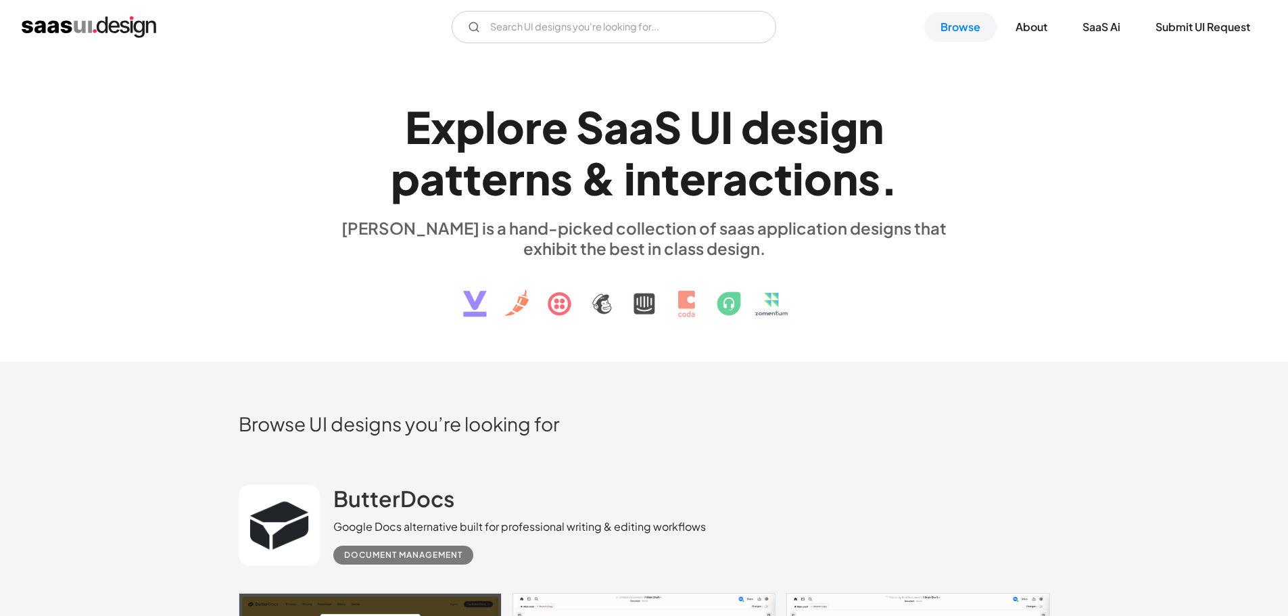
drag, startPoint x: 632, startPoint y: 349, endPoint x: 614, endPoint y: 105, distance: 244.6
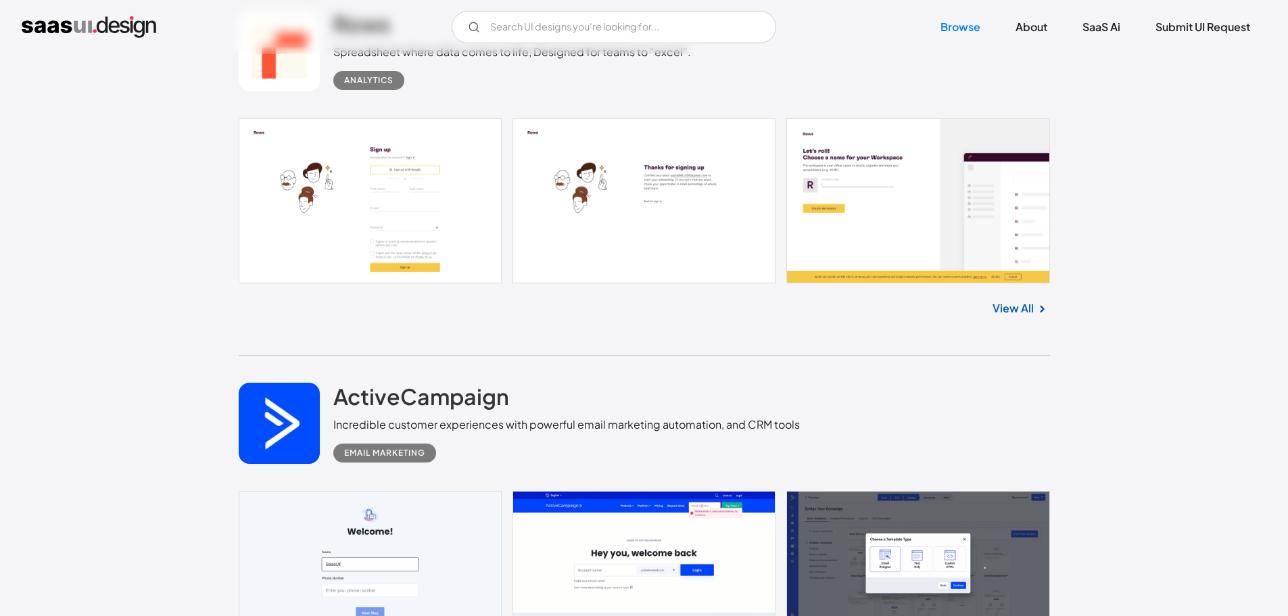
drag, startPoint x: 616, startPoint y: 105, endPoint x: 696, endPoint y: 315, distance: 224.8
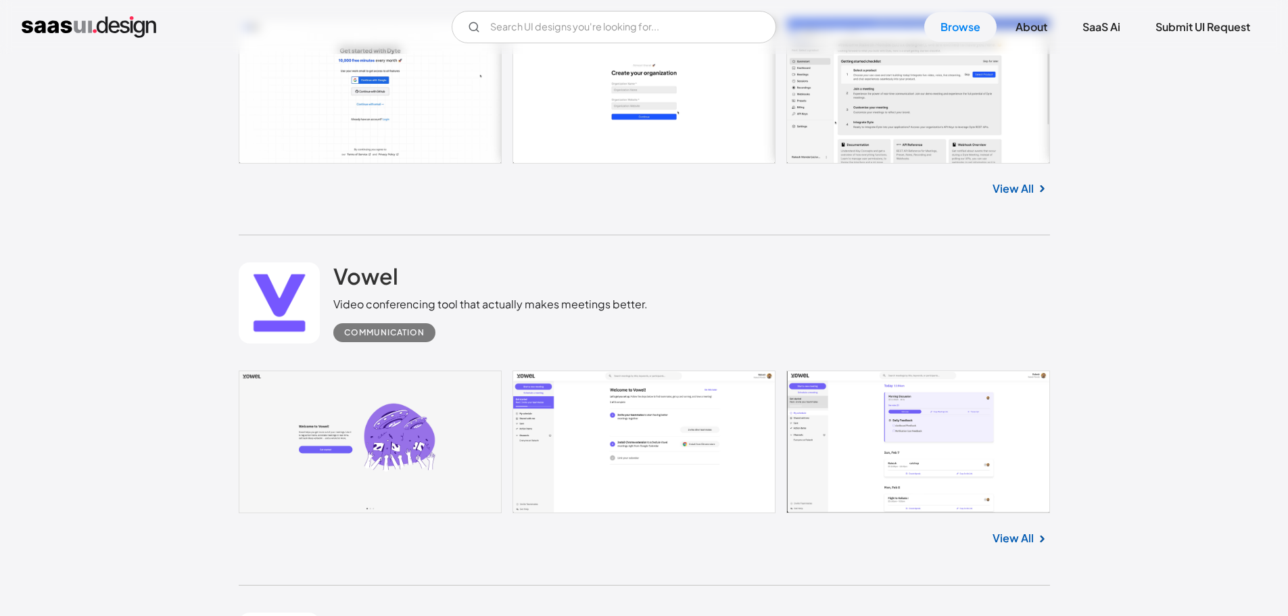
click at [605, 424] on link at bounding box center [644, 441] width 811 height 143
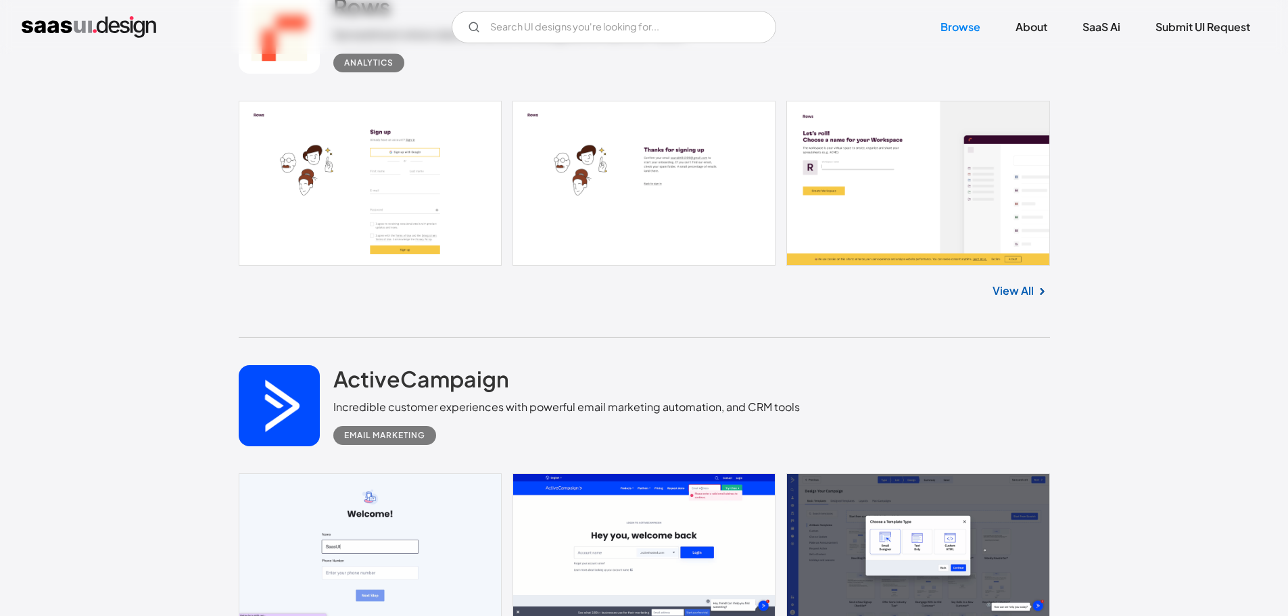
scroll to position [4417, 0]
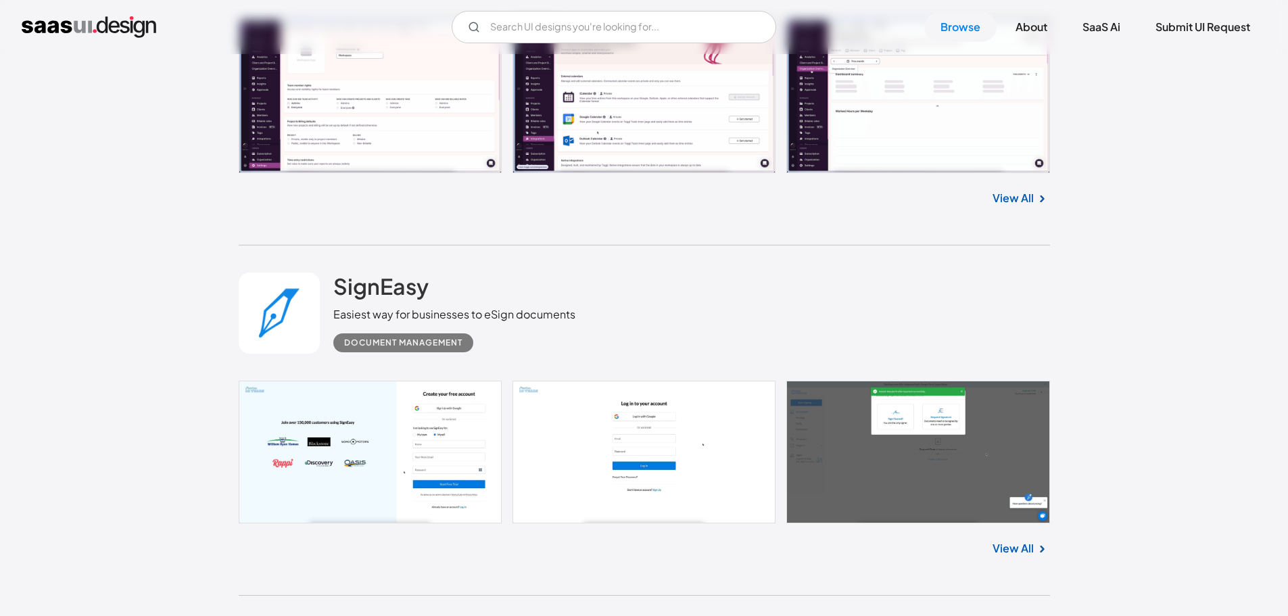
drag, startPoint x: 206, startPoint y: 314, endPoint x: 196, endPoint y: 93, distance: 221.3
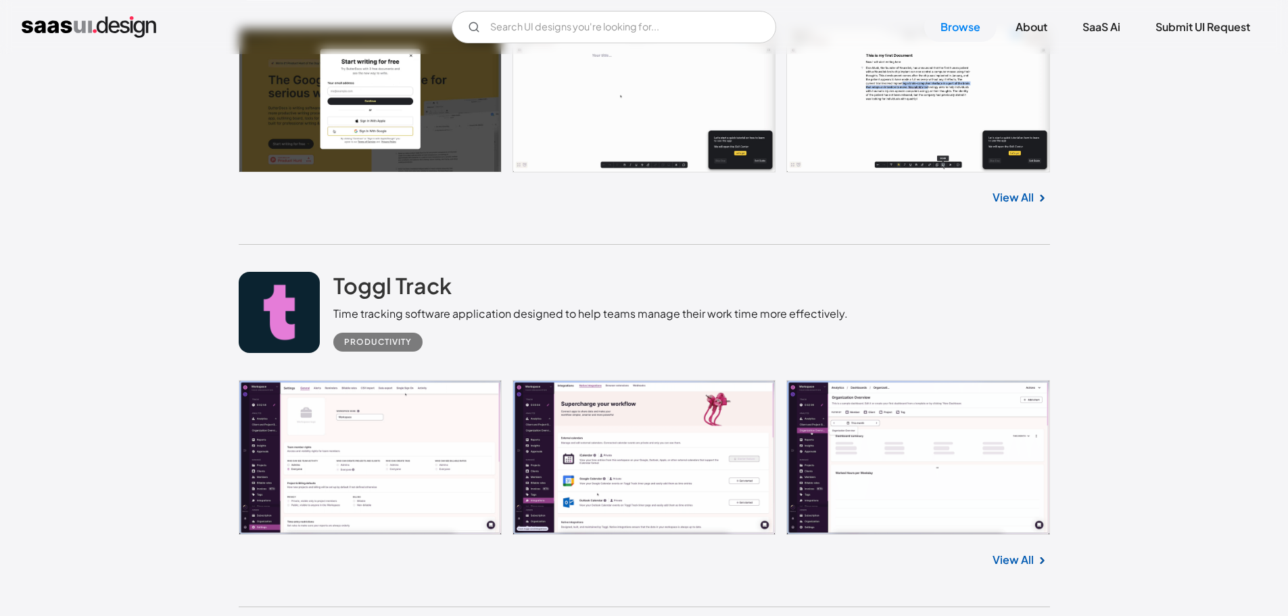
scroll to position [736, 0]
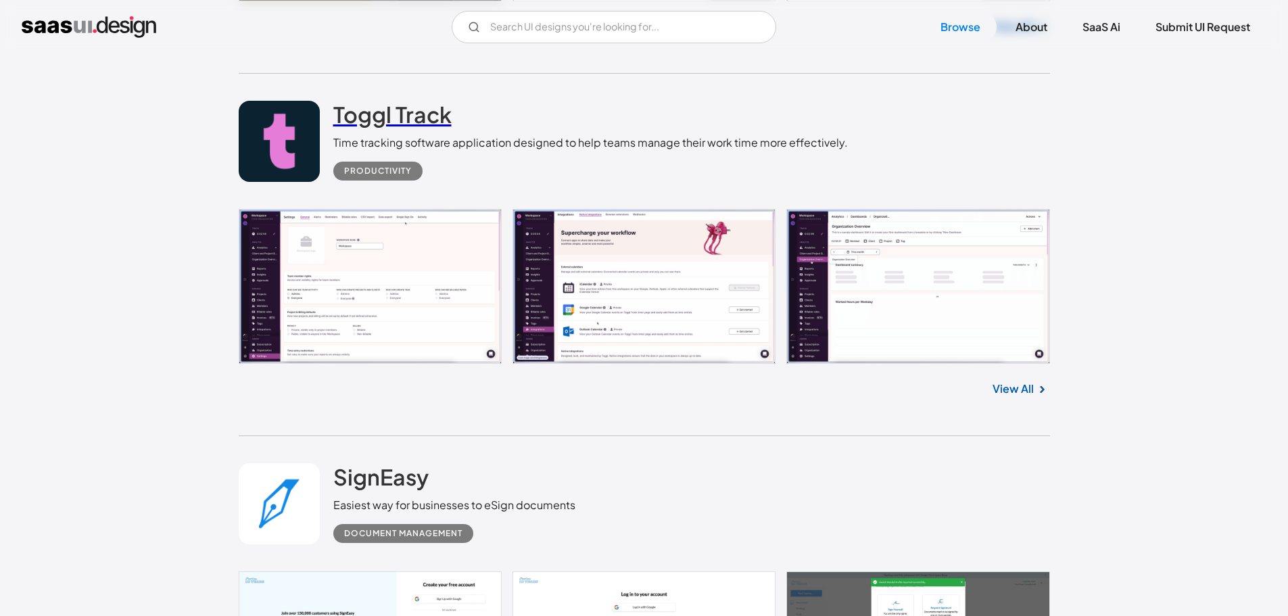
click at [396, 128] on link "Toggl Track" at bounding box center [392, 118] width 118 height 34
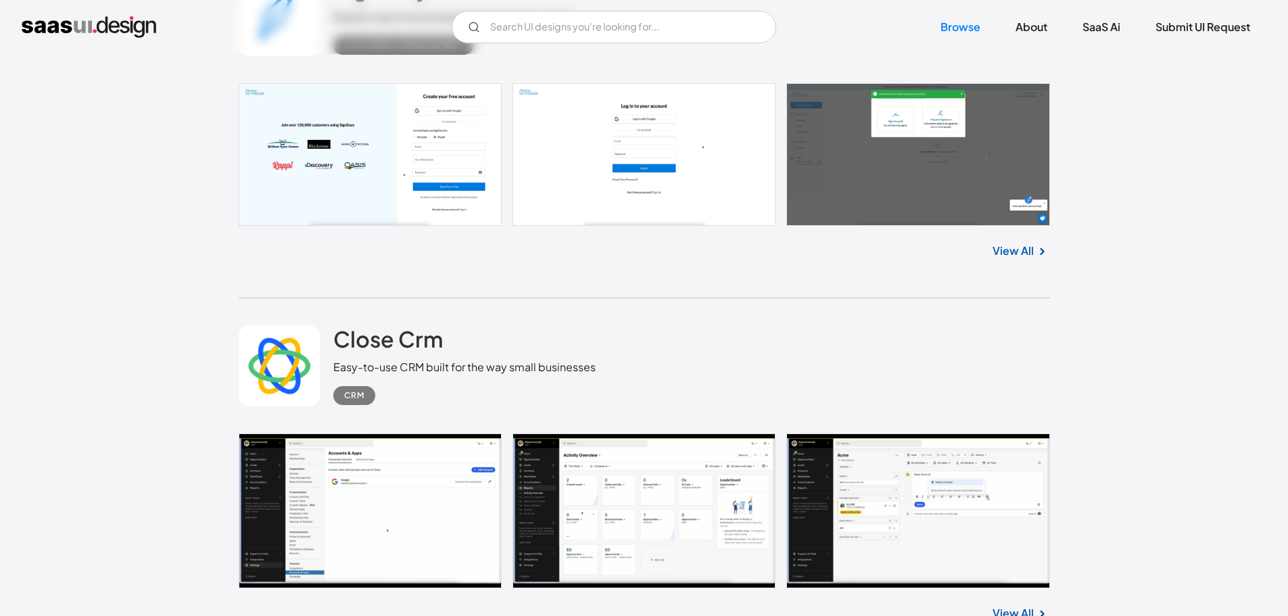
scroll to position [1277, 0]
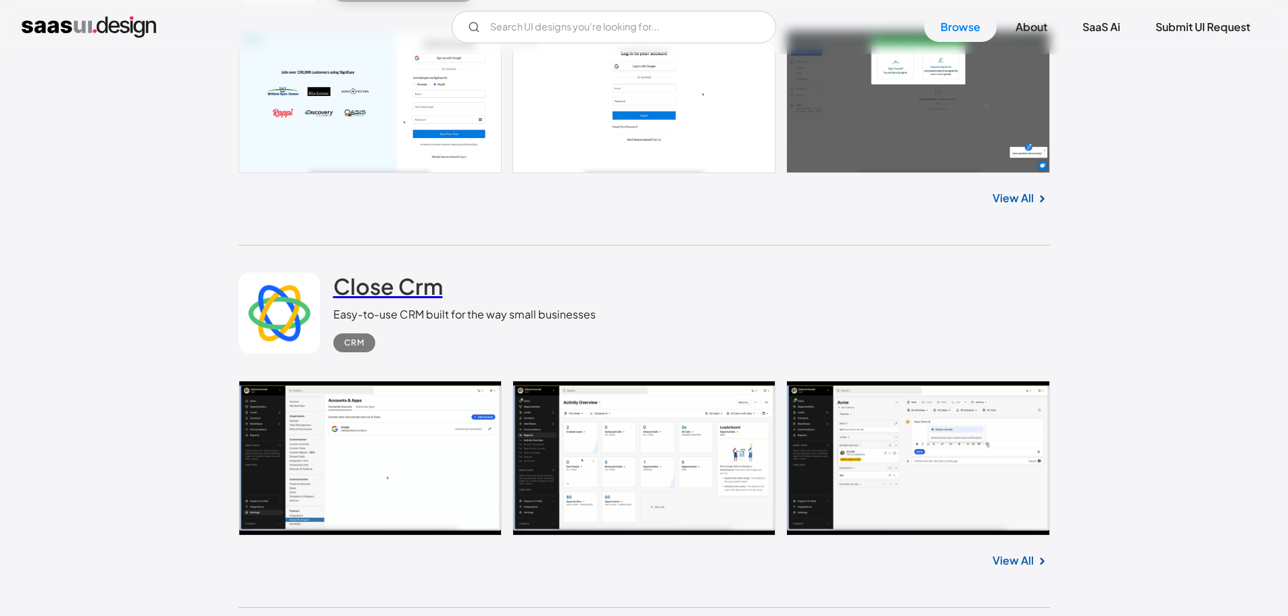
drag, startPoint x: 423, startPoint y: 298, endPoint x: 435, endPoint y: 304, distance: 13.6
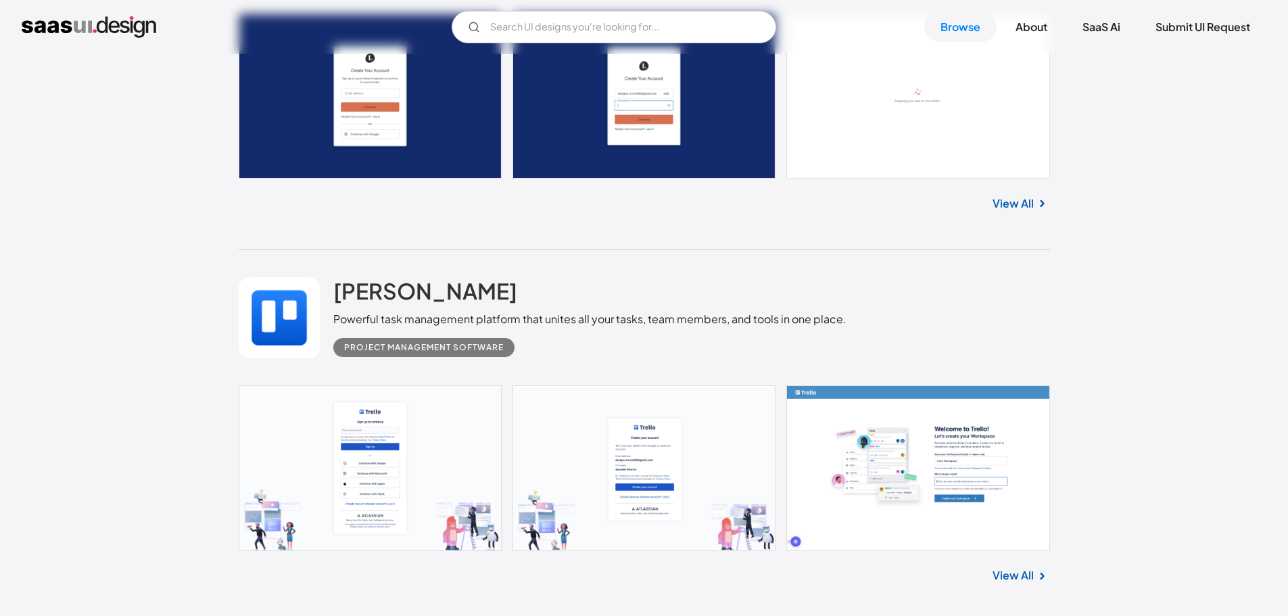
scroll to position [2764, 0]
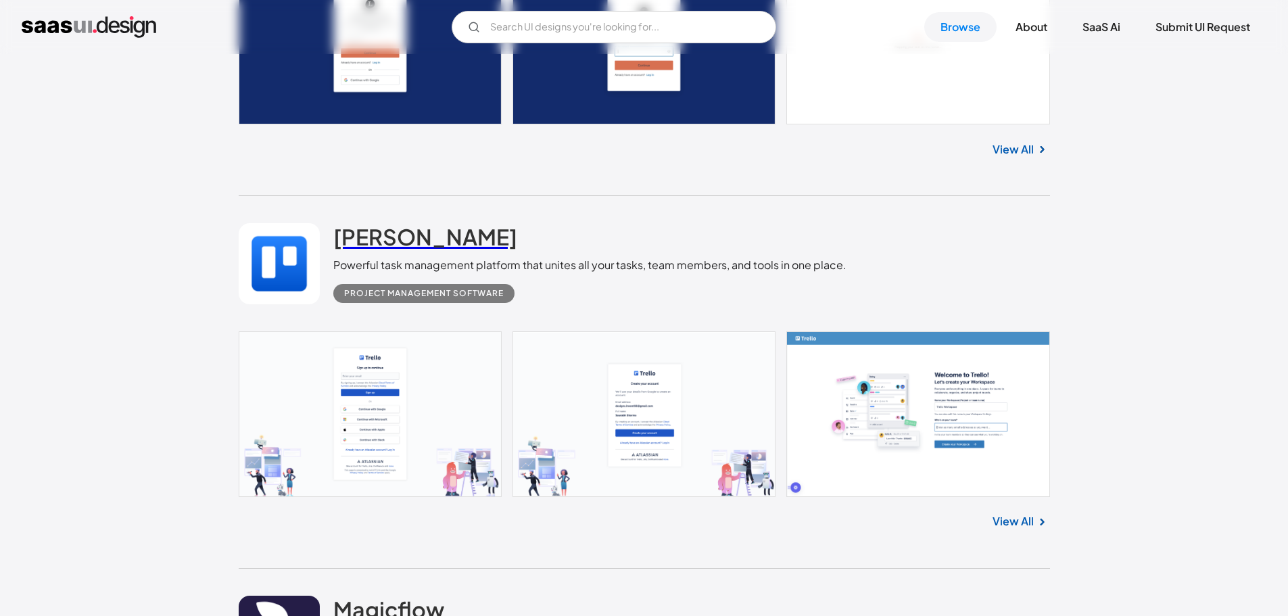
drag, startPoint x: 351, startPoint y: 246, endPoint x: 358, endPoint y: 254, distance: 10.6
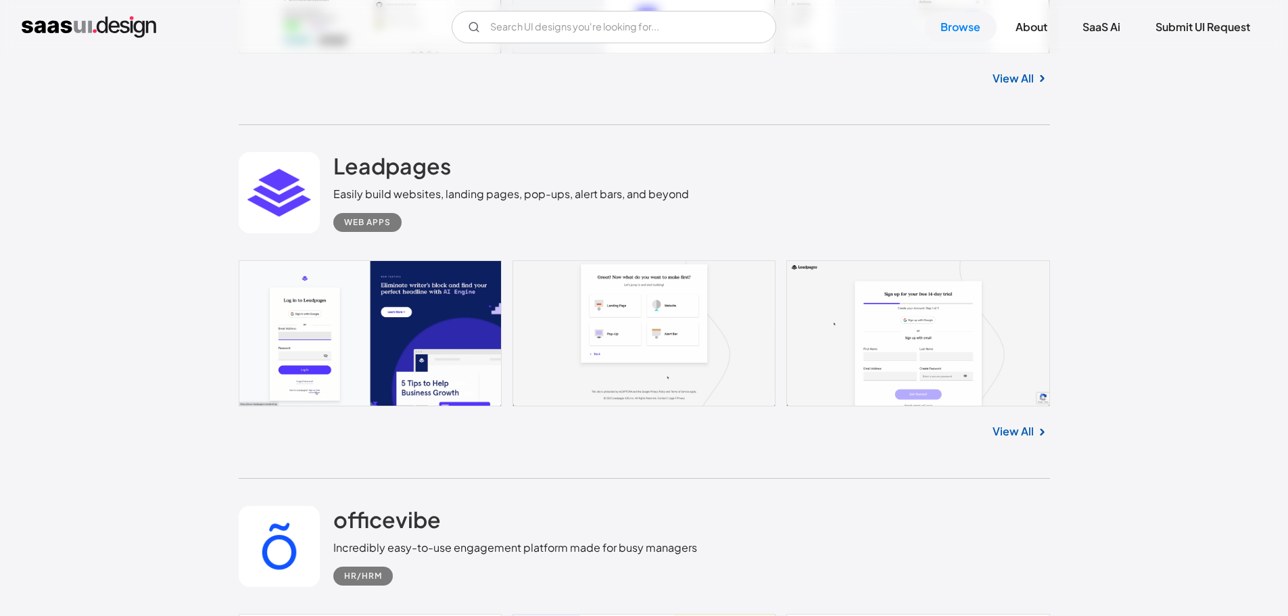
scroll to position [9068, 0]
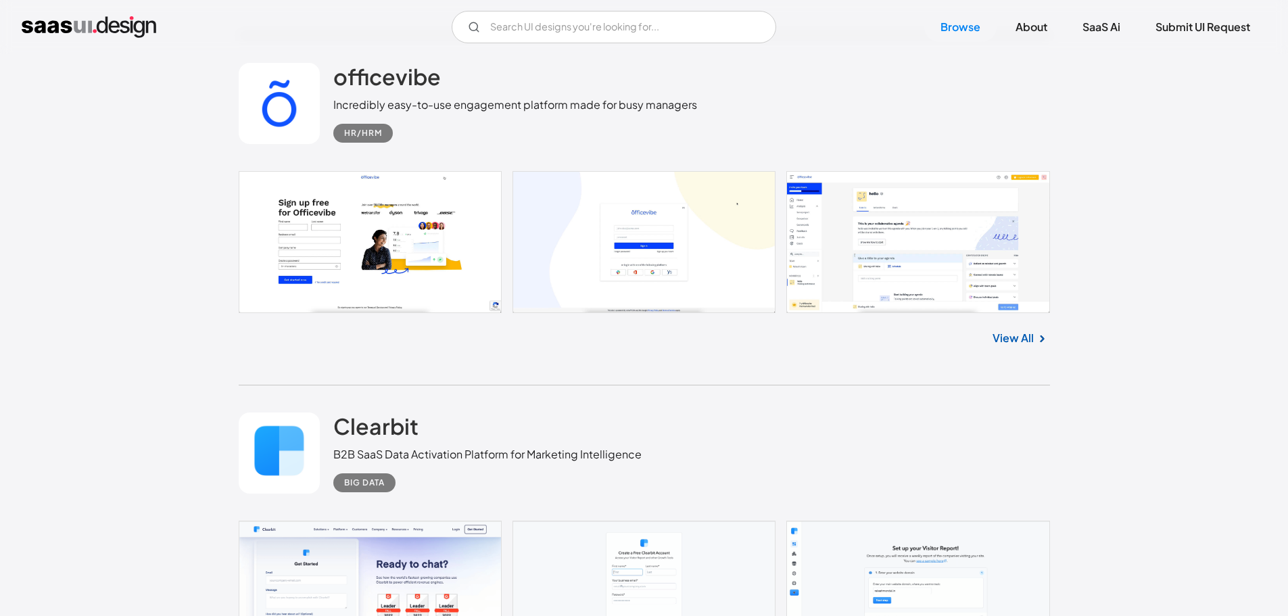
drag, startPoint x: 1100, startPoint y: 174, endPoint x: 1095, endPoint y: 328, distance: 154.2
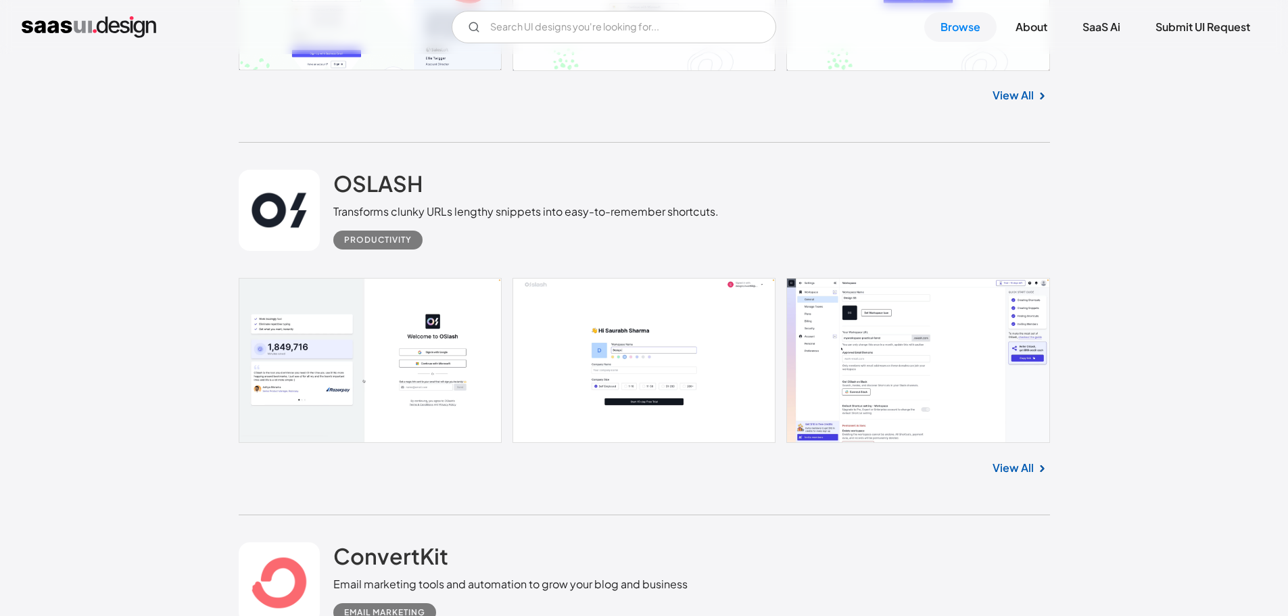
scroll to position [11095, 0]
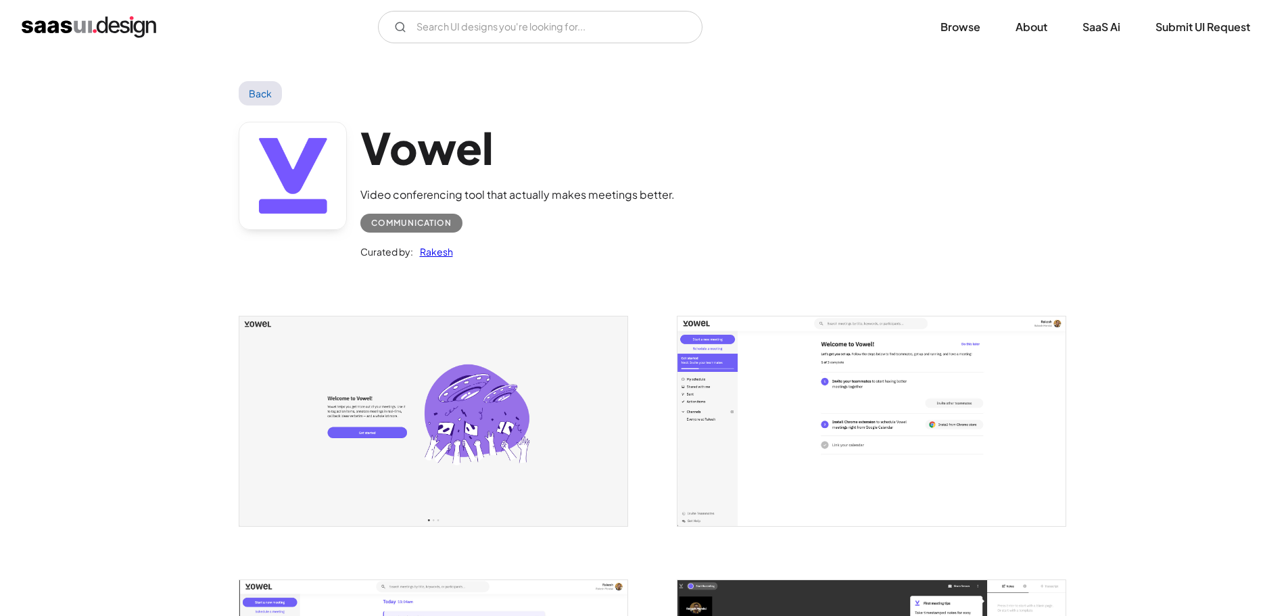
click at [842, 331] on img "open lightbox" at bounding box center [871, 420] width 388 height 209
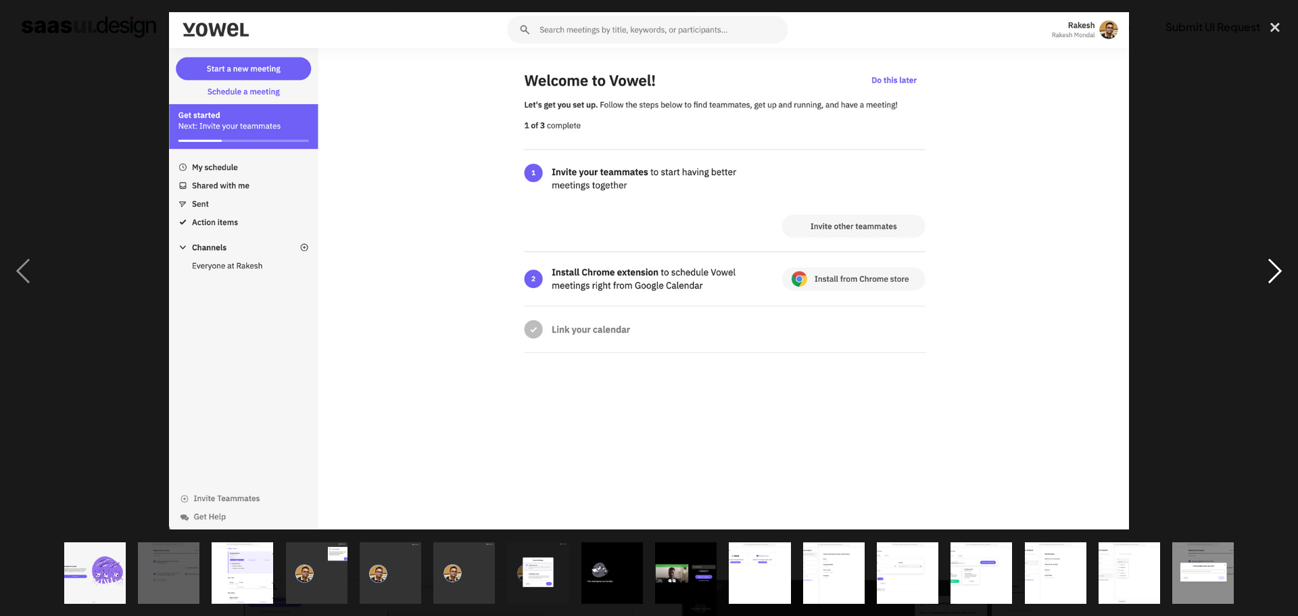
click at [1268, 277] on div "next image" at bounding box center [1275, 270] width 46 height 517
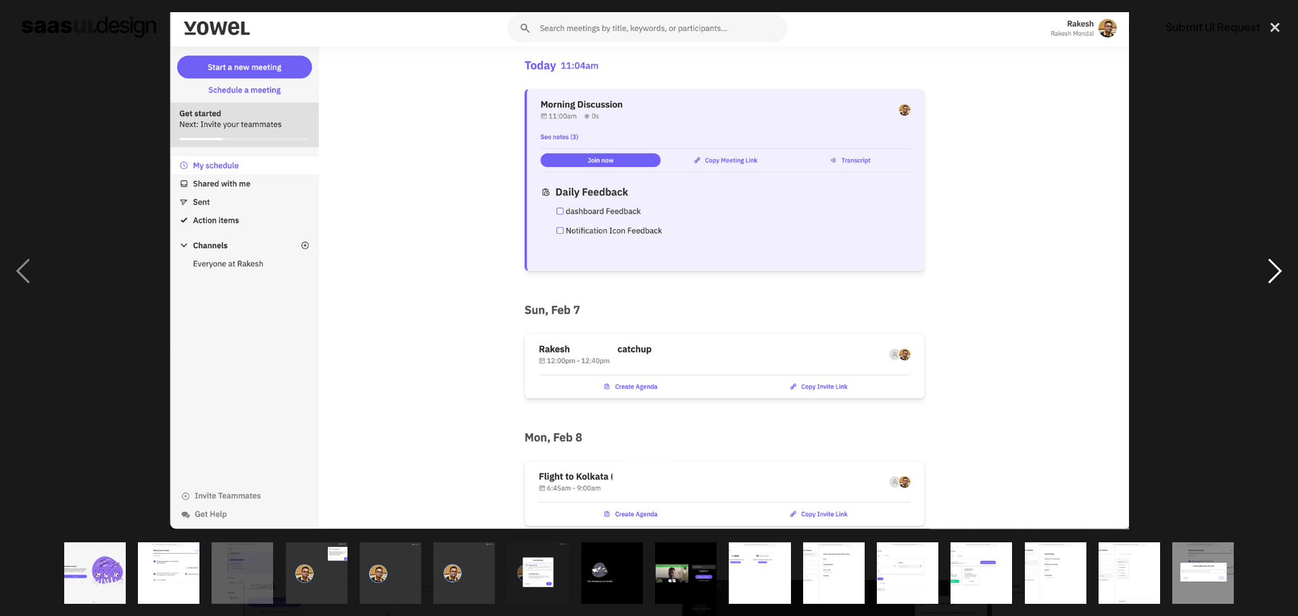
click at [1271, 277] on div "next image" at bounding box center [1275, 270] width 46 height 517
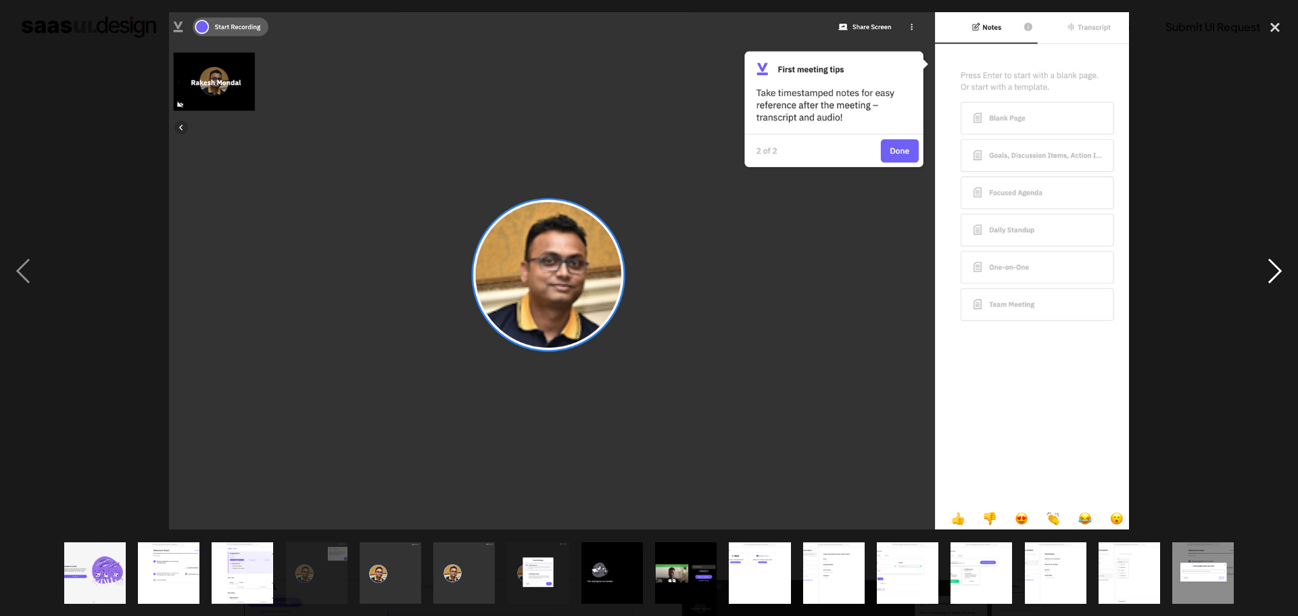
click at [1271, 277] on div "next image" at bounding box center [1275, 270] width 46 height 517
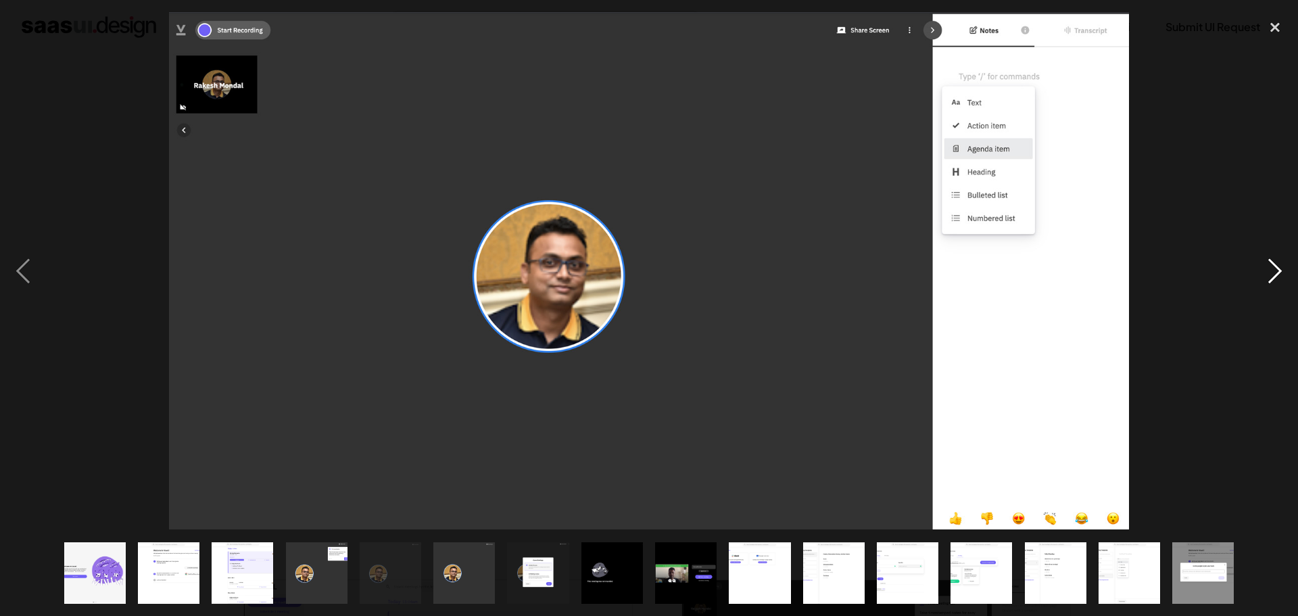
click at [1271, 277] on div "next image" at bounding box center [1275, 270] width 46 height 517
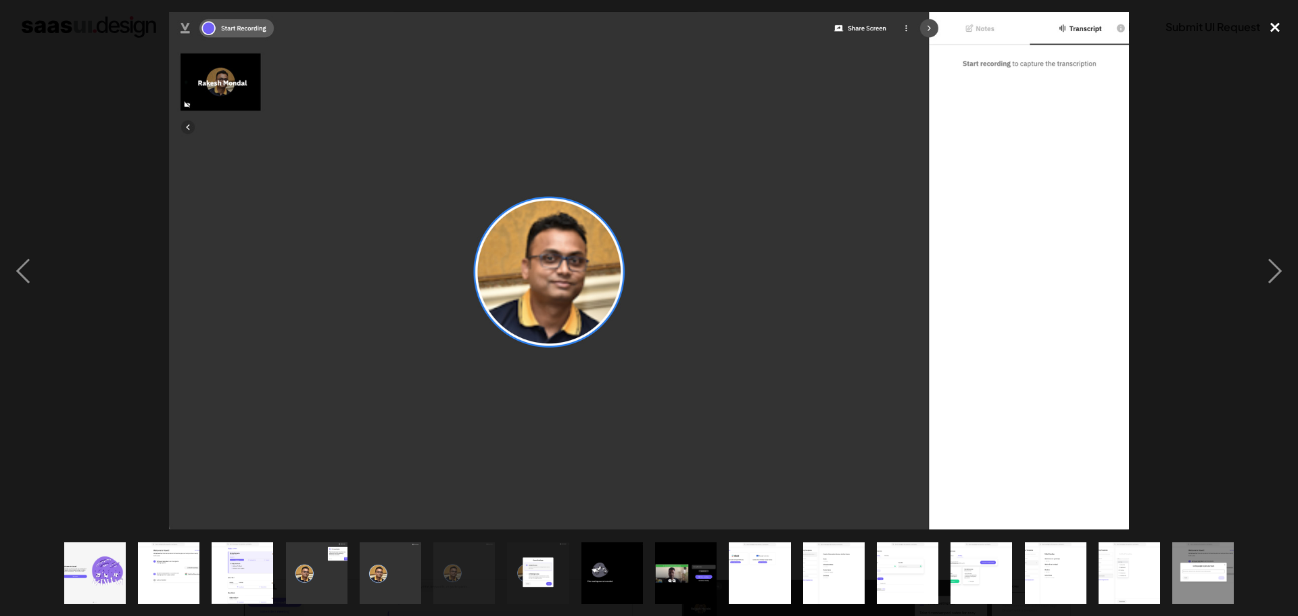
click at [1276, 22] on div "close lightbox" at bounding box center [1275, 27] width 46 height 30
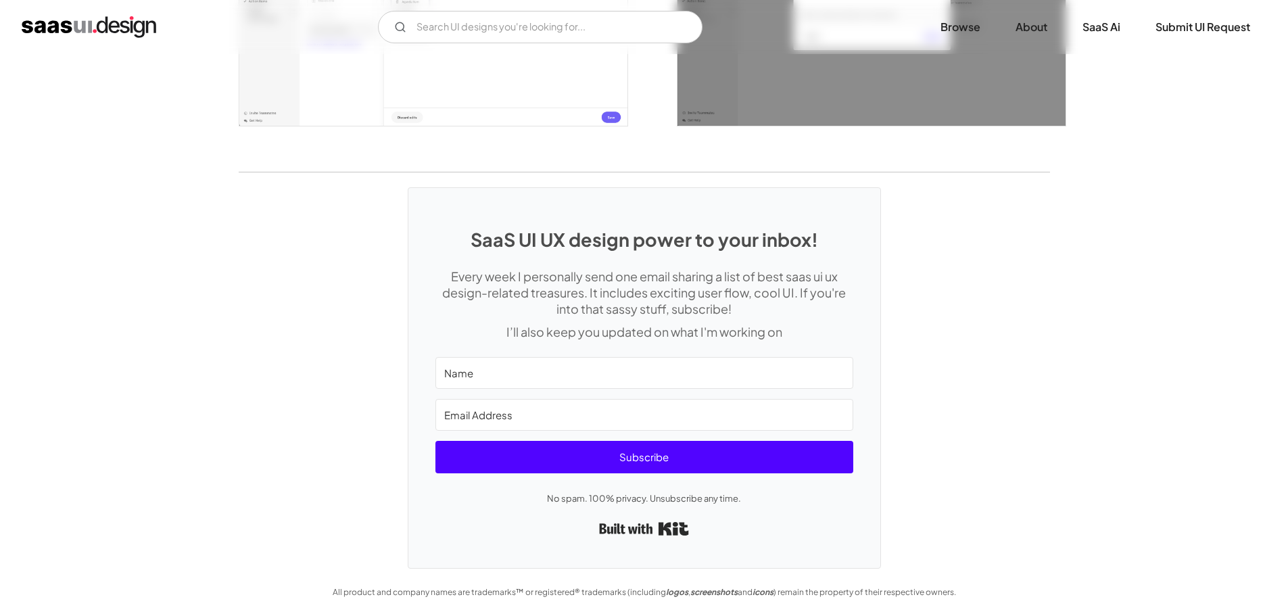
scroll to position [1567, 0]
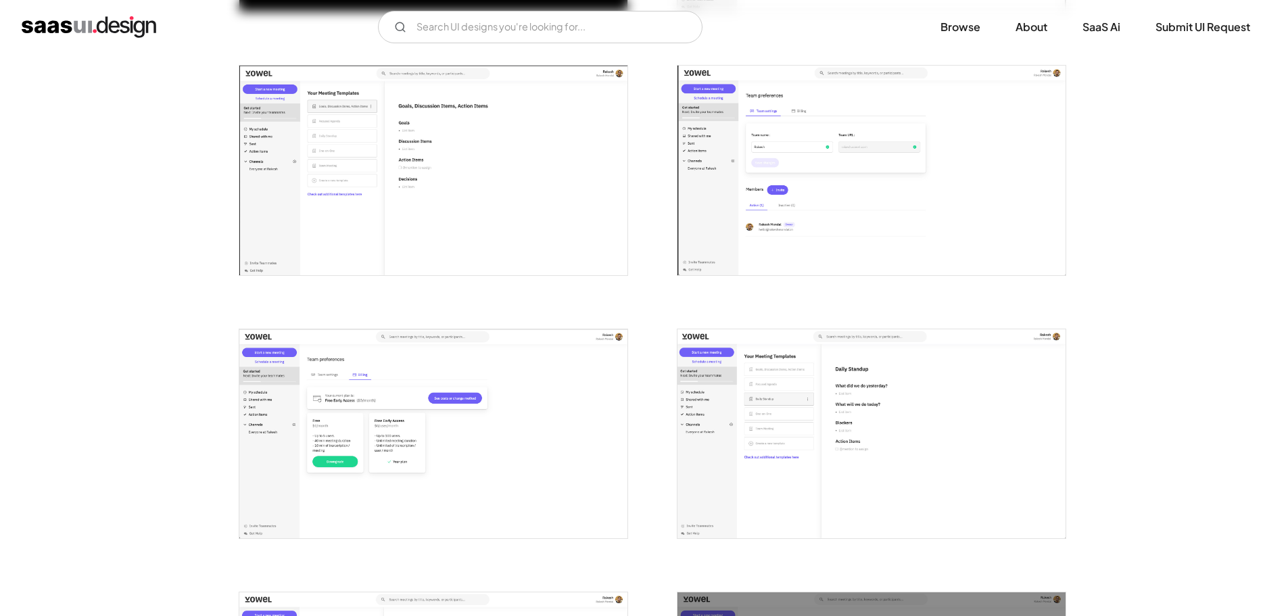
click at [437, 226] on img "open lightbox" at bounding box center [433, 170] width 388 height 209
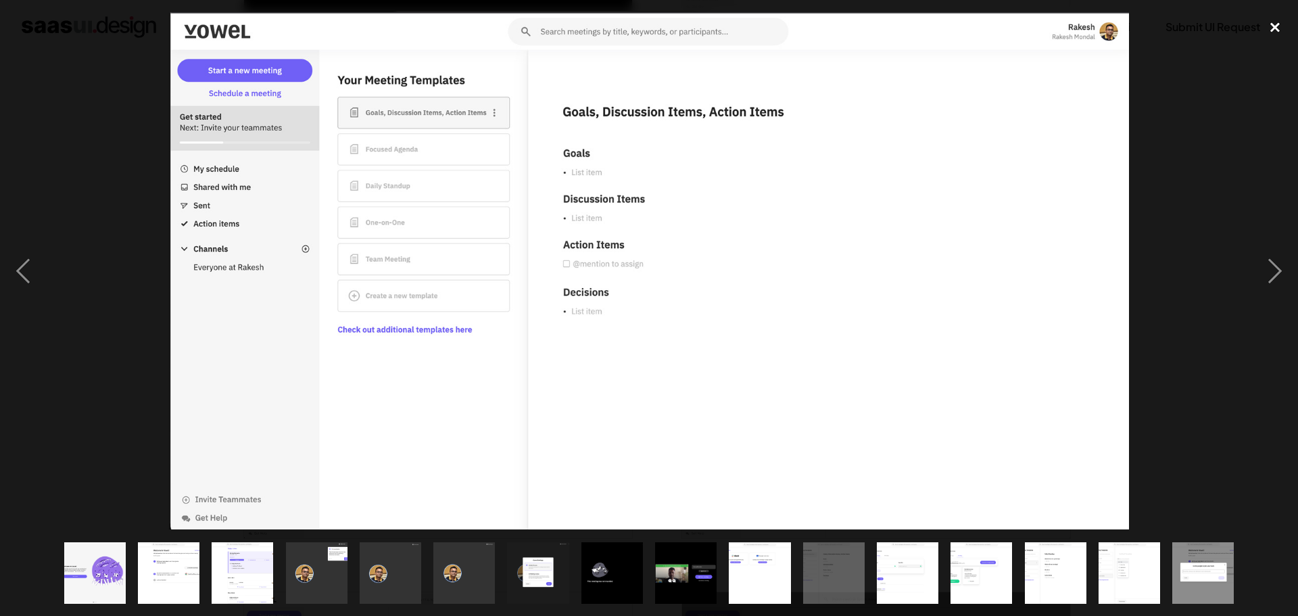
click at [1282, 32] on div "close lightbox" at bounding box center [1275, 27] width 46 height 30
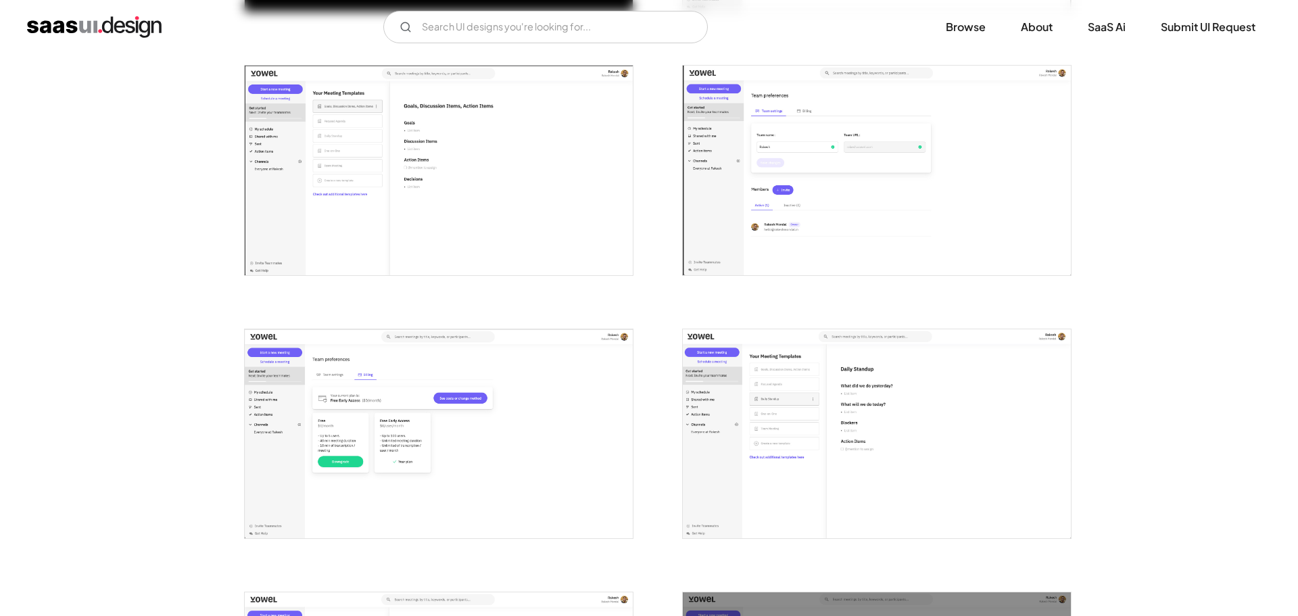
scroll to position [1702, 0]
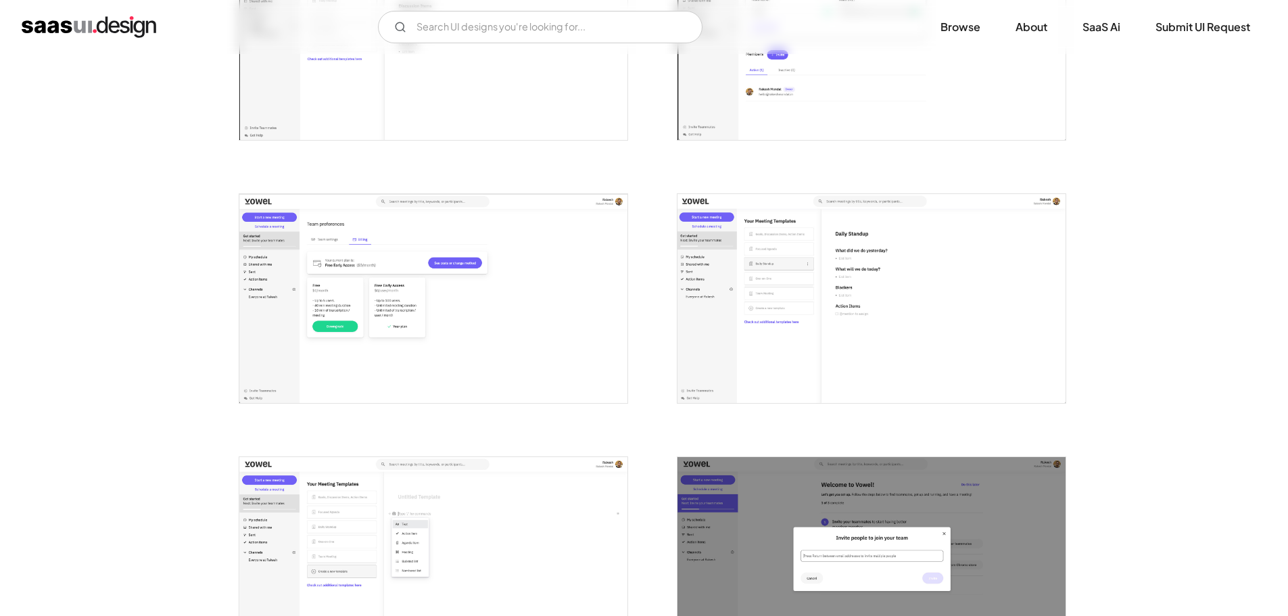
click at [433, 347] on img "open lightbox" at bounding box center [433, 298] width 388 height 209
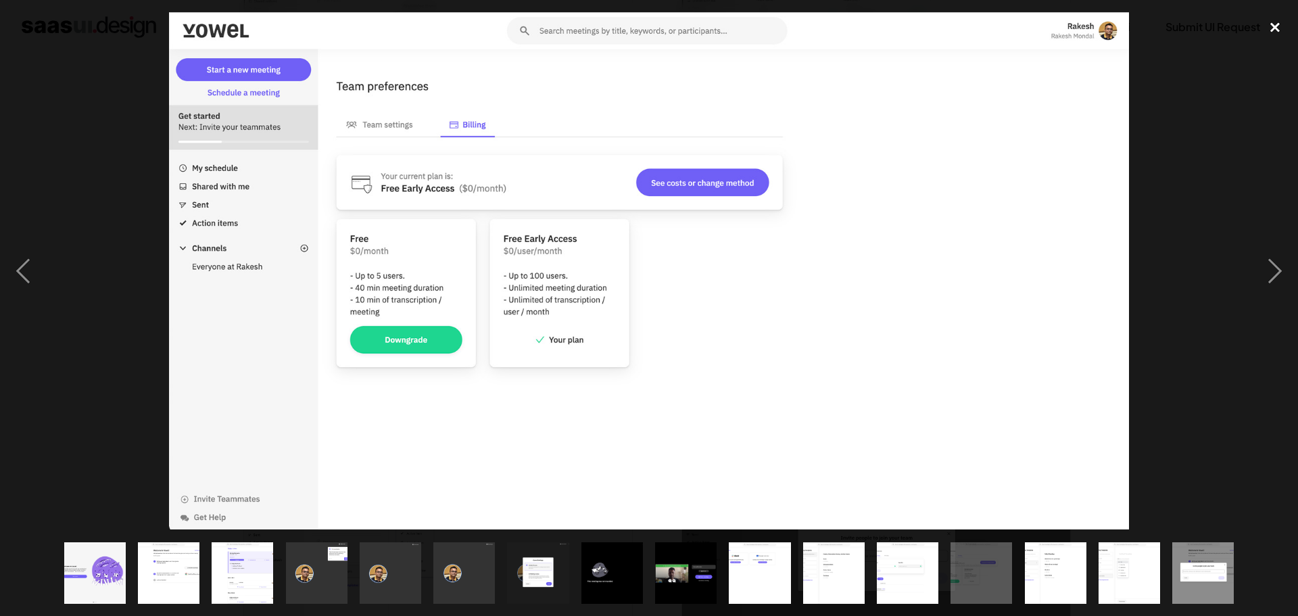
click at [1275, 37] on div "close lightbox" at bounding box center [1275, 27] width 46 height 30
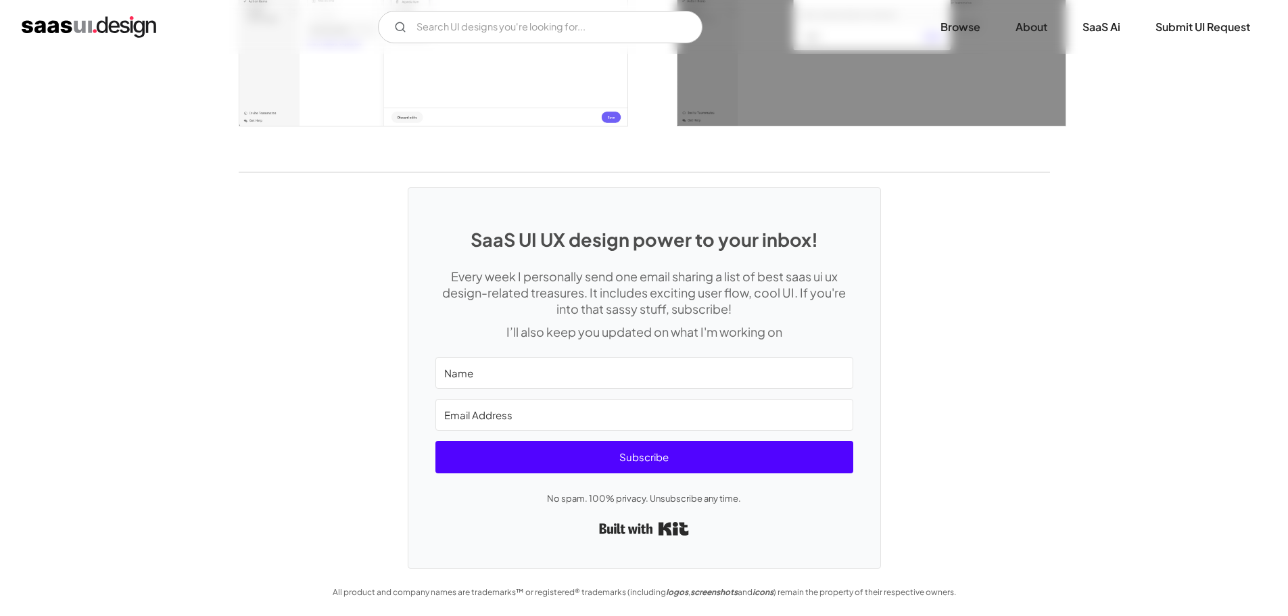
drag, startPoint x: 1242, startPoint y: 260, endPoint x: 1238, endPoint y: 439, distance: 179.9
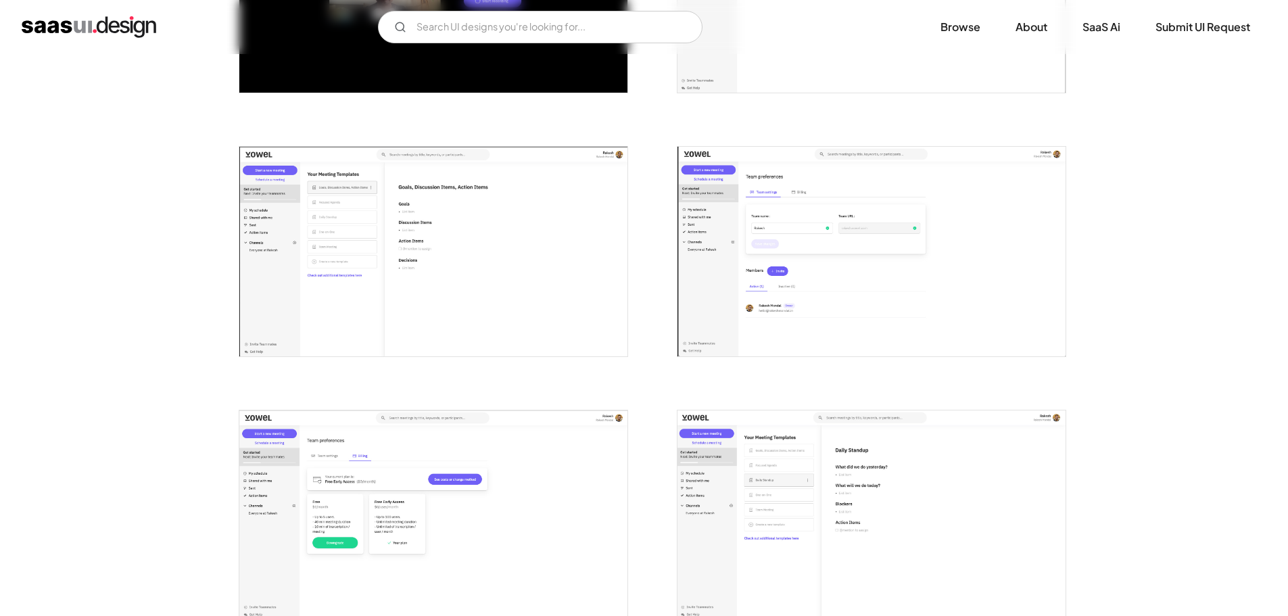
scroll to position [0, 0]
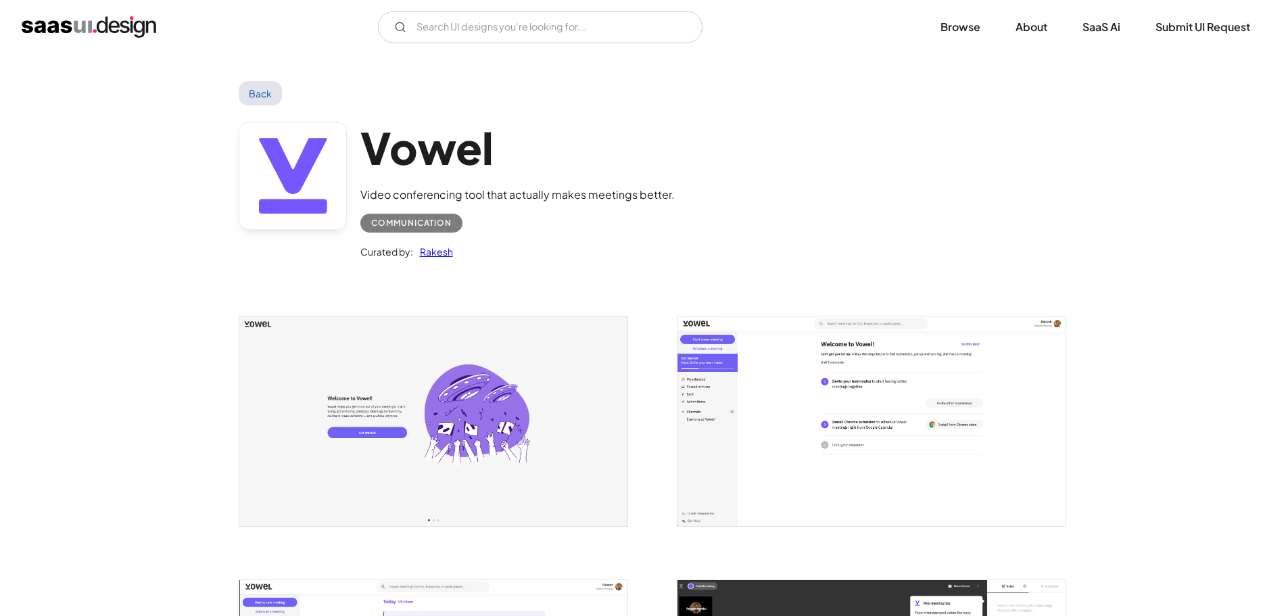
drag, startPoint x: 1238, startPoint y: 439, endPoint x: 1246, endPoint y: -17, distance: 456.3
click at [421, 153] on h1 "Vowel" at bounding box center [517, 148] width 314 height 52
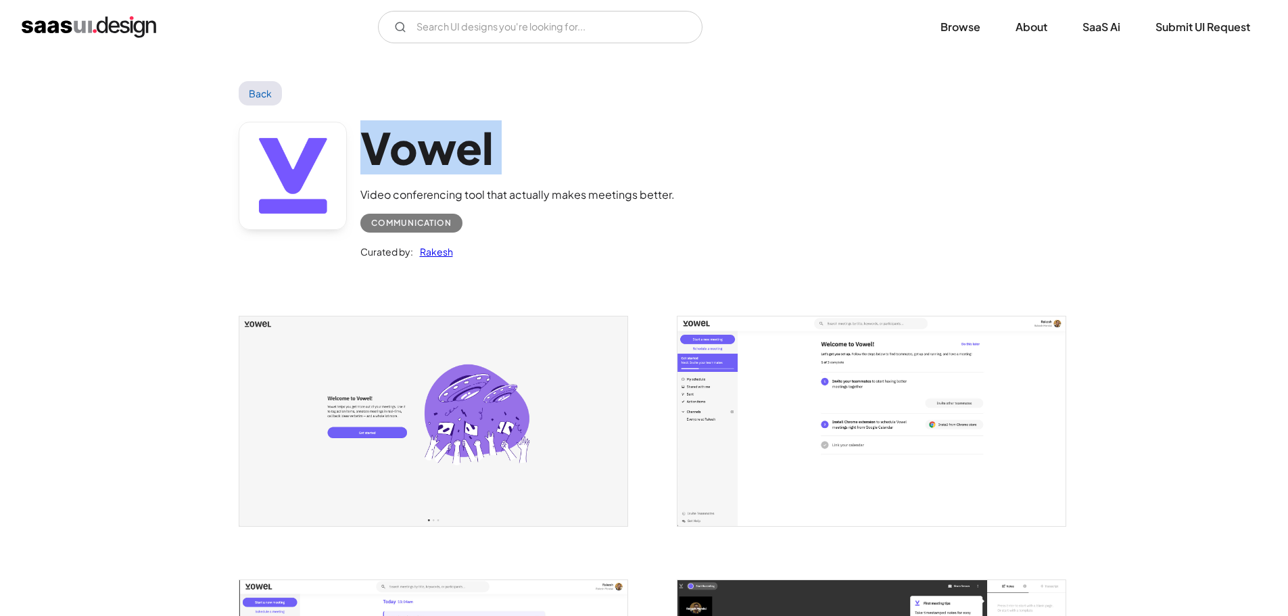
click at [421, 153] on h1 "Vowel" at bounding box center [517, 148] width 314 height 52
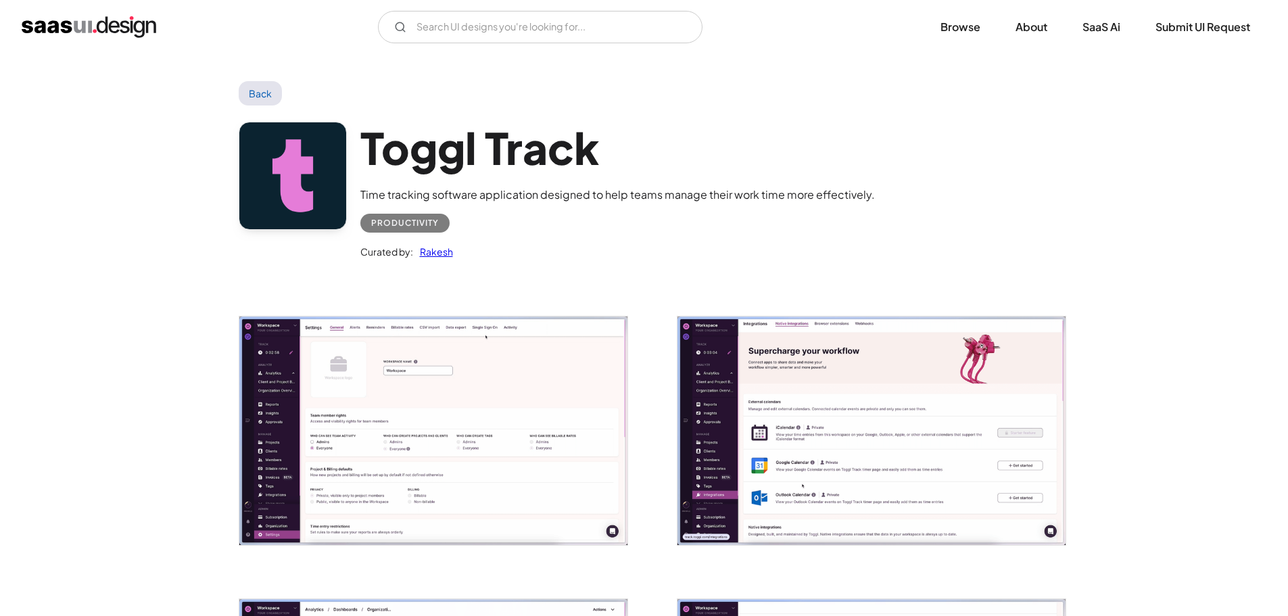
click at [950, 223] on div "Toggl Track Time tracking software application designed to help teams manage th…" at bounding box center [644, 193] width 811 height 176
click at [489, 379] on img "open lightbox" at bounding box center [433, 430] width 388 height 228
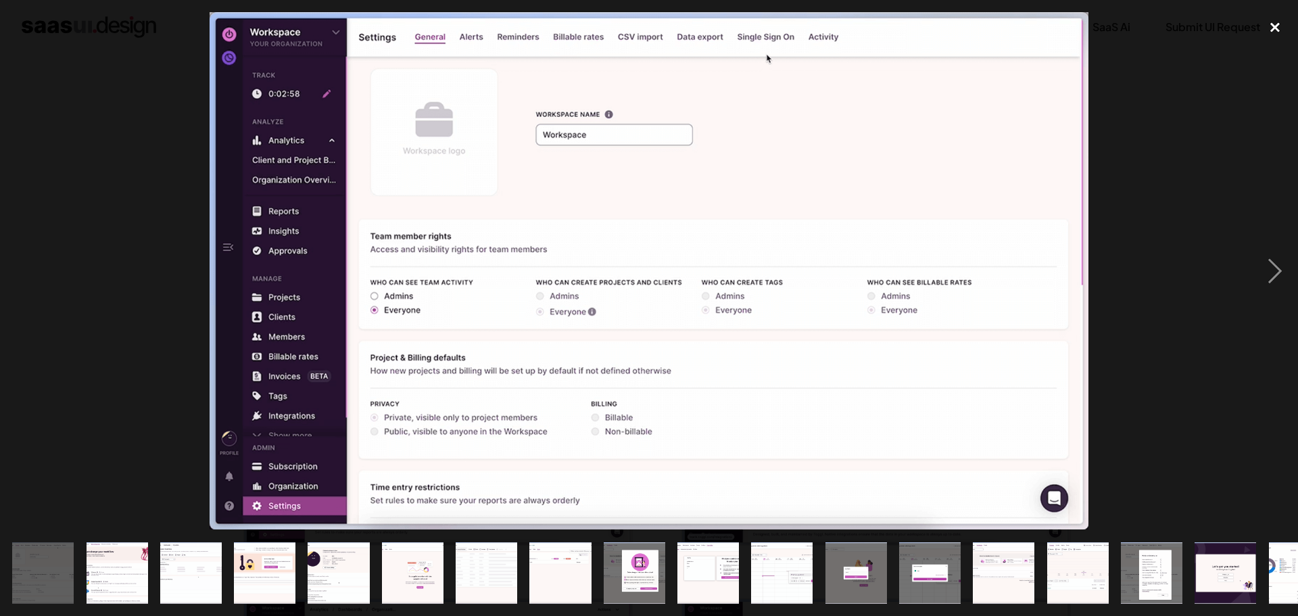
click at [1273, 19] on div "close lightbox" at bounding box center [1275, 27] width 46 height 30
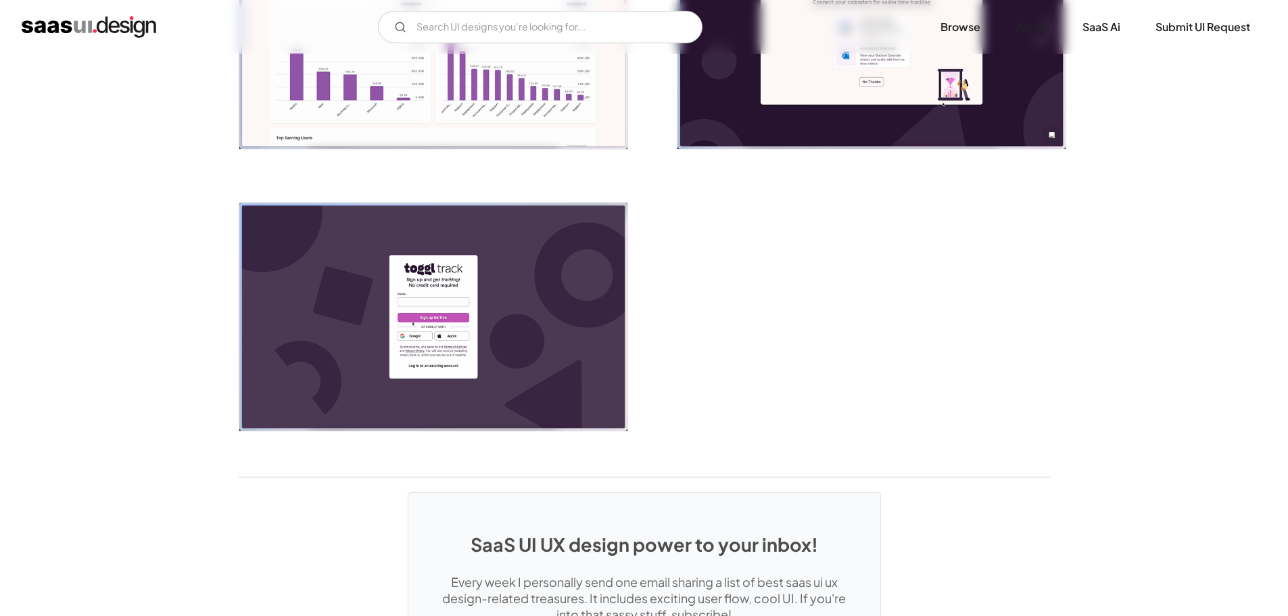
scroll to position [3242, 0]
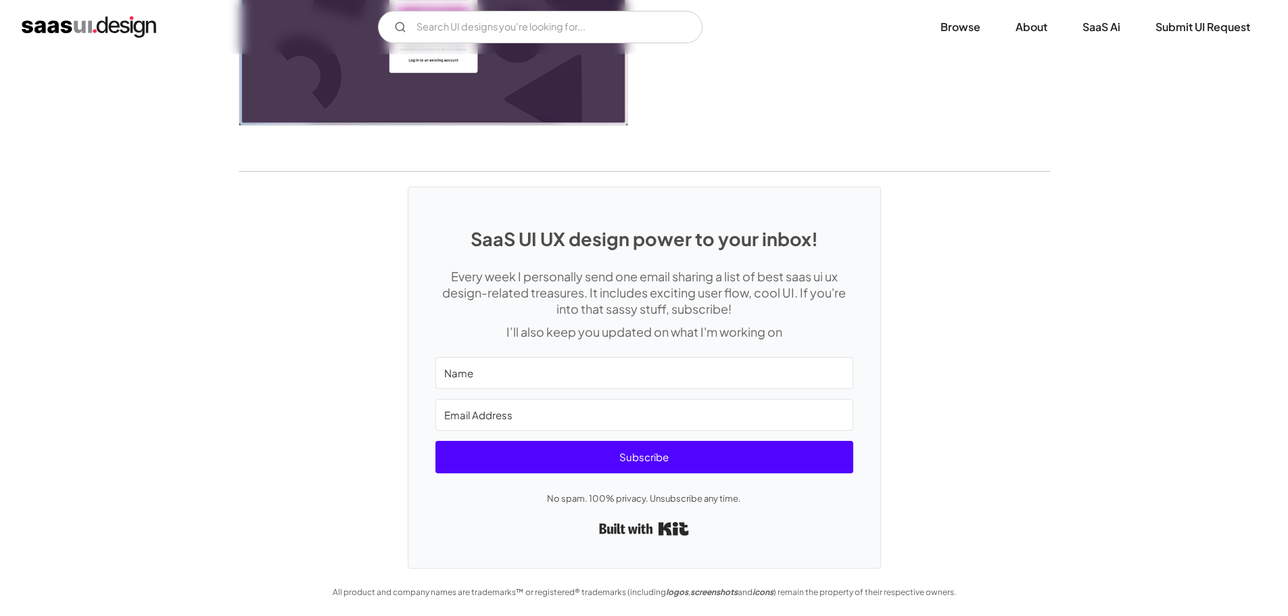
drag, startPoint x: 1099, startPoint y: 218, endPoint x: 1115, endPoint y: 461, distance: 243.2
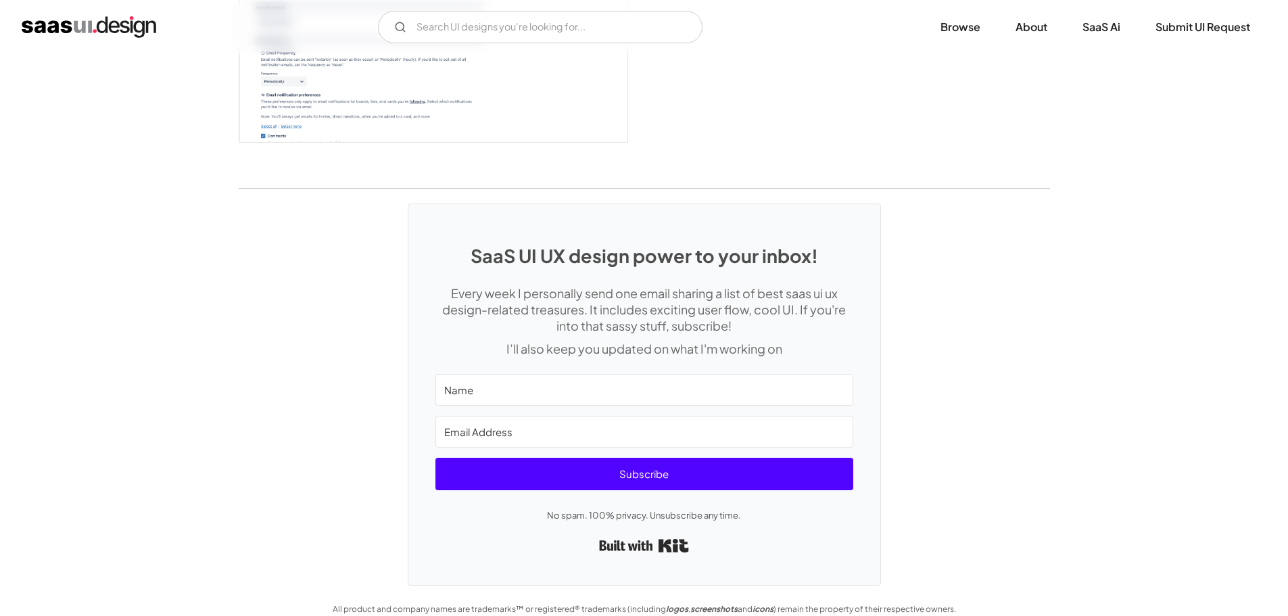
scroll to position [3698, 0]
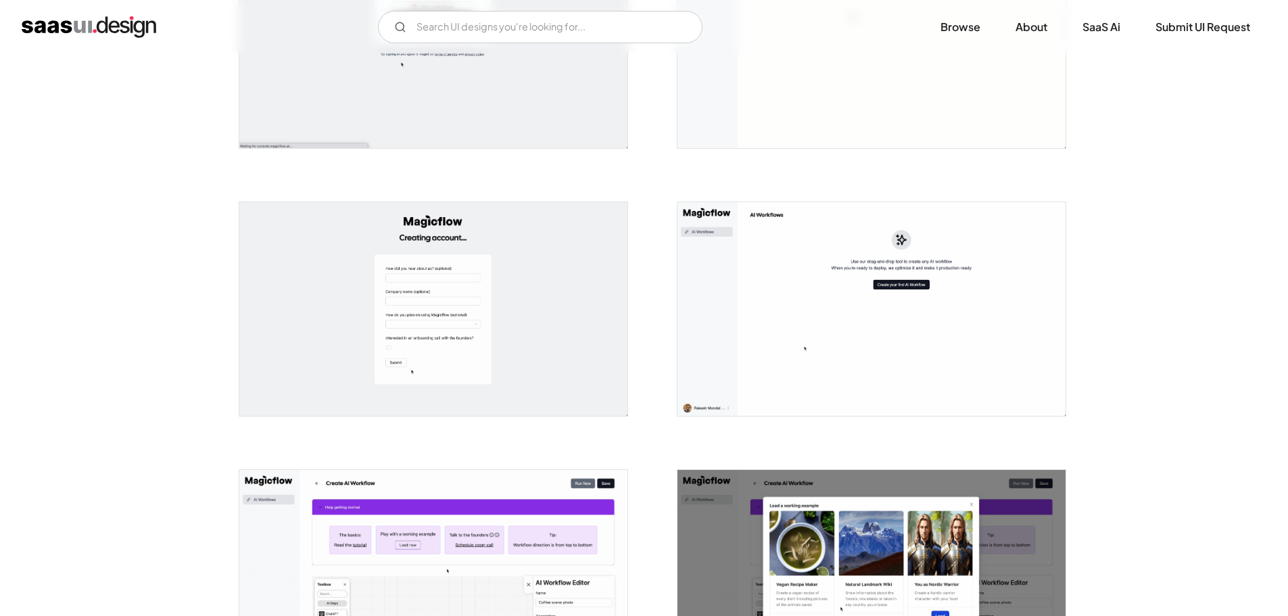
scroll to position [811, 0]
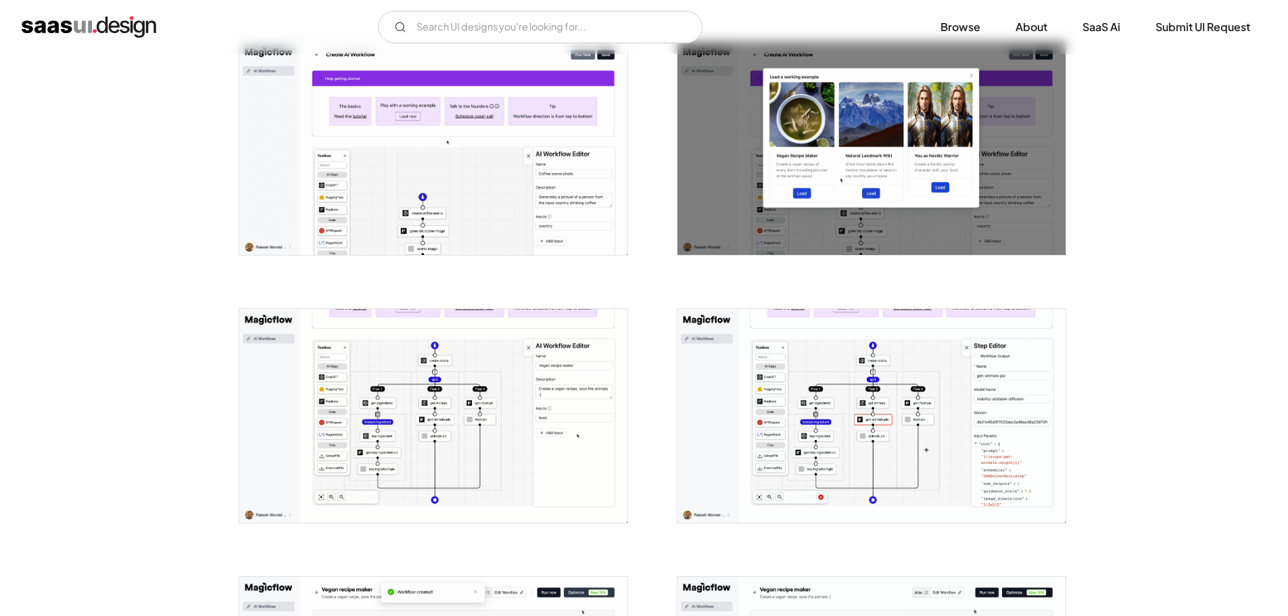
click at [461, 351] on img "open lightbox" at bounding box center [433, 416] width 388 height 214
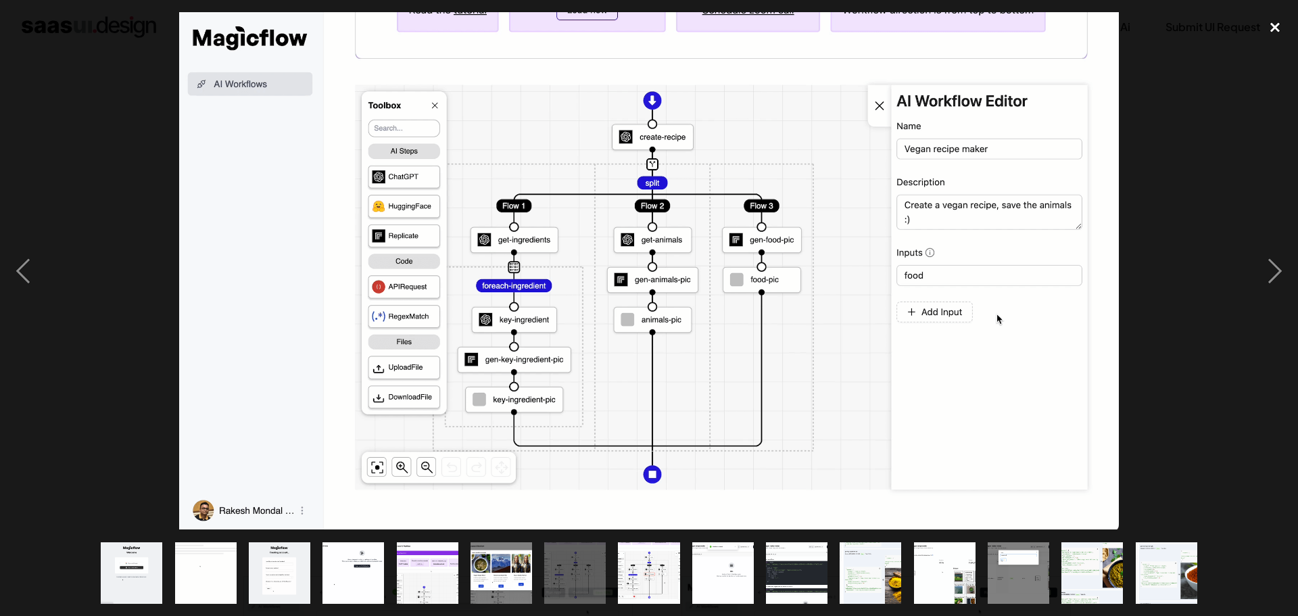
click at [1278, 25] on div "close lightbox" at bounding box center [1275, 27] width 46 height 30
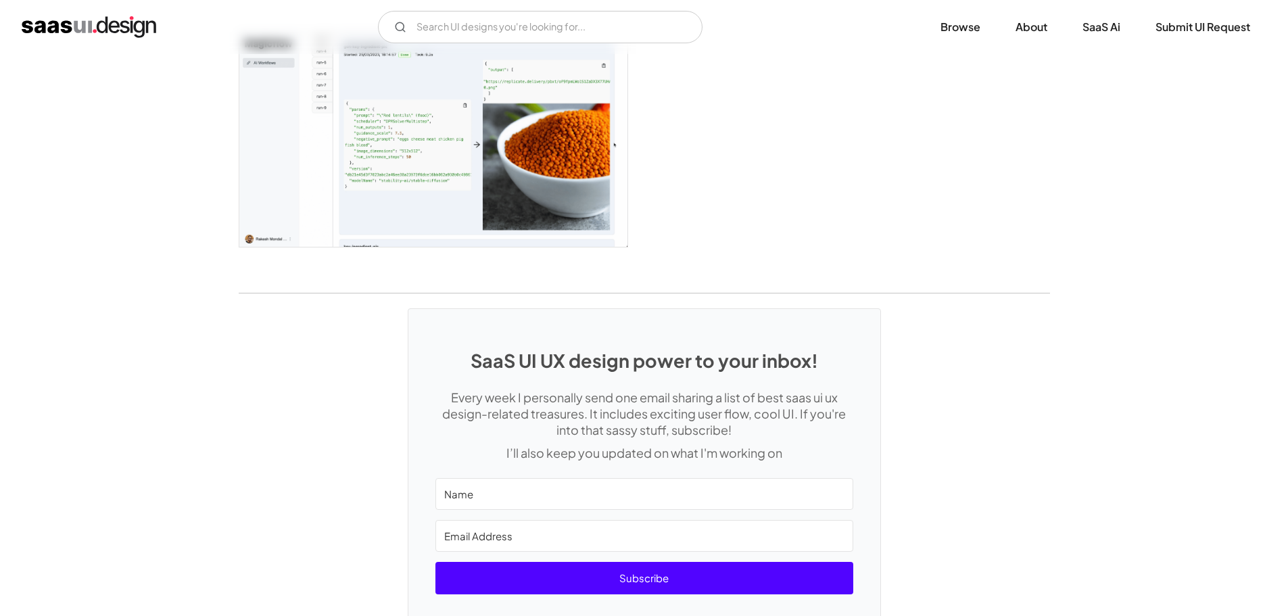
scroll to position [2279, 0]
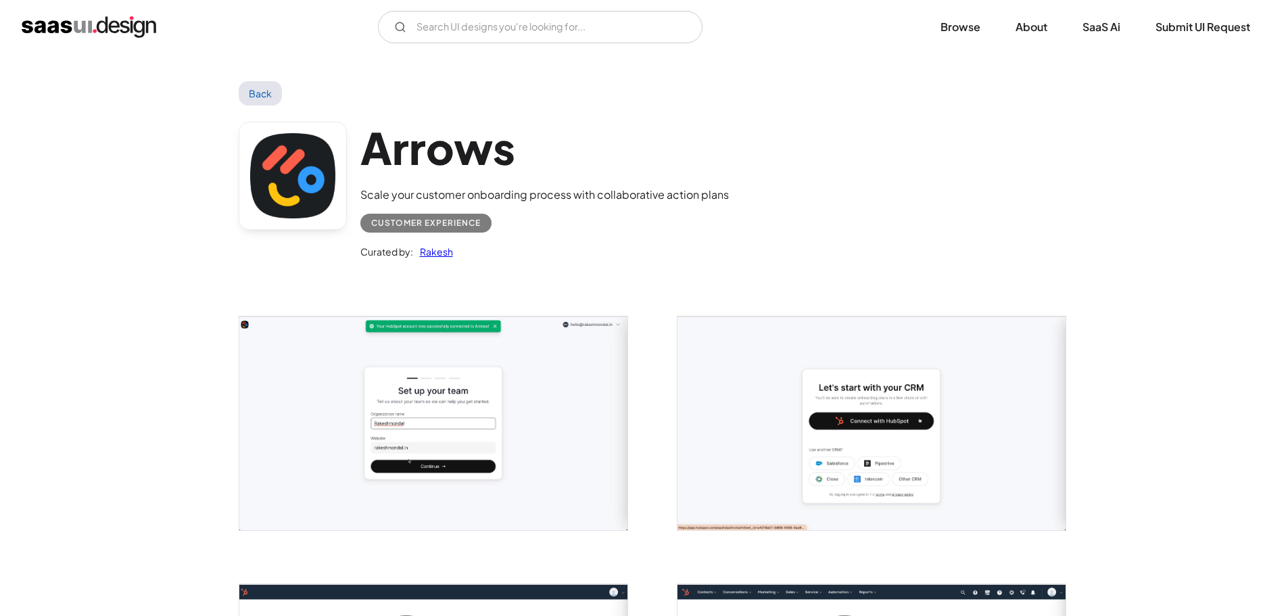
drag, startPoint x: 305, startPoint y: 393, endPoint x: 376, endPoint y: 128, distance: 274.5
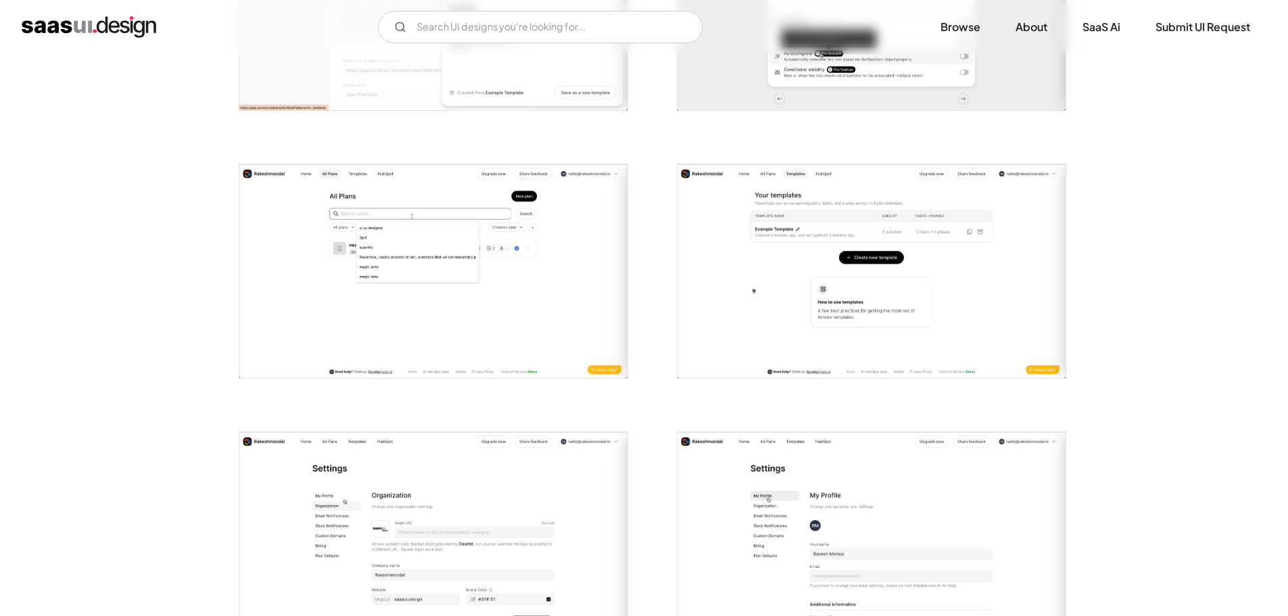
drag, startPoint x: 381, startPoint y: 128, endPoint x: 441, endPoint y: 358, distance: 236.9
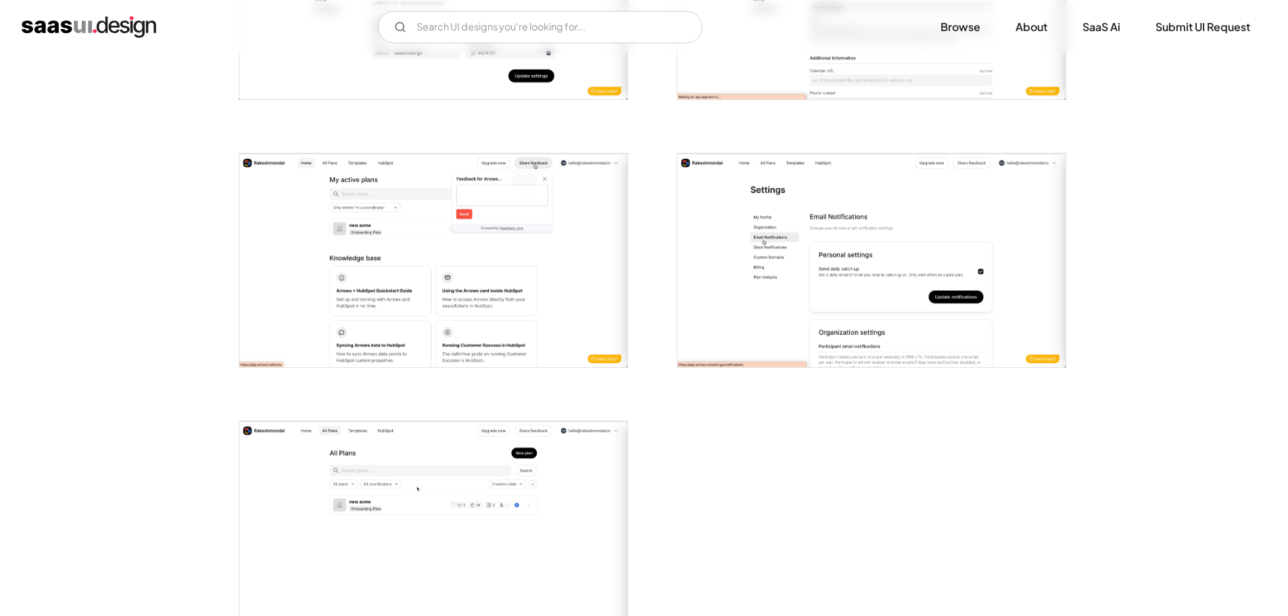
click at [433, 295] on img "open lightbox" at bounding box center [433, 260] width 388 height 214
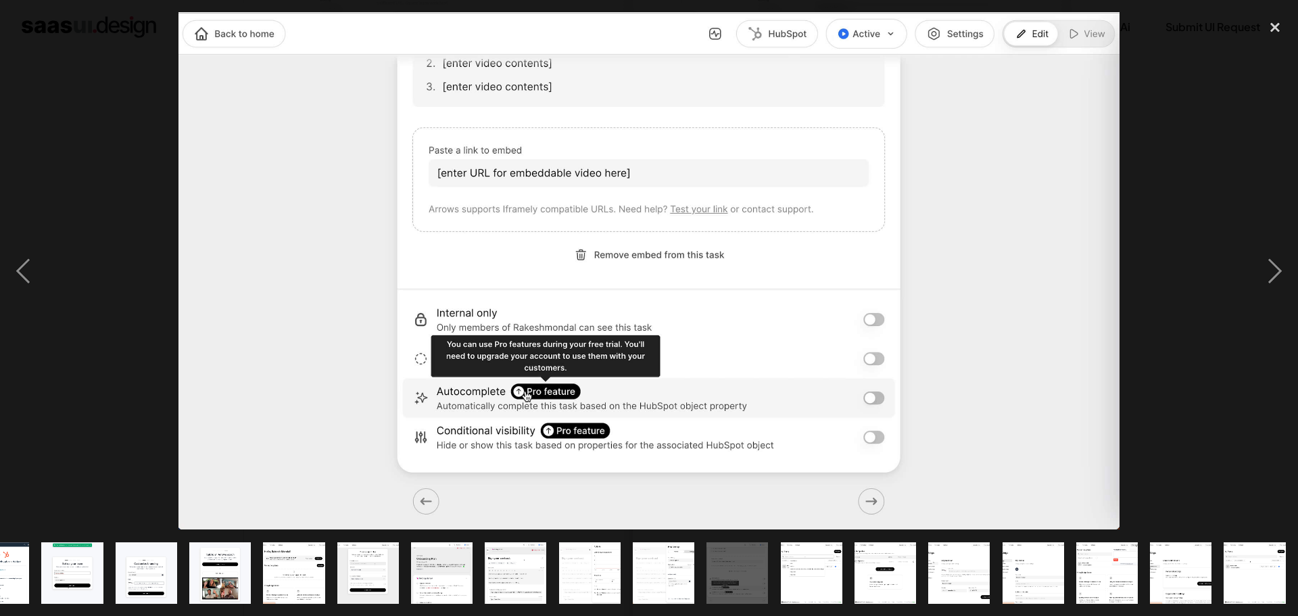
scroll to position [0, 0]
click at [1284, 264] on div "next image" at bounding box center [1275, 270] width 46 height 517
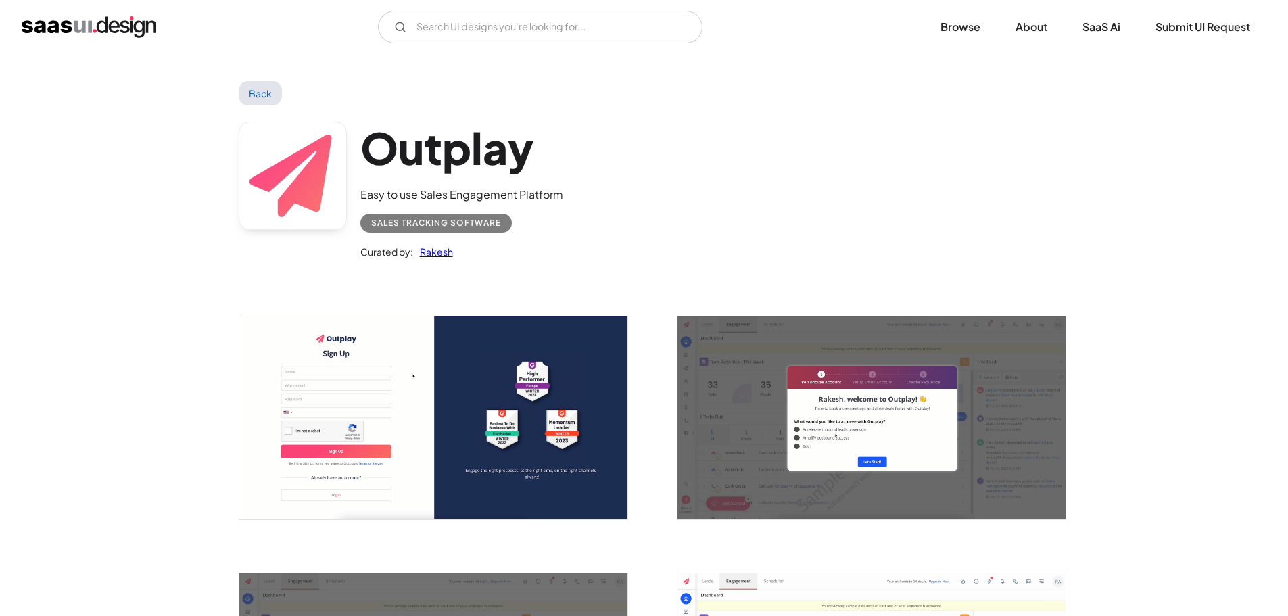
click at [829, 420] on img "open lightbox" at bounding box center [871, 417] width 388 height 202
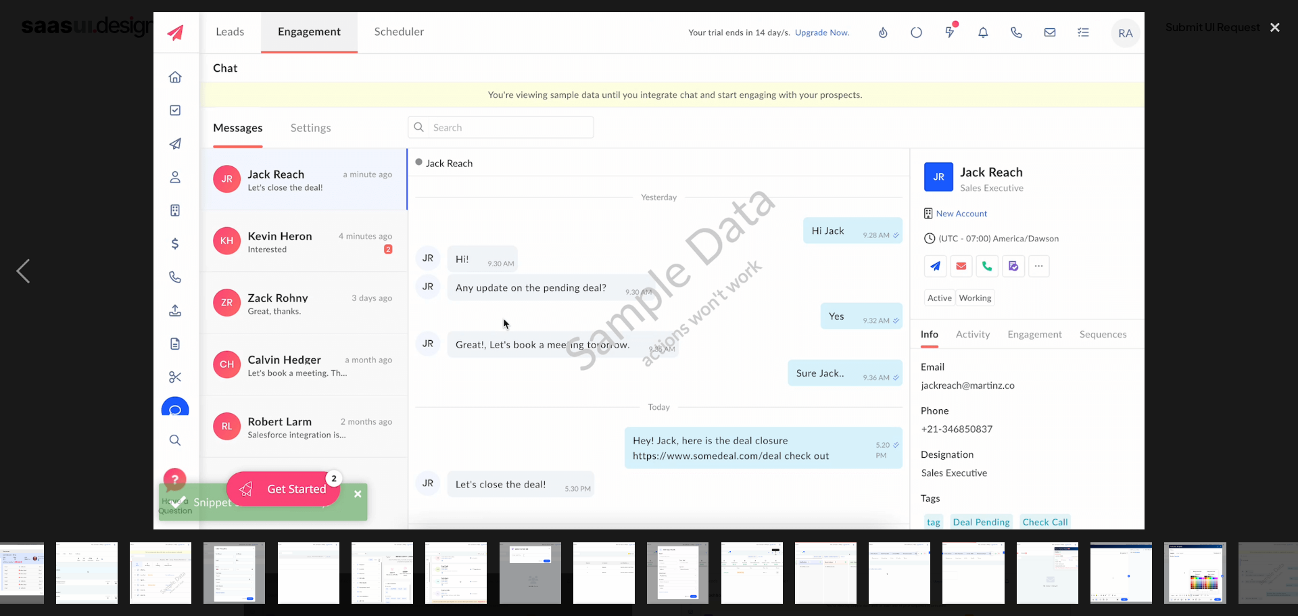
scroll to position [0, 562]
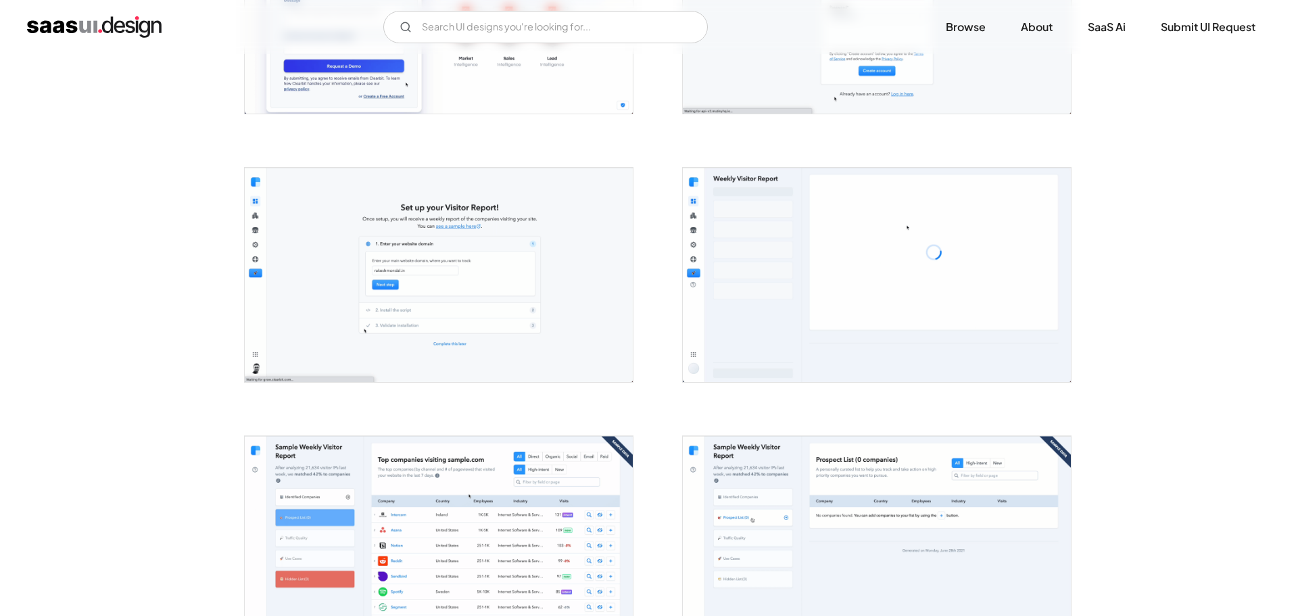
scroll to position [811, 0]
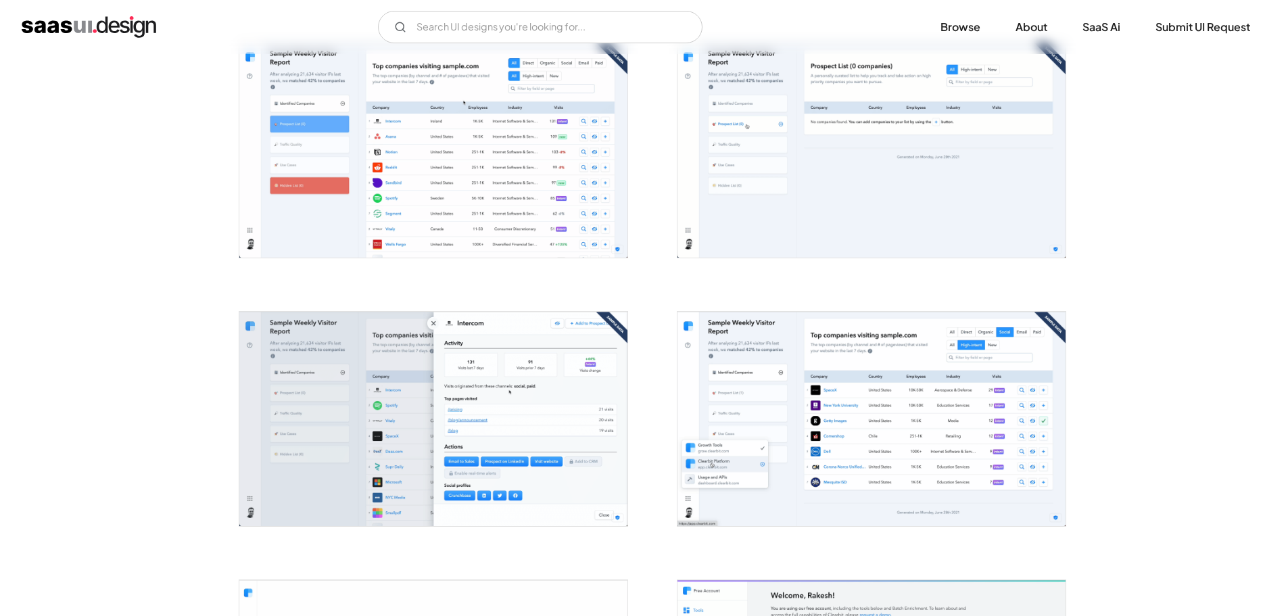
click at [543, 155] on img "open lightbox" at bounding box center [433, 150] width 388 height 214
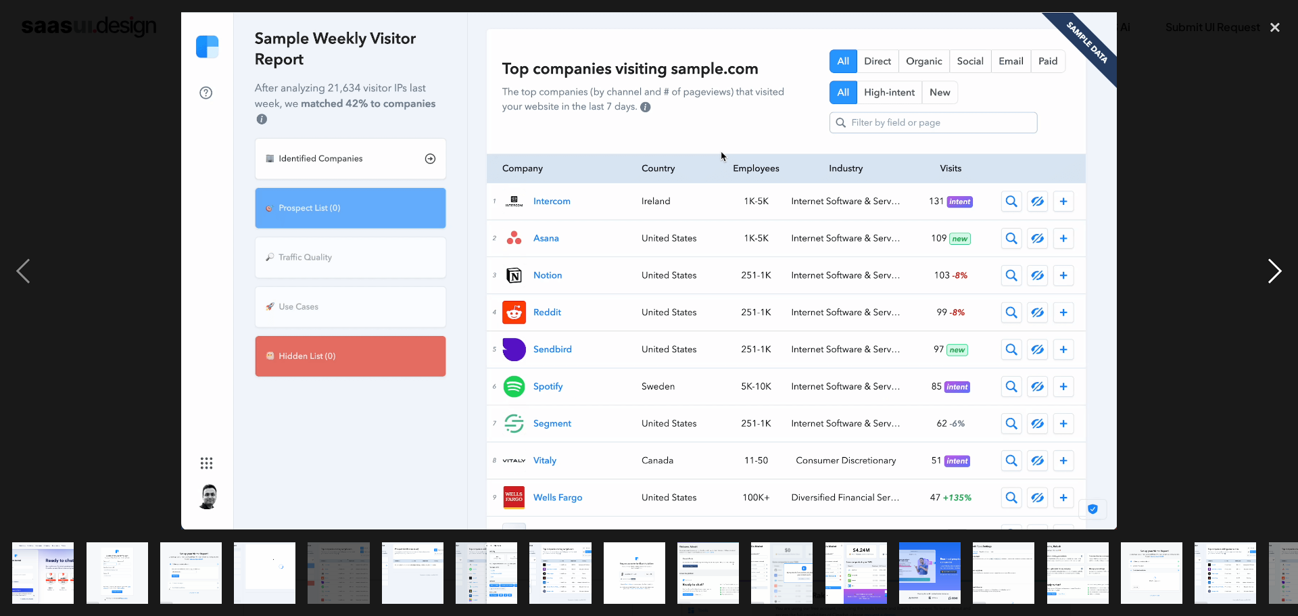
click at [1271, 247] on div "next image" at bounding box center [1275, 270] width 46 height 517
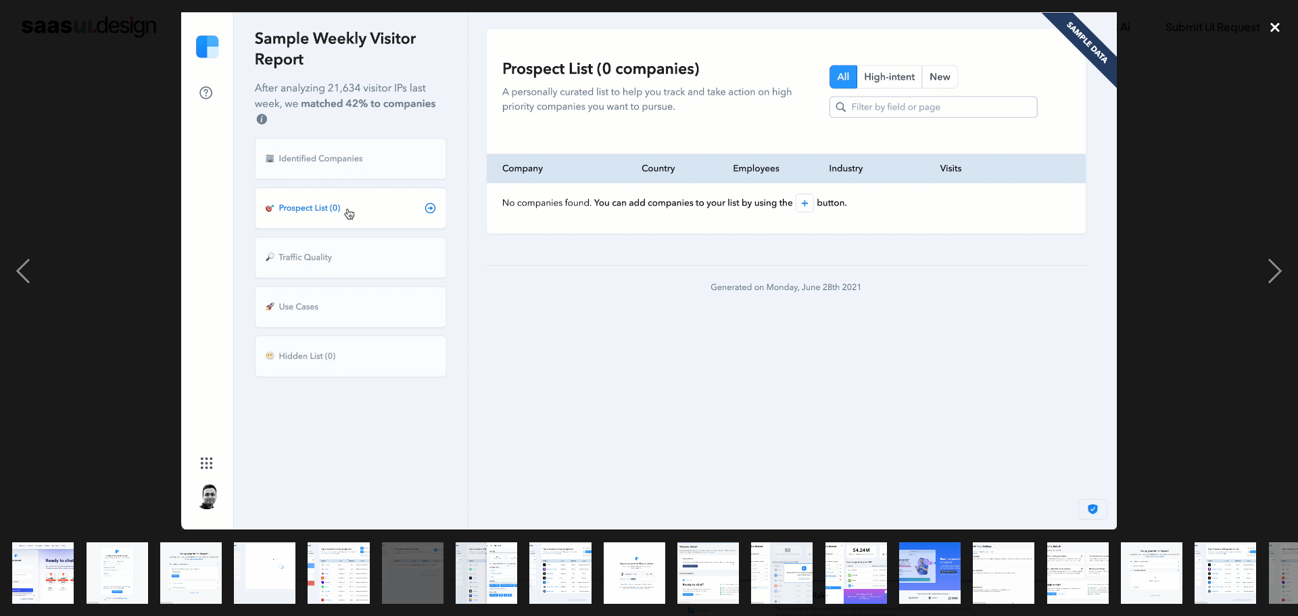
click at [1265, 31] on div "close lightbox" at bounding box center [1275, 27] width 46 height 30
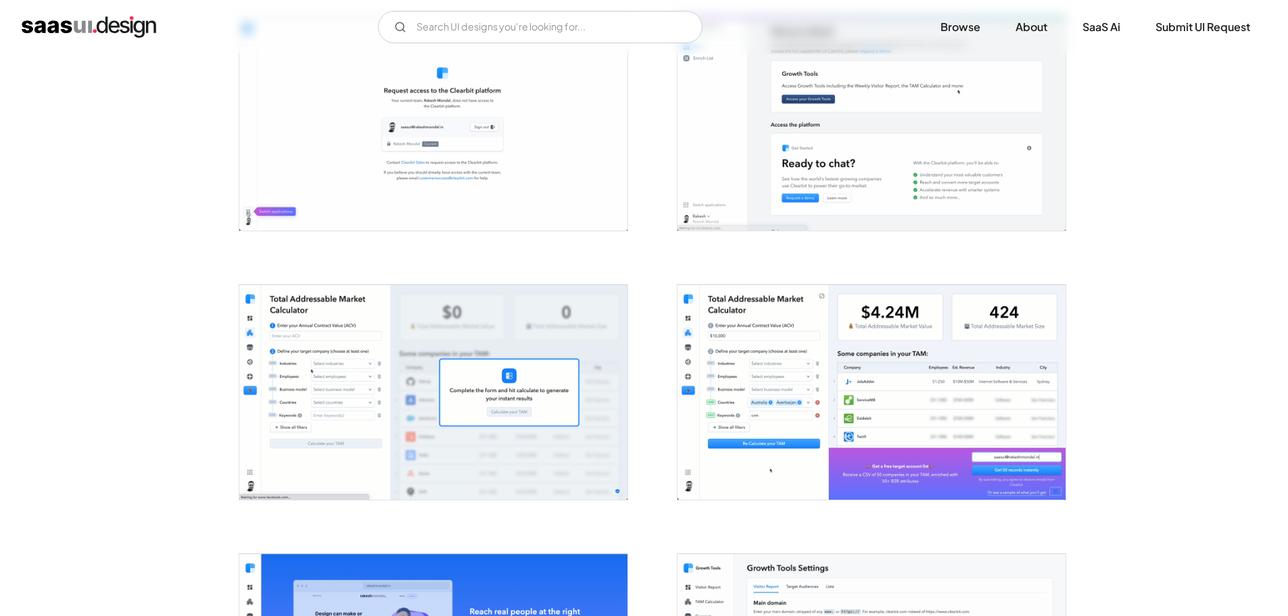
scroll to position [0, 0]
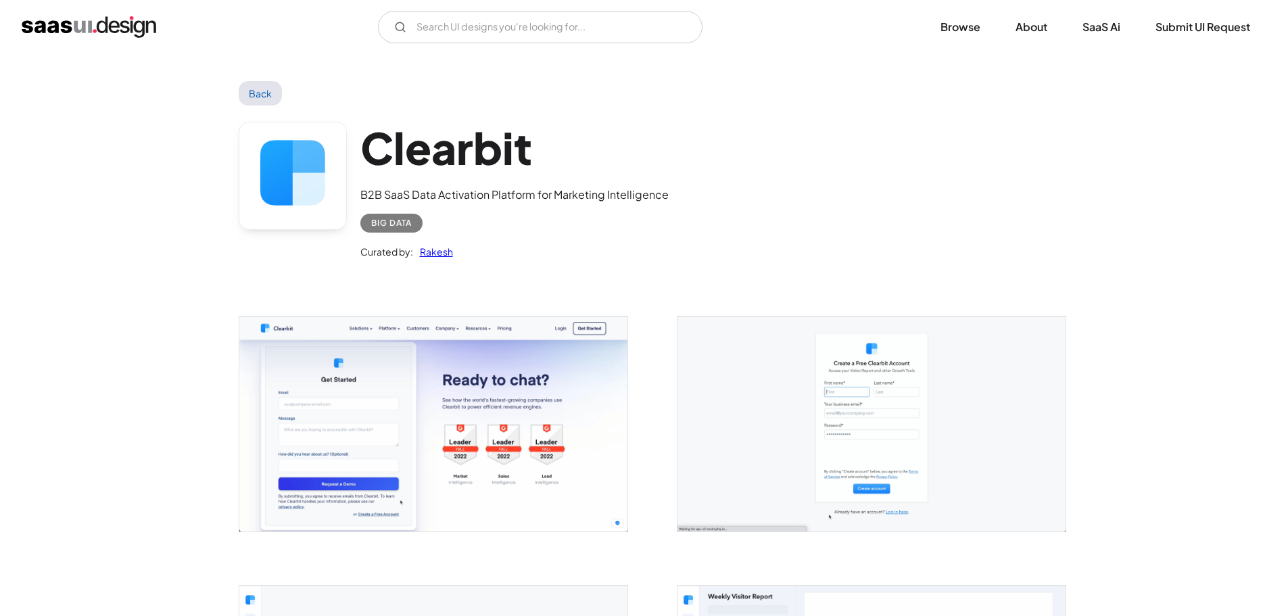
drag, startPoint x: 1081, startPoint y: 343, endPoint x: 1104, endPoint y: 7, distance: 336.7
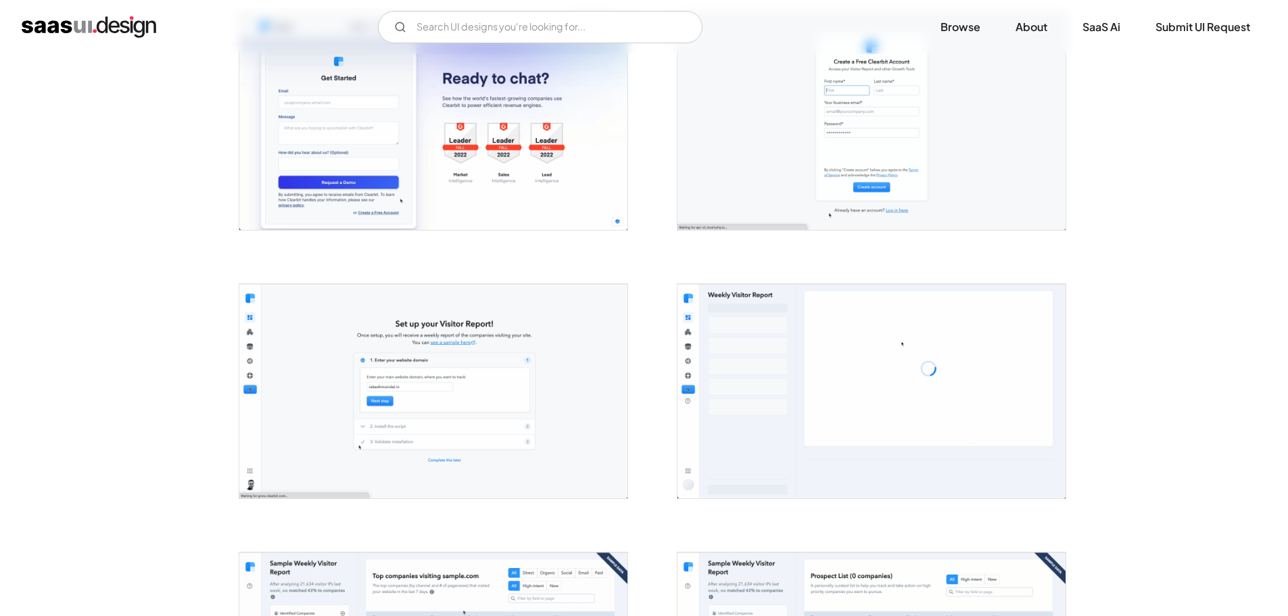
scroll to position [676, 0]
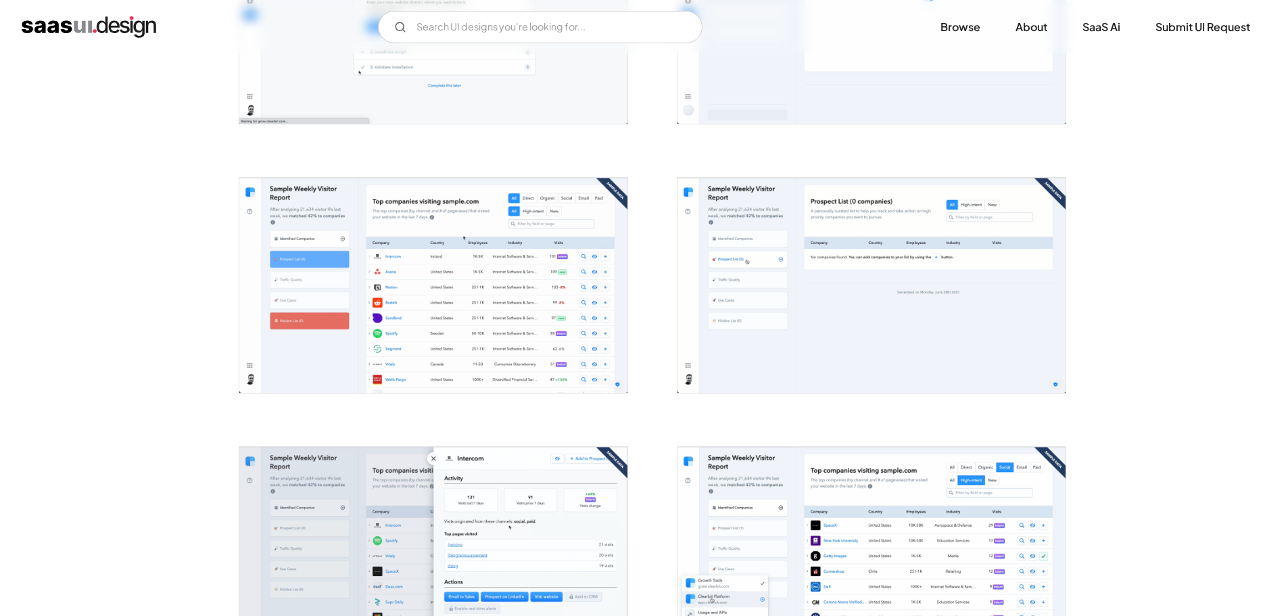
drag, startPoint x: 1038, startPoint y: 210, endPoint x: 1217, endPoint y: 310, distance: 205.2
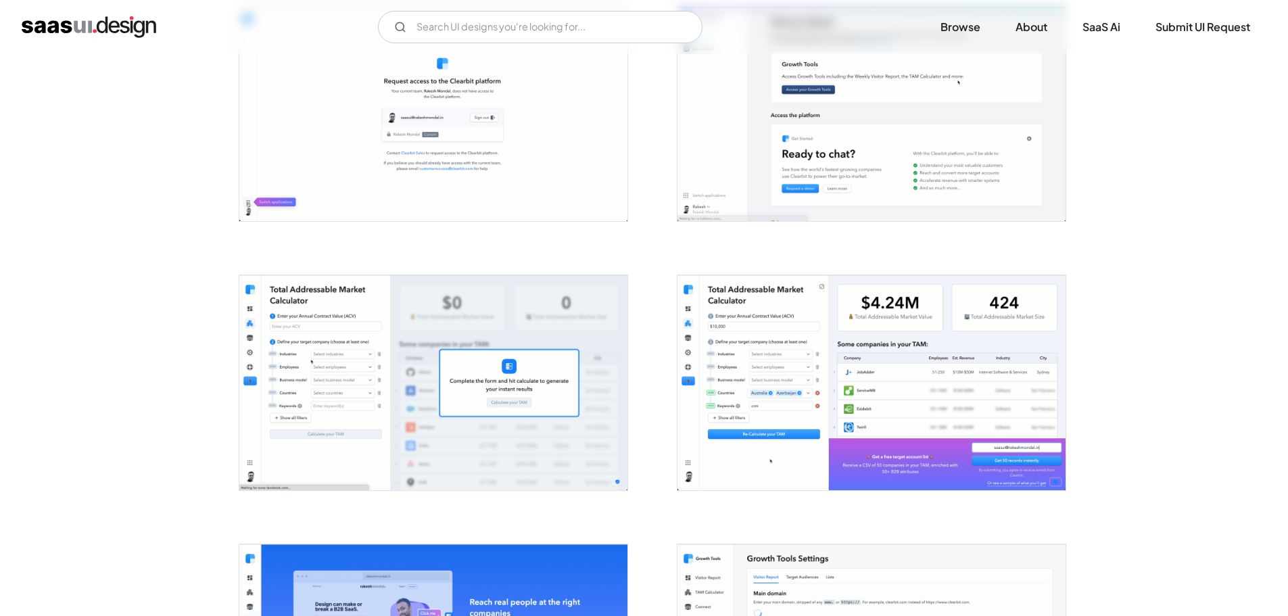
scroll to position [1971, 0]
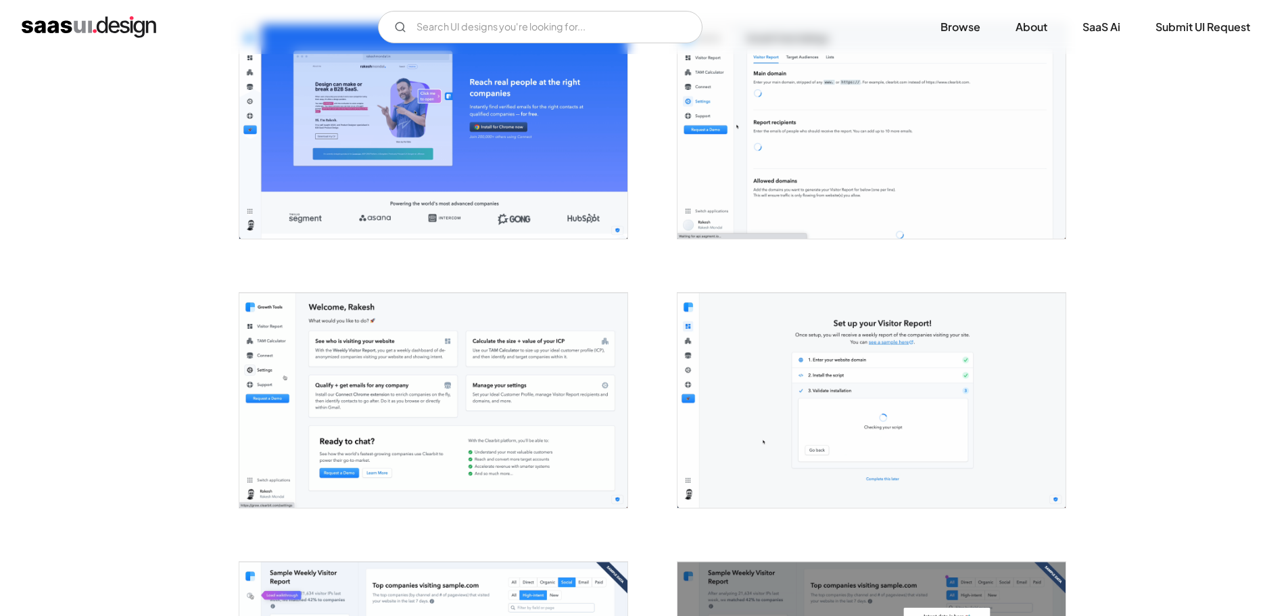
drag, startPoint x: 1235, startPoint y: 238, endPoint x: 1208, endPoint y: 397, distance: 161.1
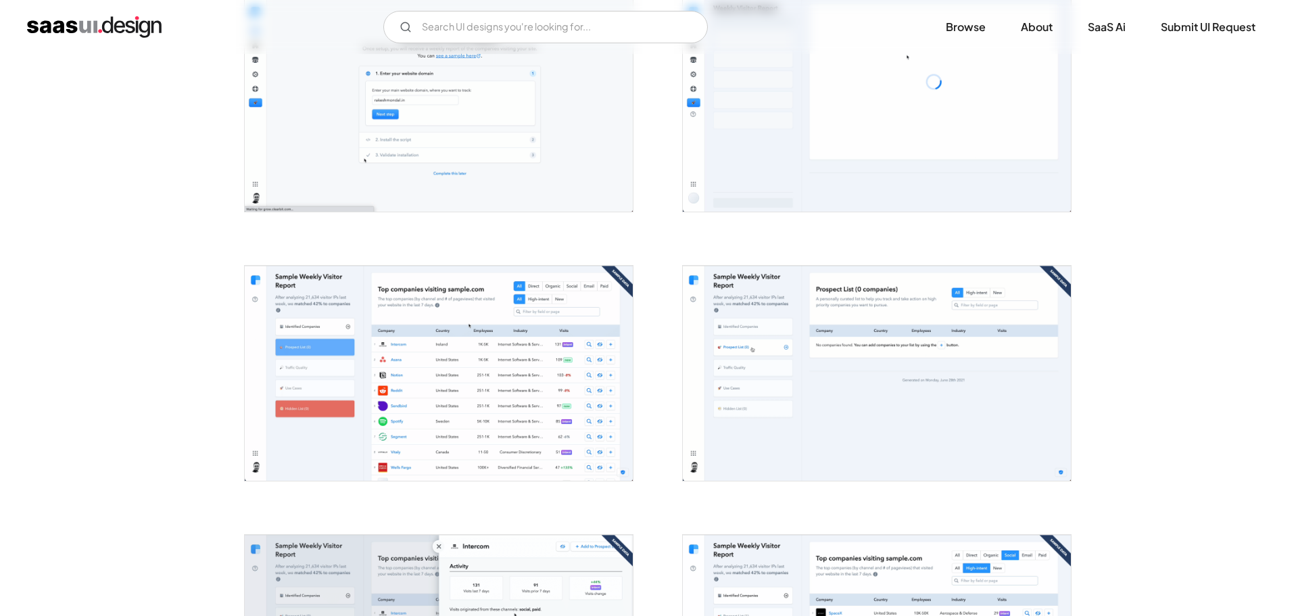
scroll to position [619, 0]
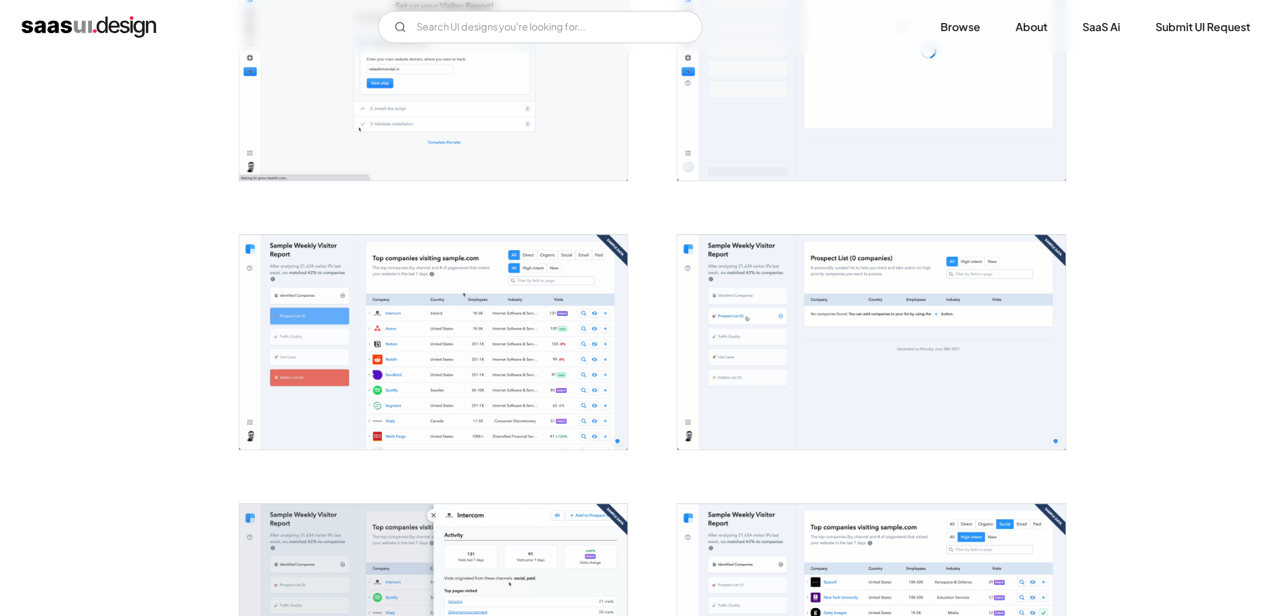
click at [573, 283] on img "open lightbox" at bounding box center [433, 342] width 388 height 214
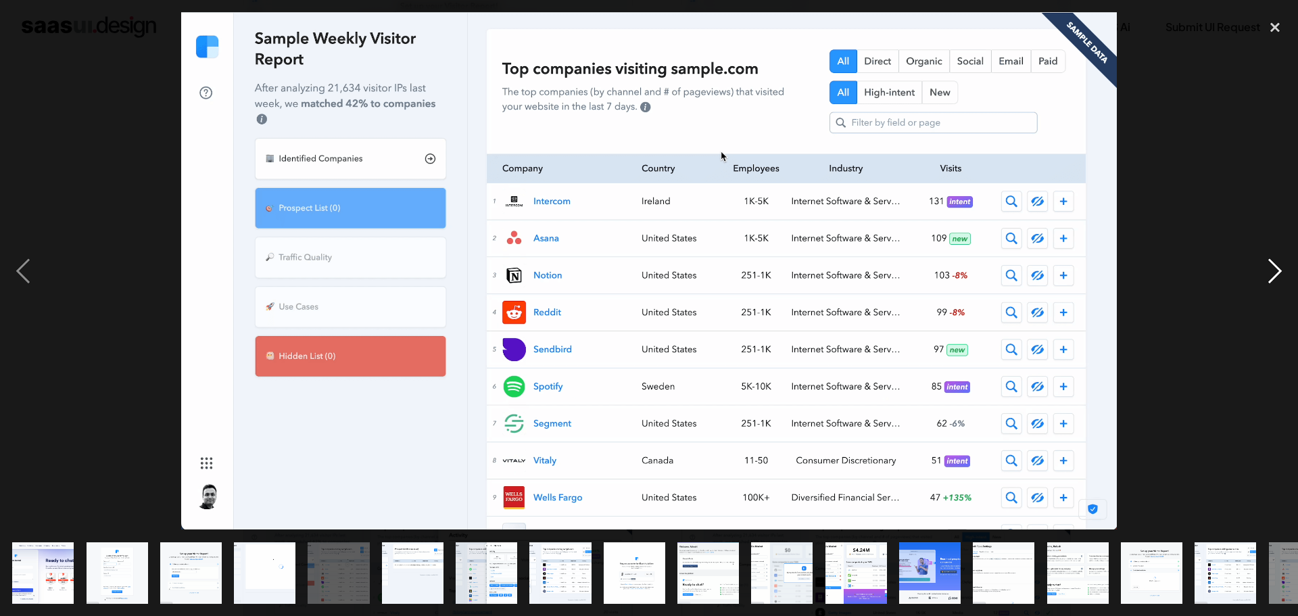
click at [1259, 252] on div "next image" at bounding box center [1275, 270] width 46 height 517
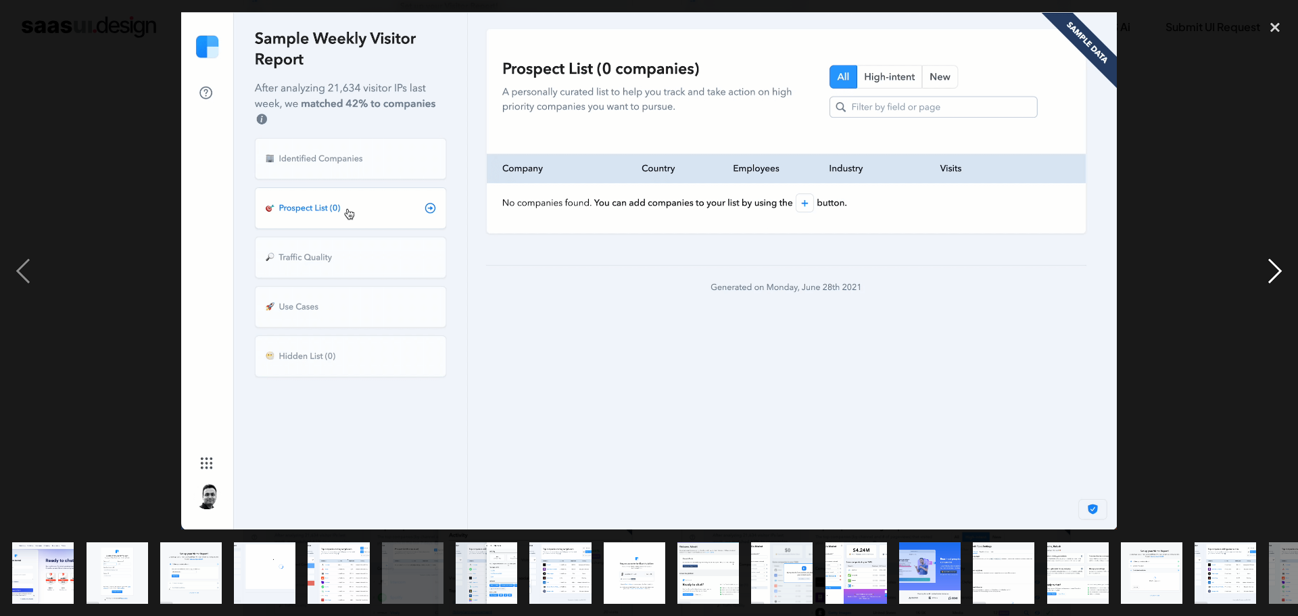
click at [1259, 249] on div "next image" at bounding box center [1275, 270] width 46 height 517
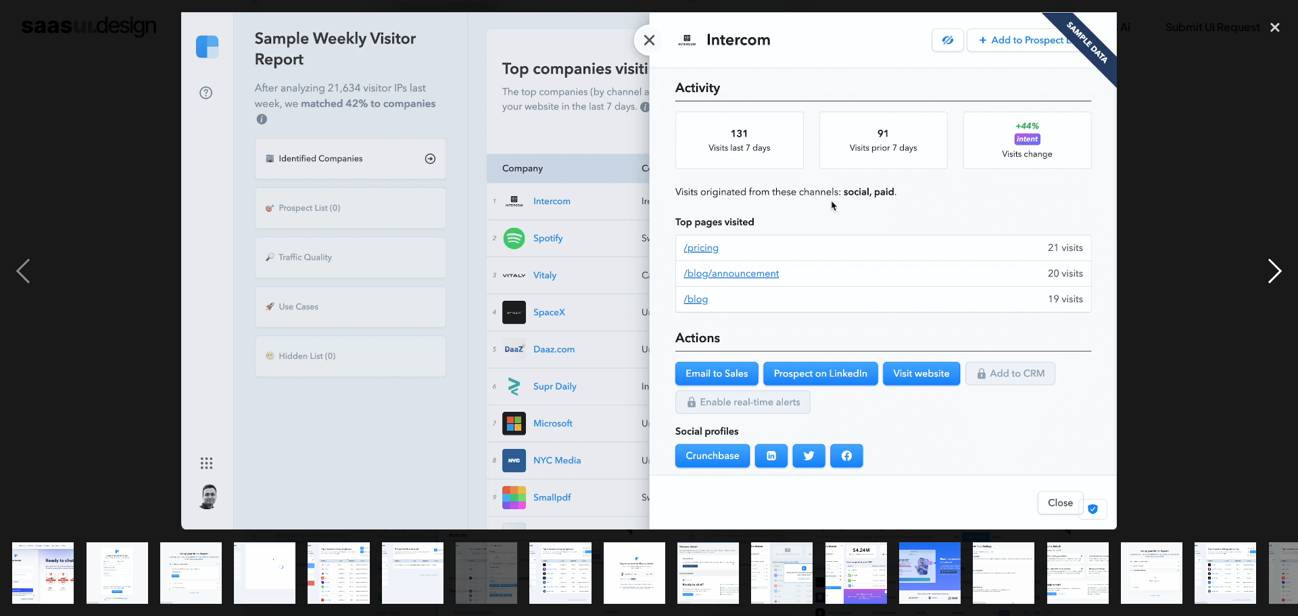
click at [1259, 247] on div "next image" at bounding box center [1275, 270] width 46 height 517
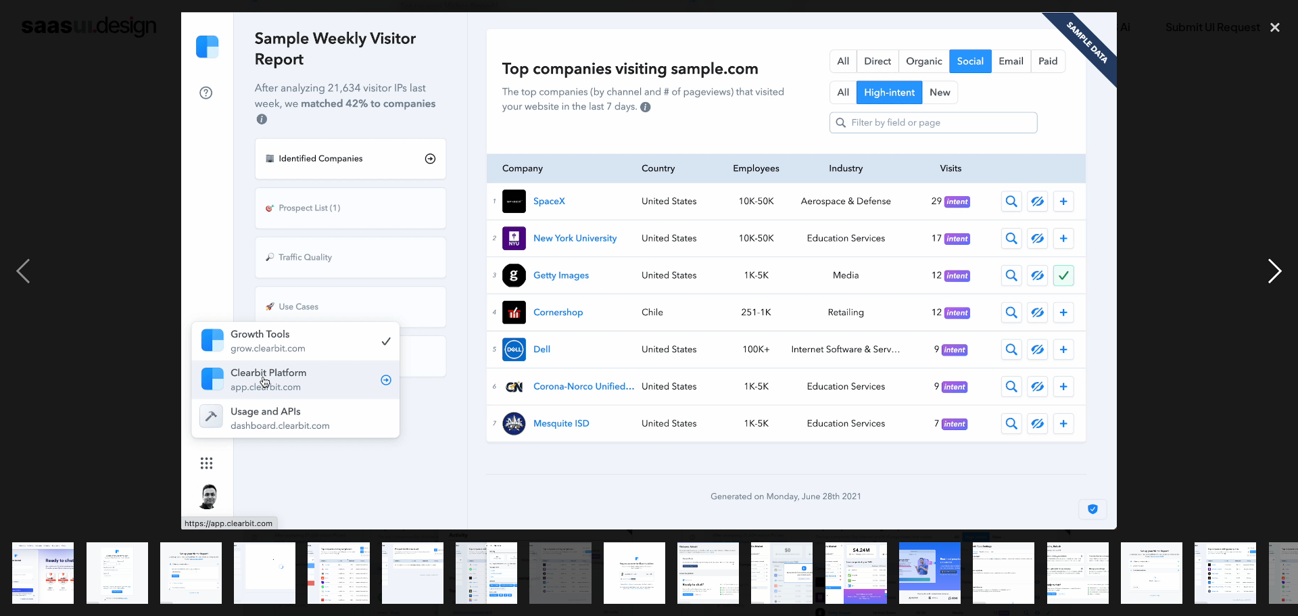
click at [1259, 251] on div "next image" at bounding box center [1275, 270] width 46 height 517
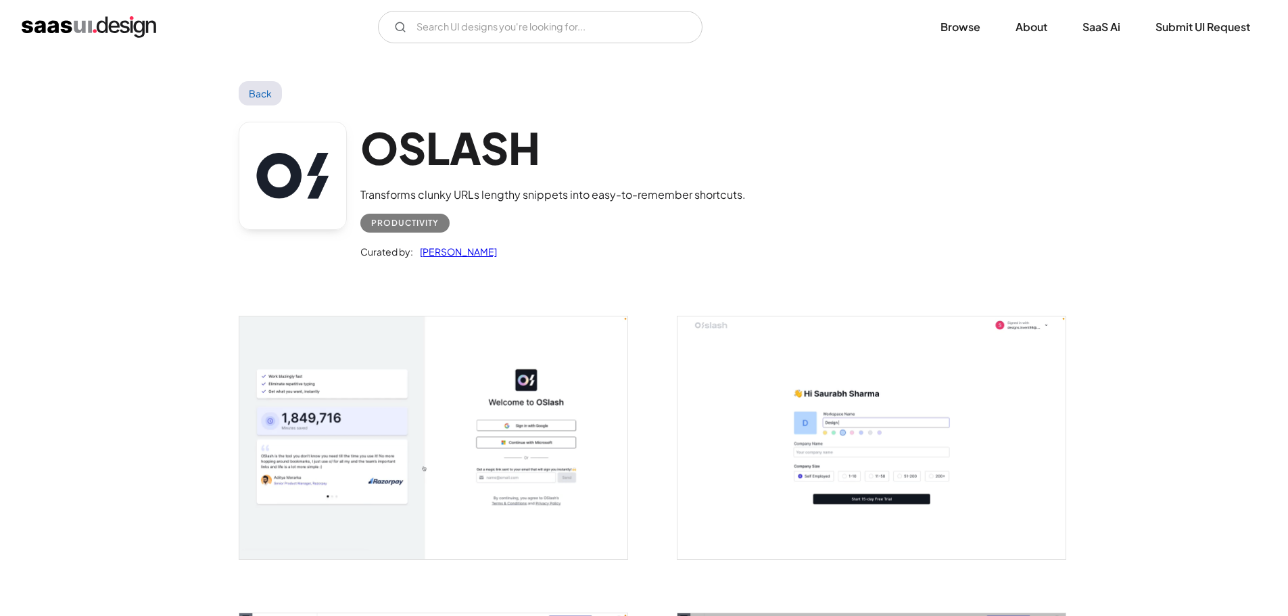
click at [328, 409] on img "open lightbox" at bounding box center [433, 437] width 388 height 243
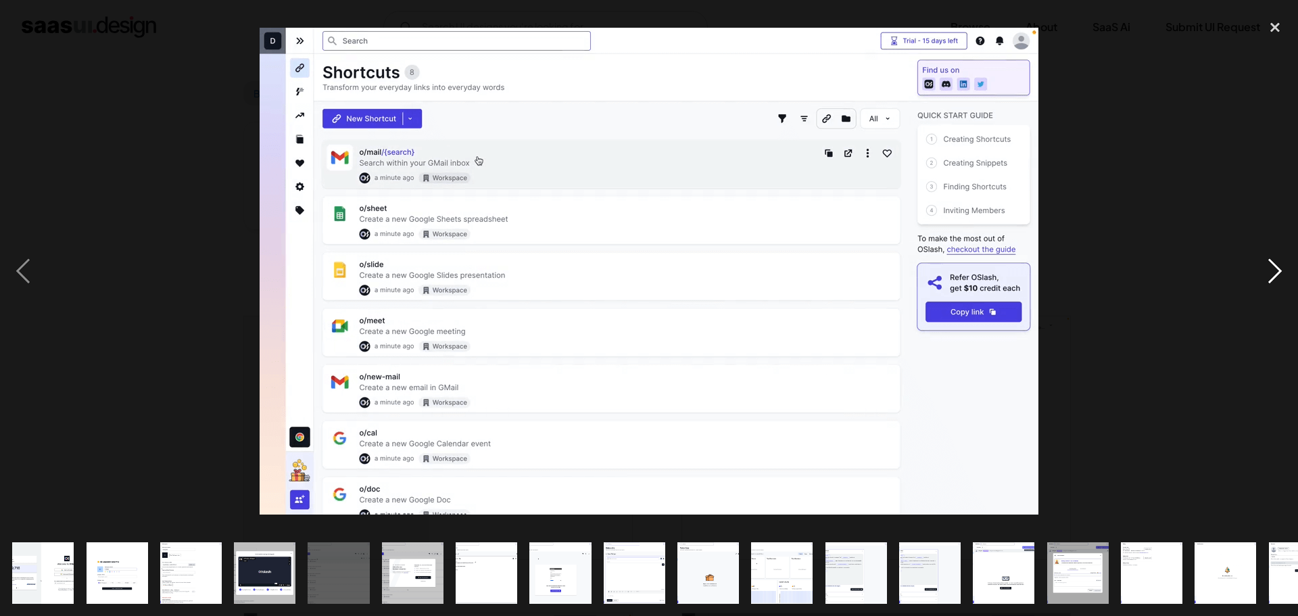
click at [1267, 268] on div "next image" at bounding box center [1275, 270] width 46 height 517
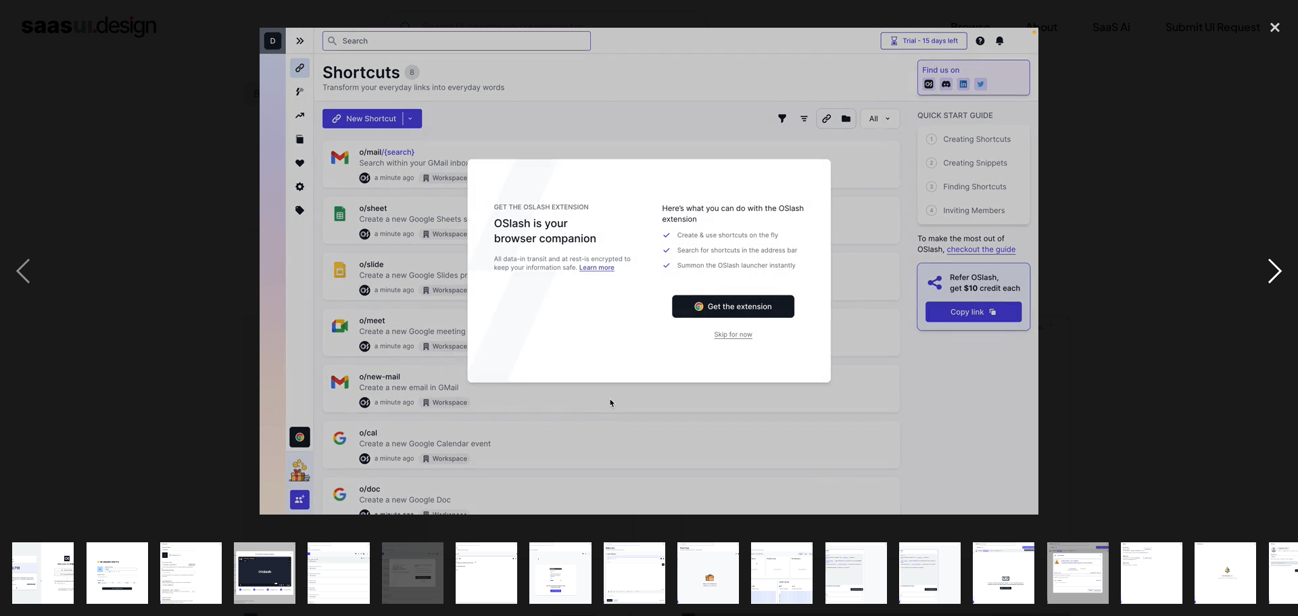
click at [1267, 268] on div "next image" at bounding box center [1275, 270] width 46 height 517
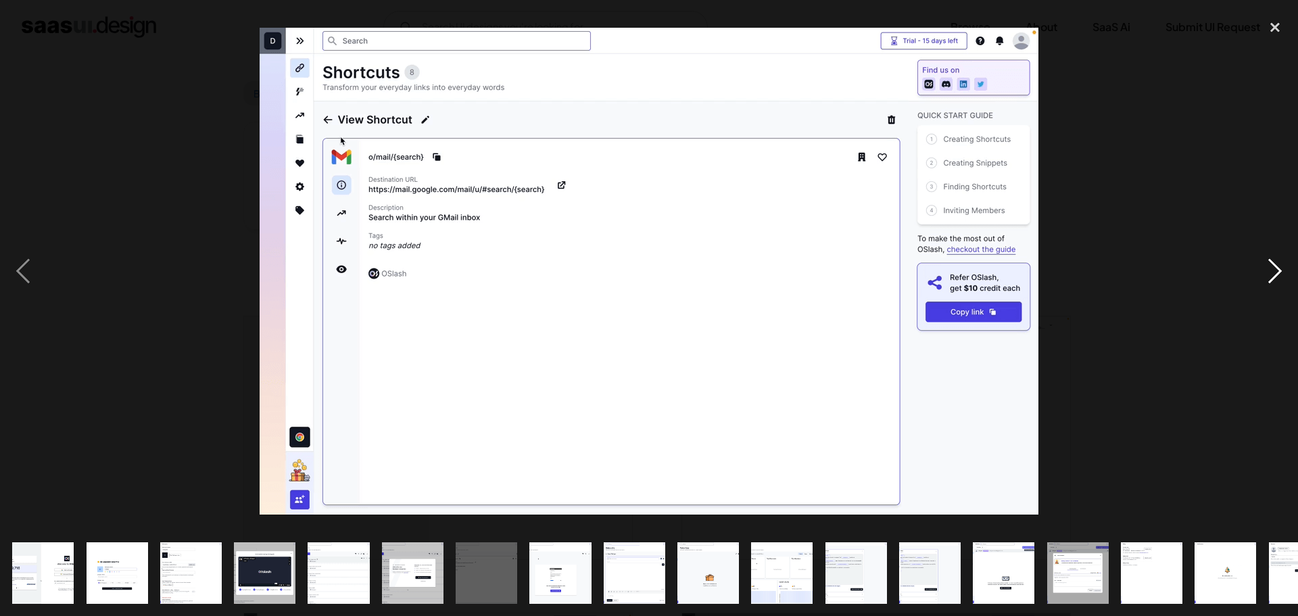
click at [1267, 268] on div "next image" at bounding box center [1275, 270] width 46 height 517
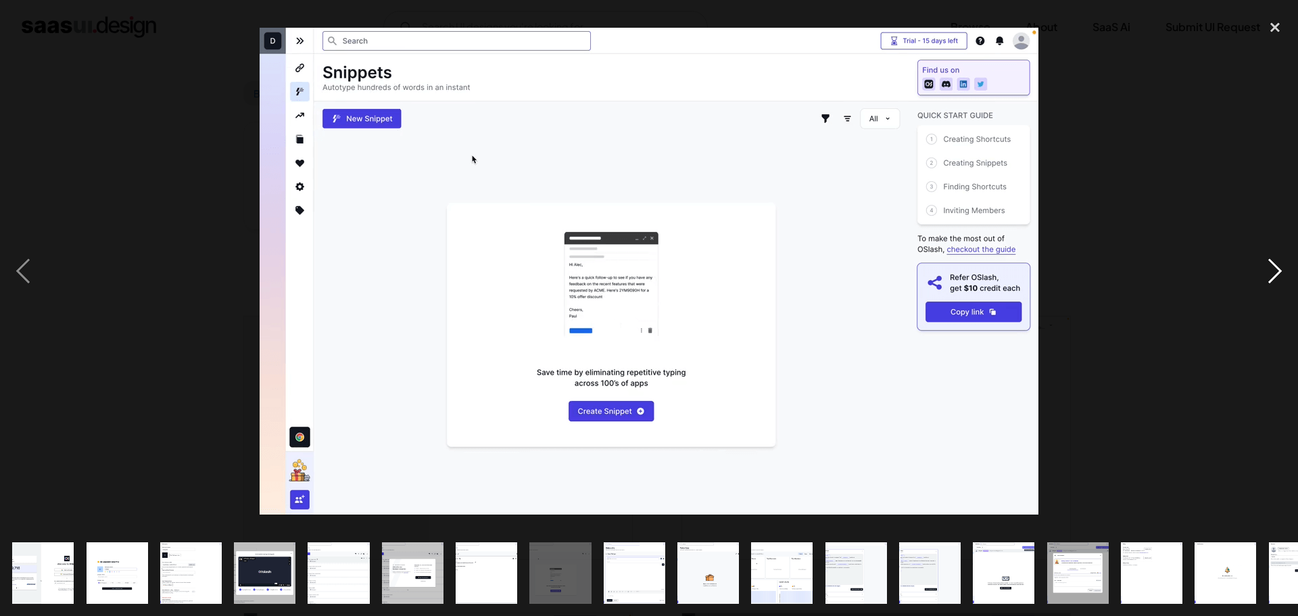
click at [1267, 268] on div "next image" at bounding box center [1275, 270] width 46 height 517
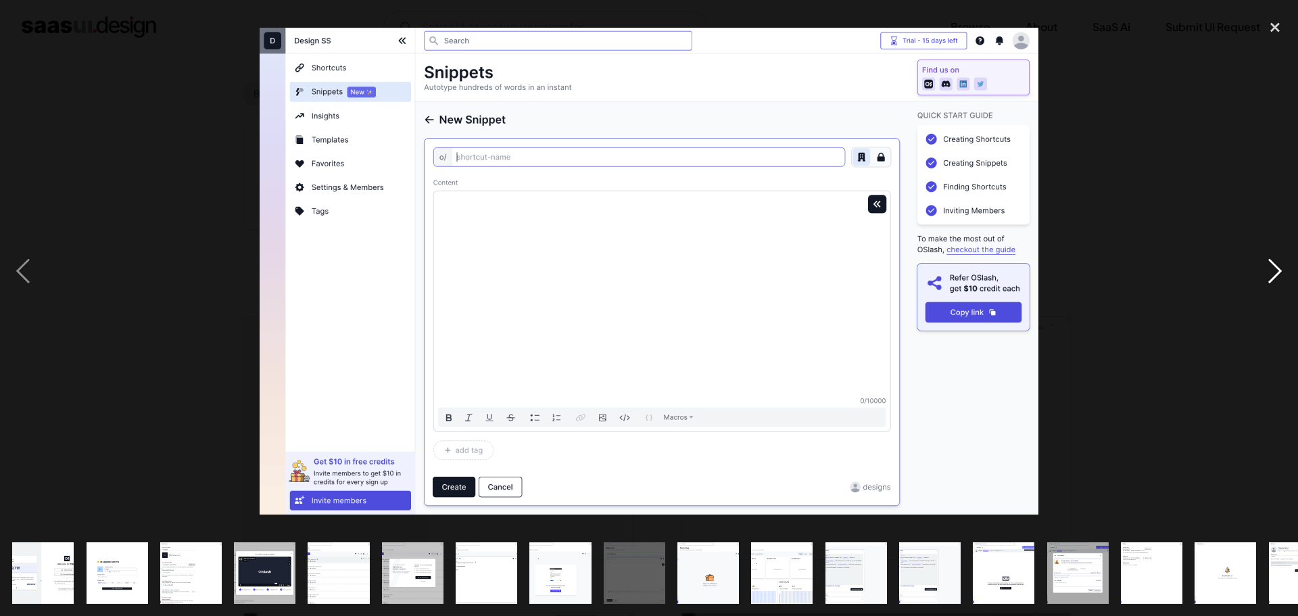
click at [1267, 268] on div "next image" at bounding box center [1275, 270] width 46 height 517
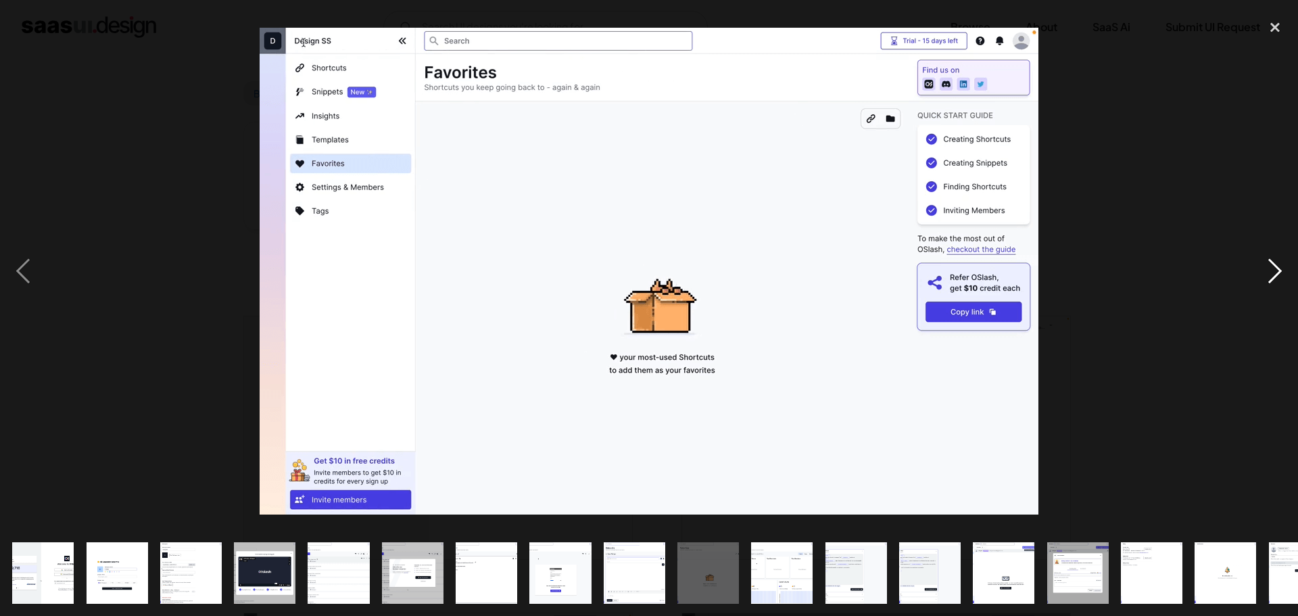
click at [1267, 268] on div "next image" at bounding box center [1275, 270] width 46 height 517
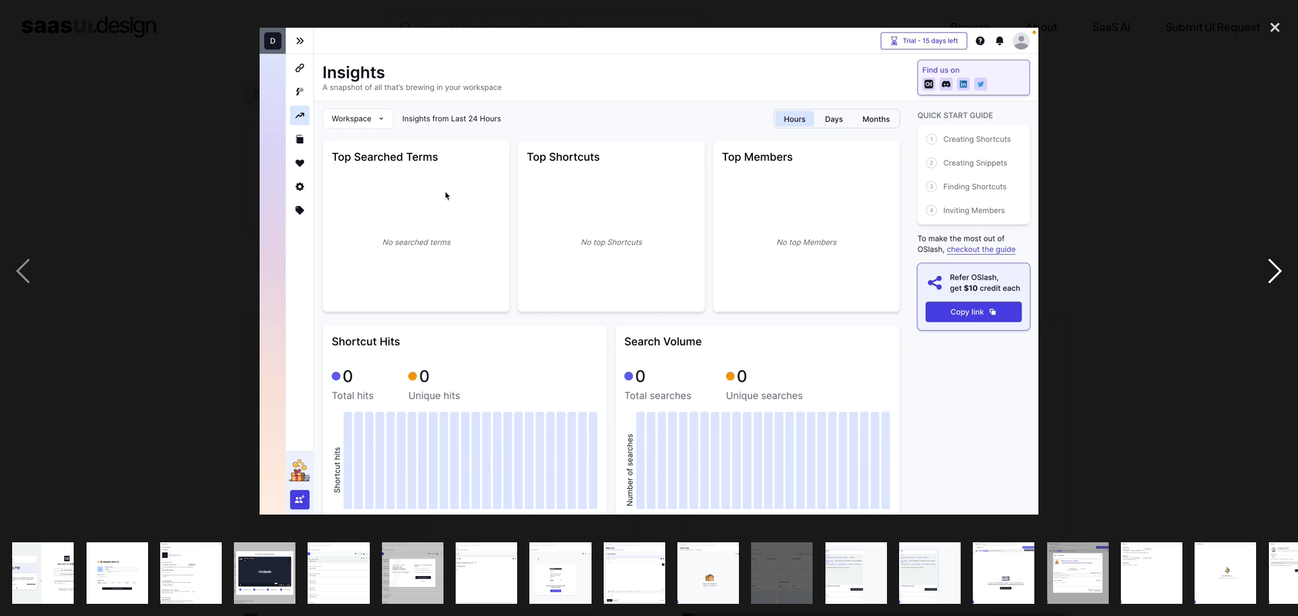
click at [1267, 268] on div "next image" at bounding box center [1275, 270] width 46 height 517
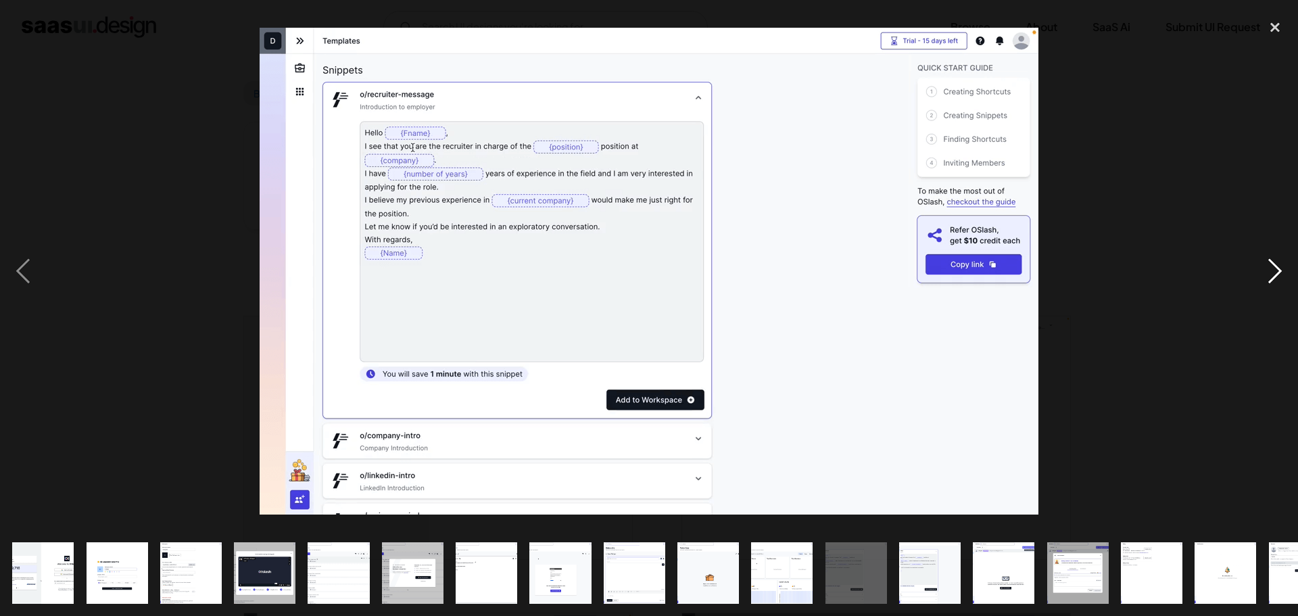
click at [1265, 270] on div "next image" at bounding box center [1275, 270] width 46 height 517
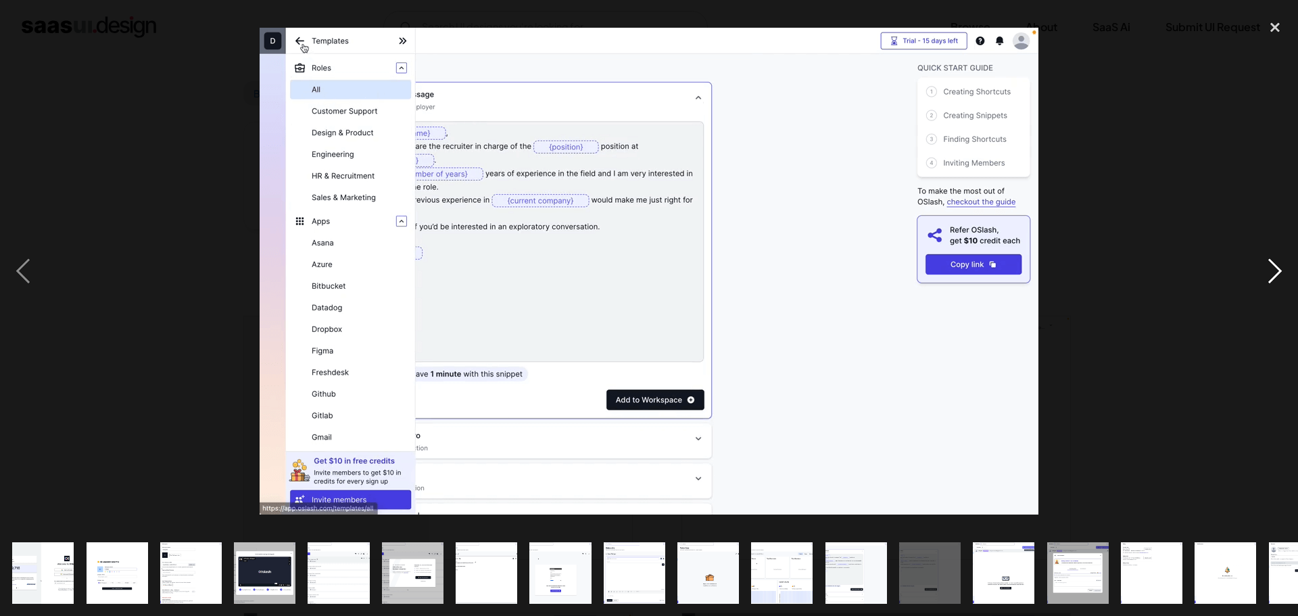
click at [1265, 270] on div "next image" at bounding box center [1275, 270] width 46 height 517
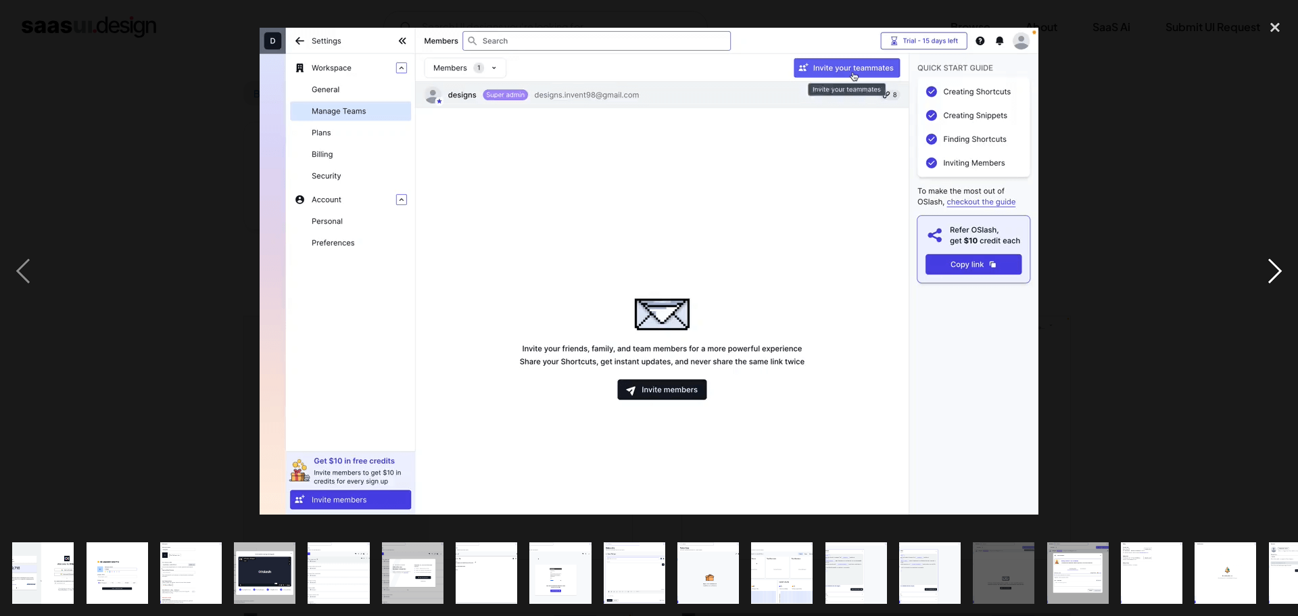
click at [1265, 270] on div "next image" at bounding box center [1275, 270] width 46 height 517
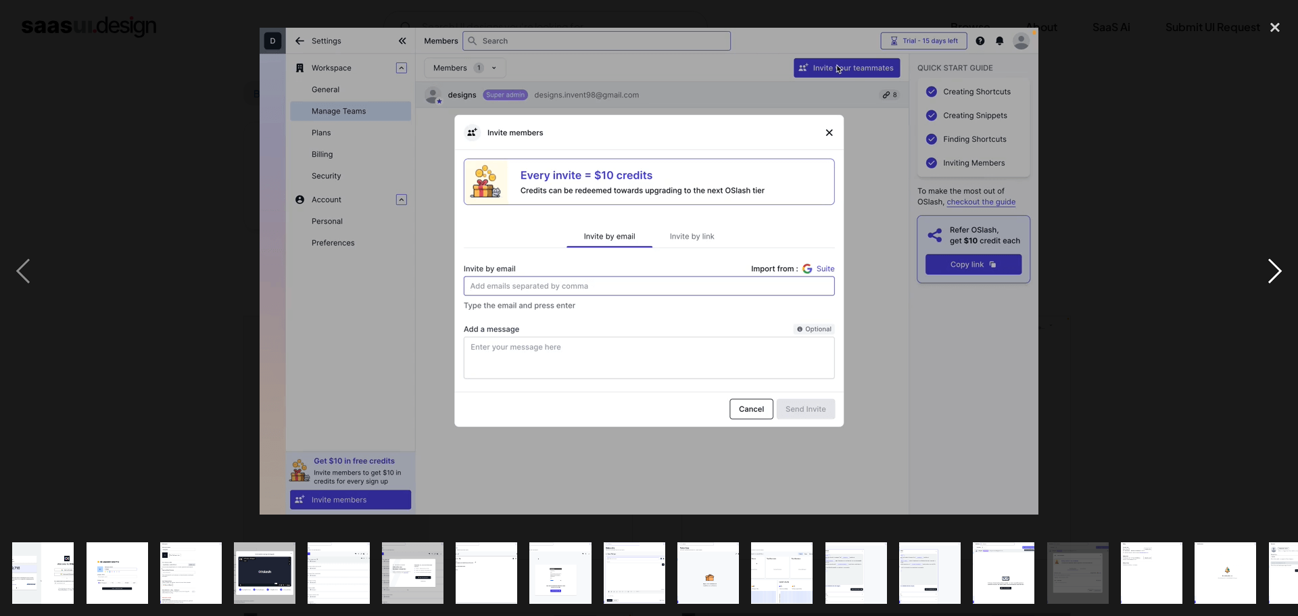
click at [1263, 268] on div "next image" at bounding box center [1275, 270] width 46 height 517
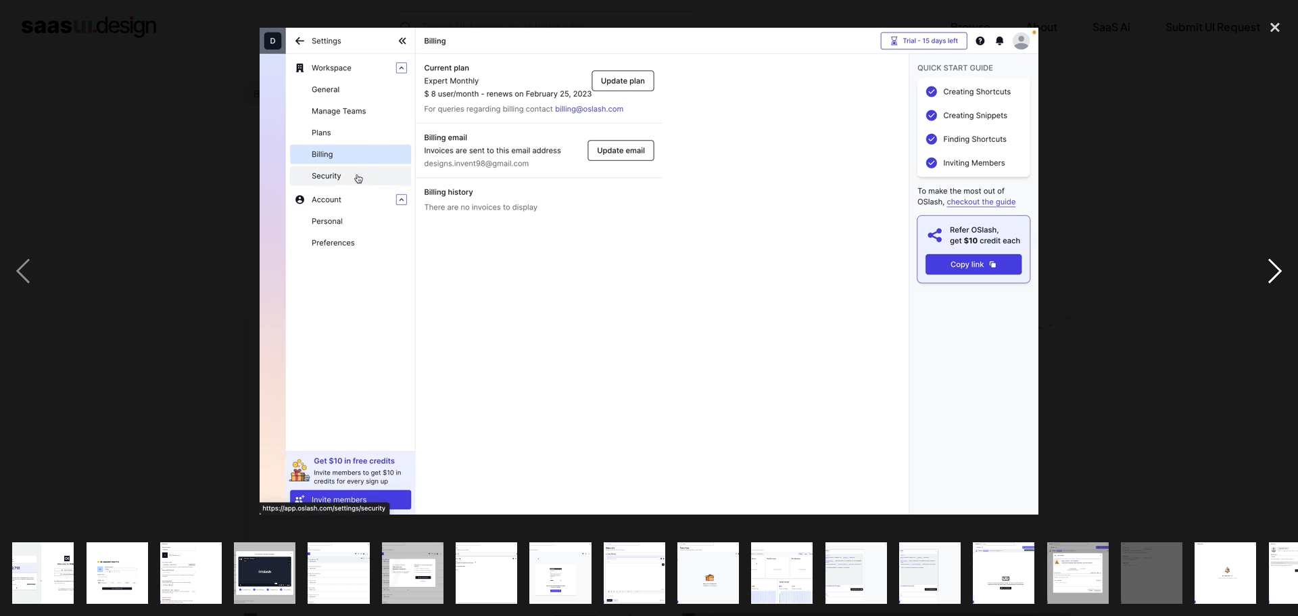
click at [1282, 266] on div "next image" at bounding box center [1275, 270] width 46 height 517
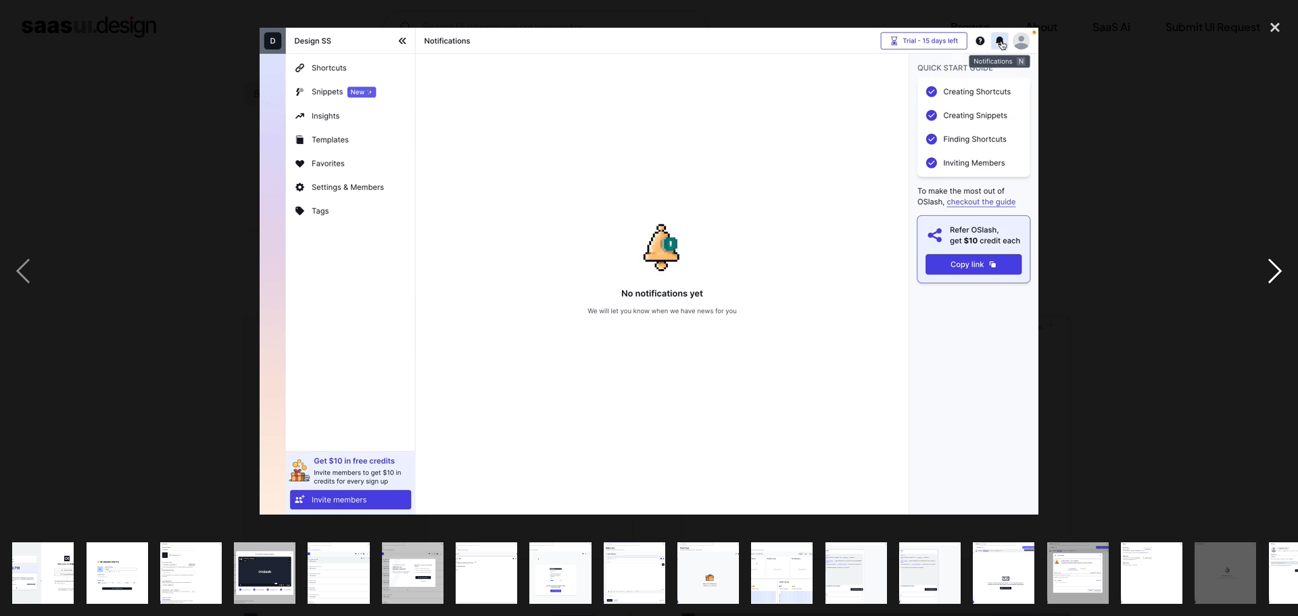
click at [1282, 265] on div "next image" at bounding box center [1275, 270] width 46 height 517
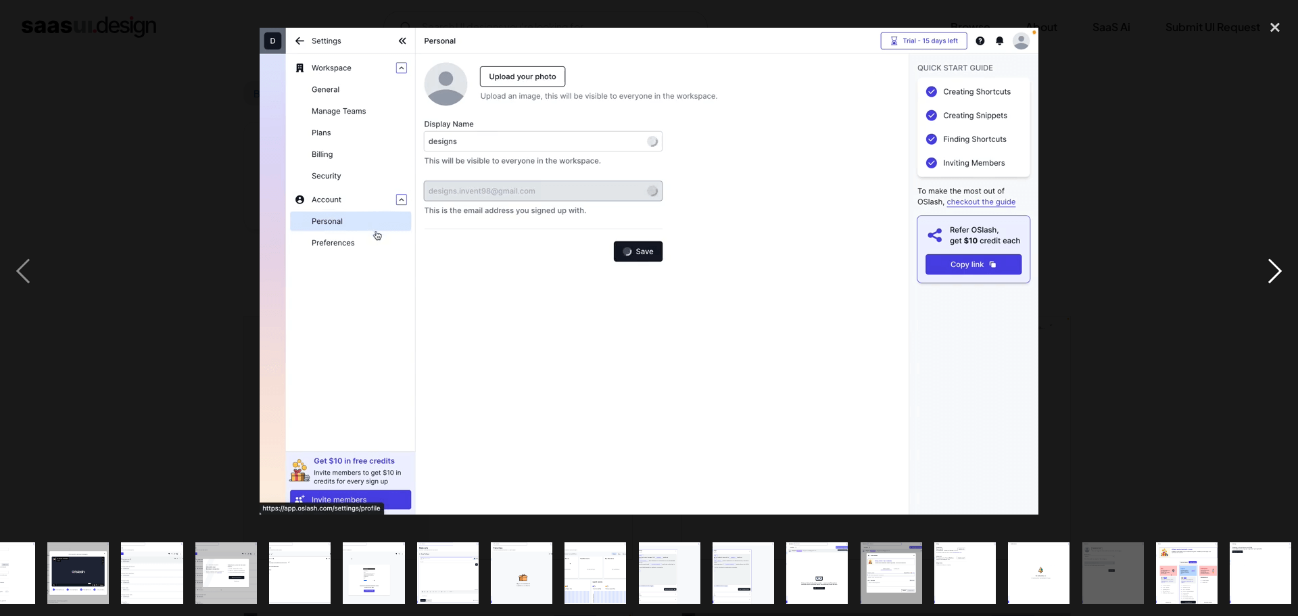
click at [1280, 263] on div "next image" at bounding box center [1275, 270] width 46 height 517
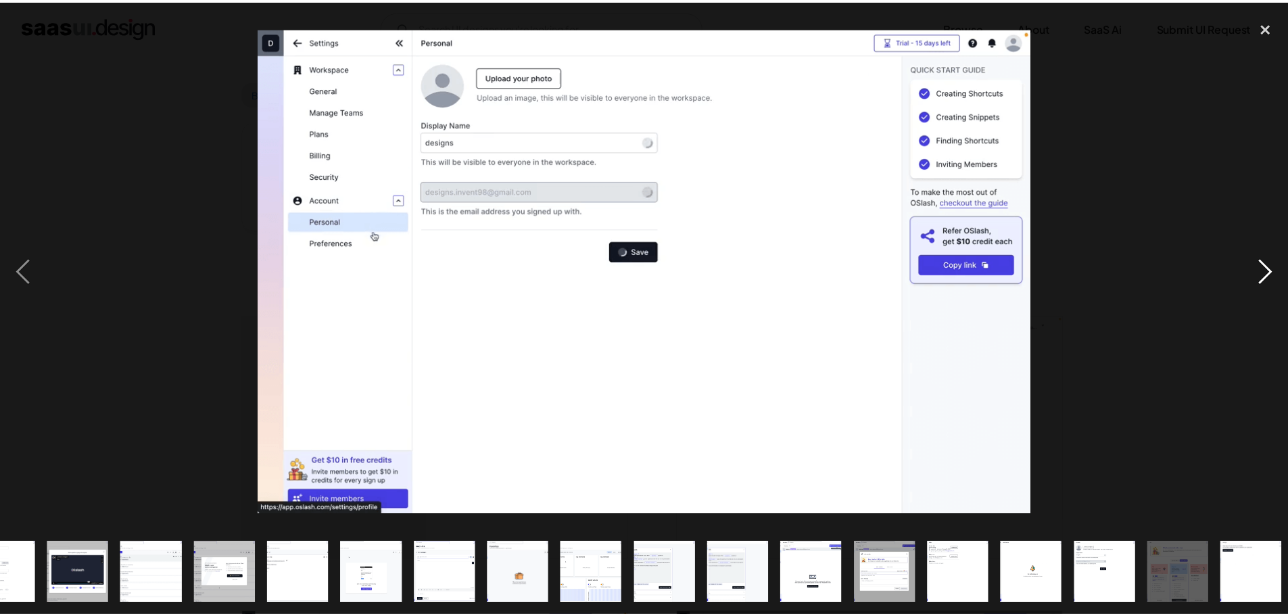
scroll to position [0, 192]
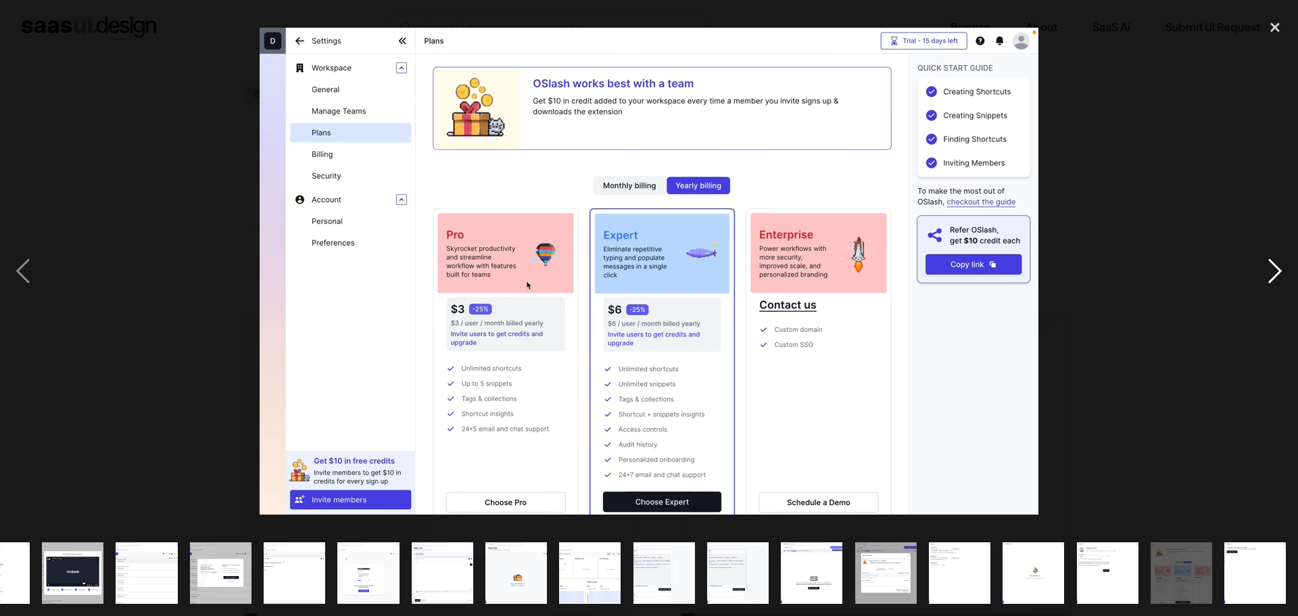
click at [1277, 259] on div "next image" at bounding box center [1275, 270] width 46 height 517
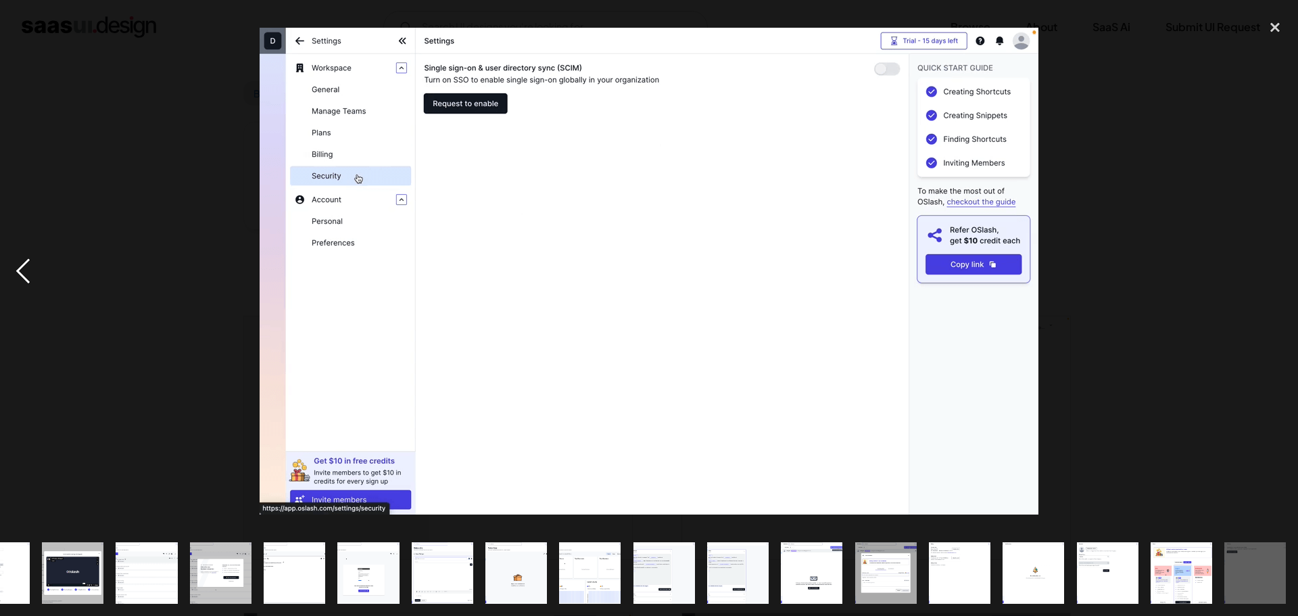
click at [22, 281] on div "previous image" at bounding box center [23, 270] width 46 height 517
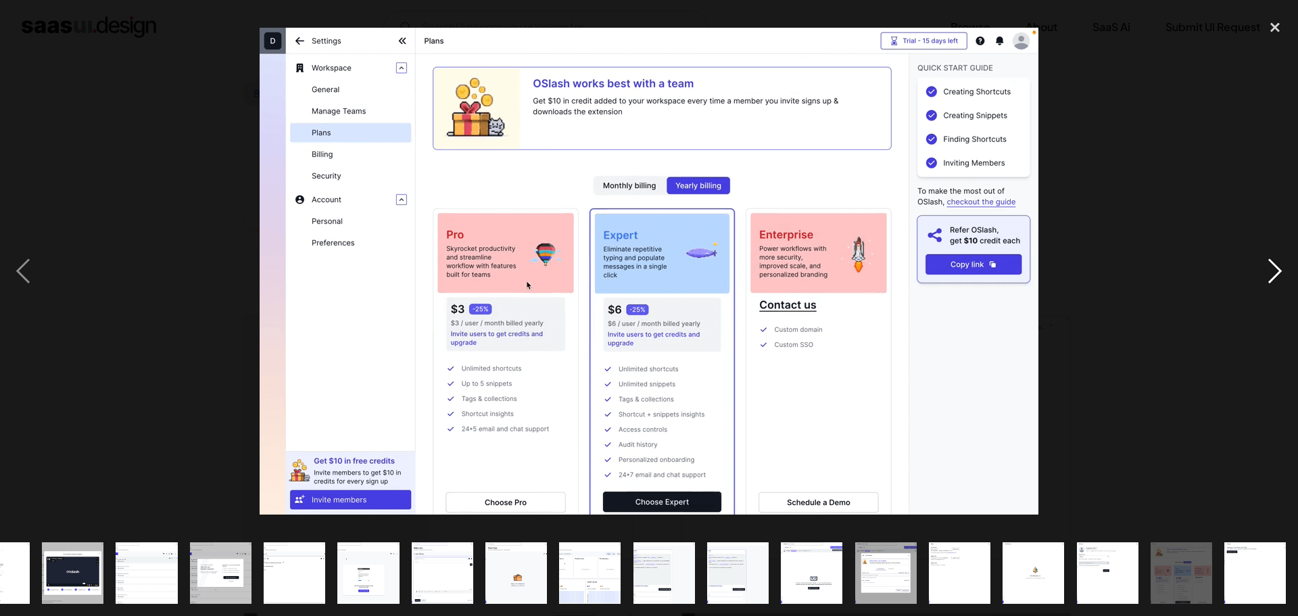
click at [1283, 273] on div "next image" at bounding box center [1275, 270] width 46 height 517
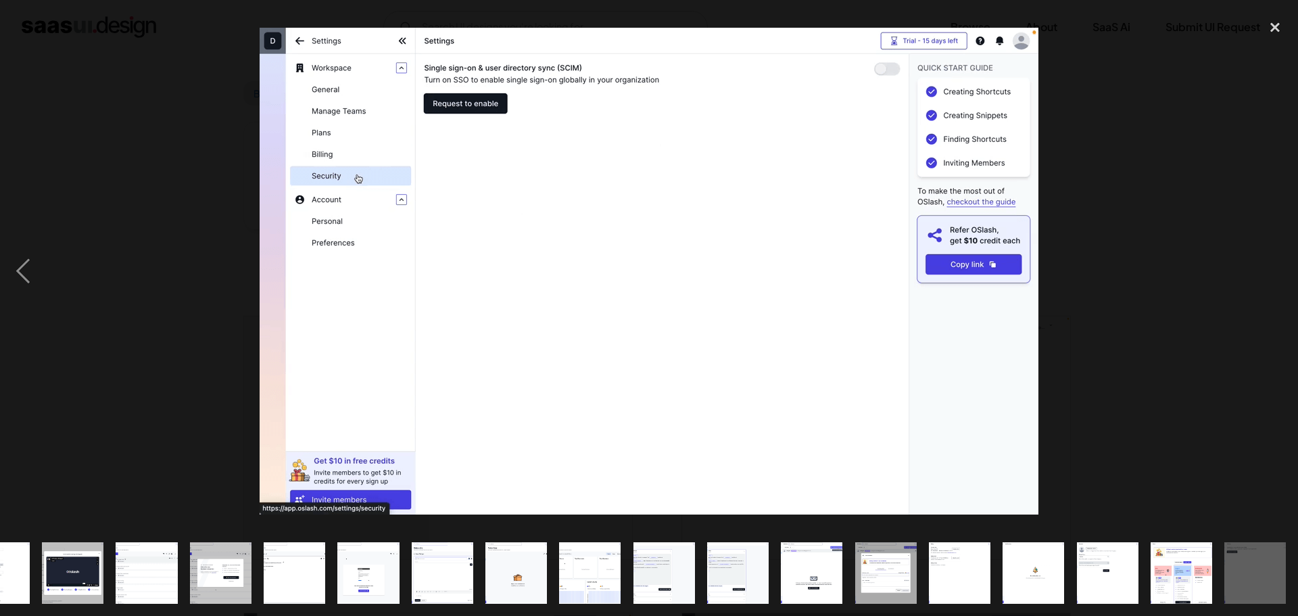
click at [1283, 273] on div "next image" at bounding box center [1275, 270] width 46 height 517
click at [174, 166] on div at bounding box center [649, 270] width 1298 height 517
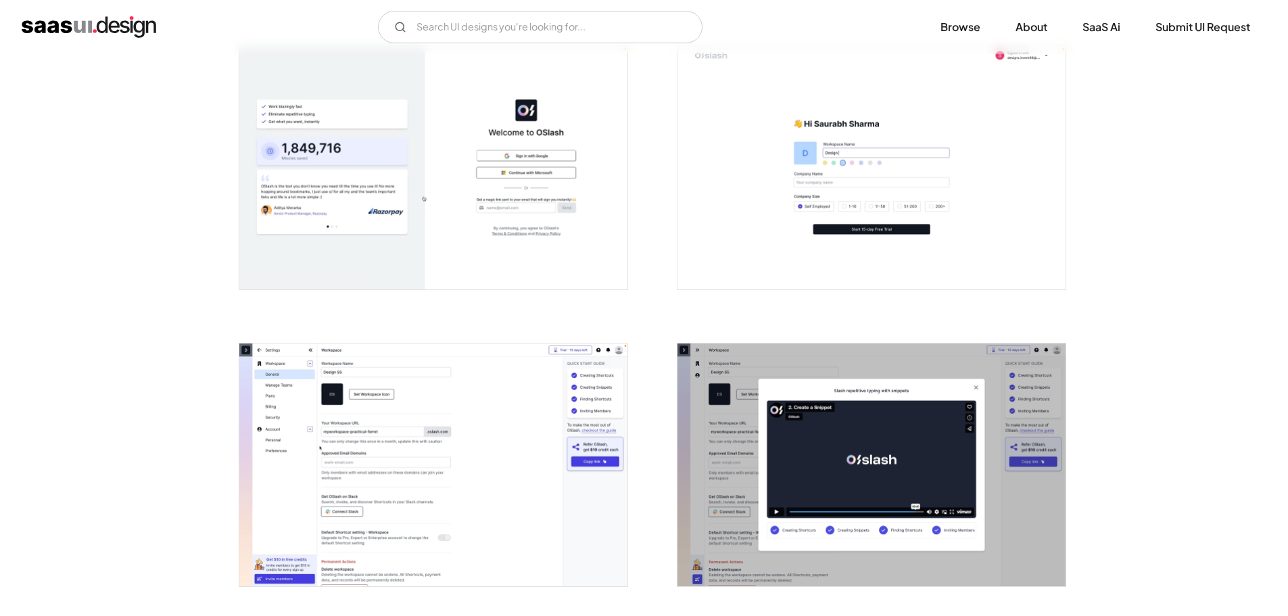
scroll to position [270, 0]
click at [853, 238] on img "open lightbox" at bounding box center [871, 167] width 388 height 243
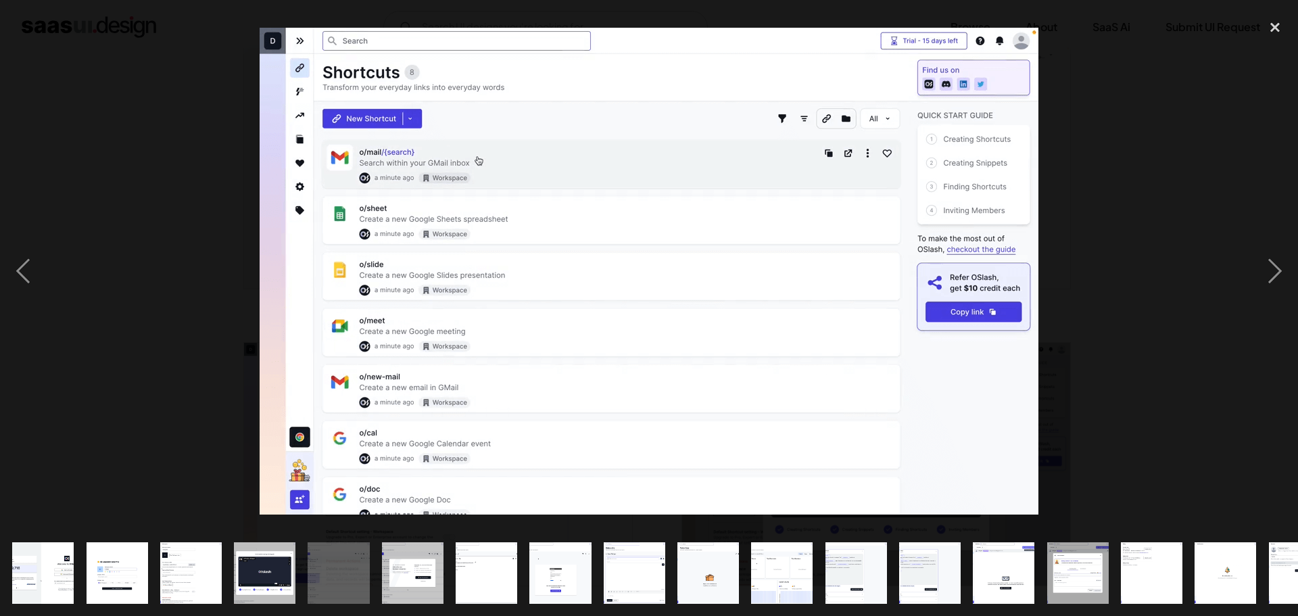
click at [475, 376] on img at bounding box center [649, 271] width 779 height 487
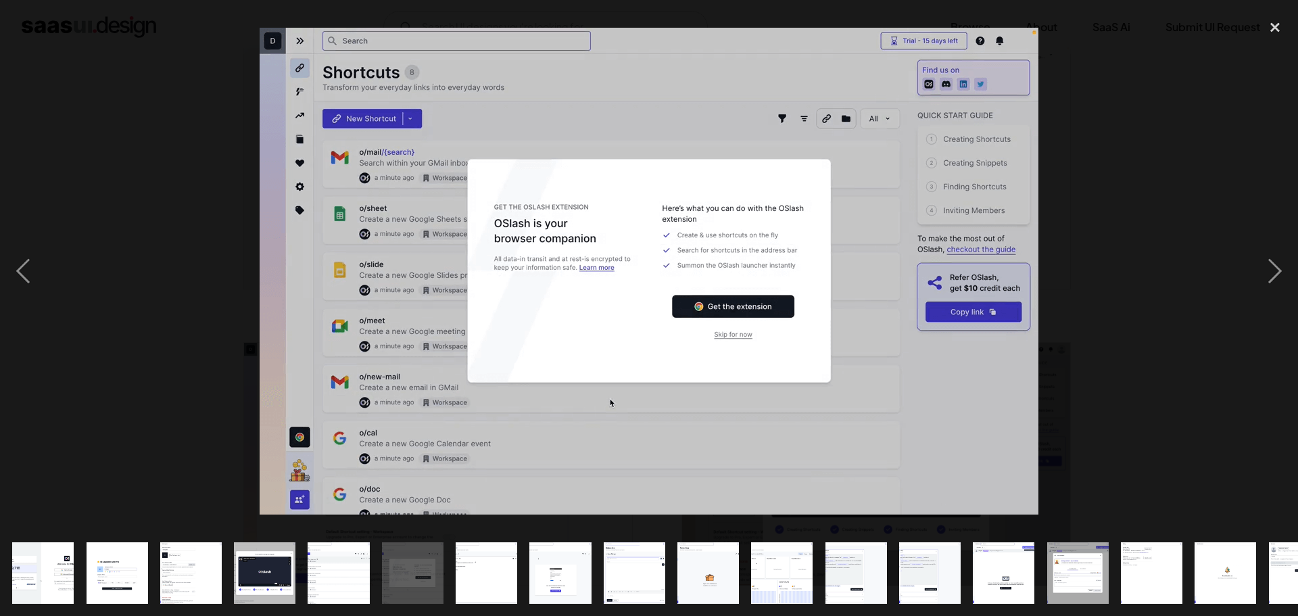
click at [533, 344] on img at bounding box center [649, 271] width 779 height 487
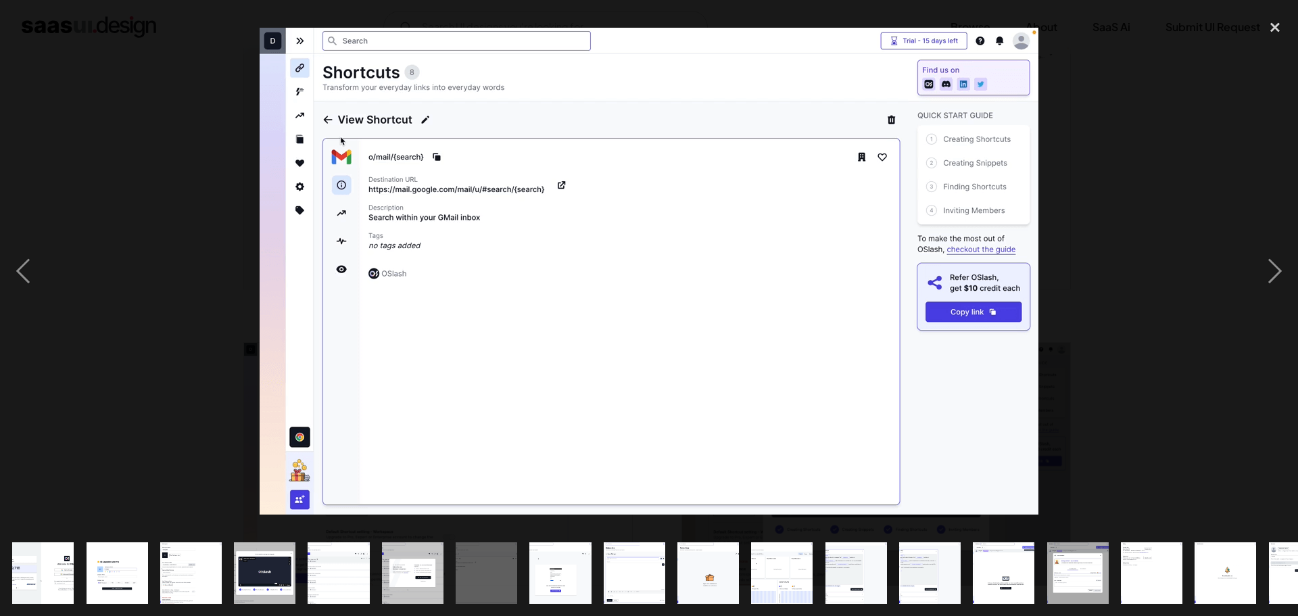
click at [262, 129] on img at bounding box center [649, 271] width 779 height 487
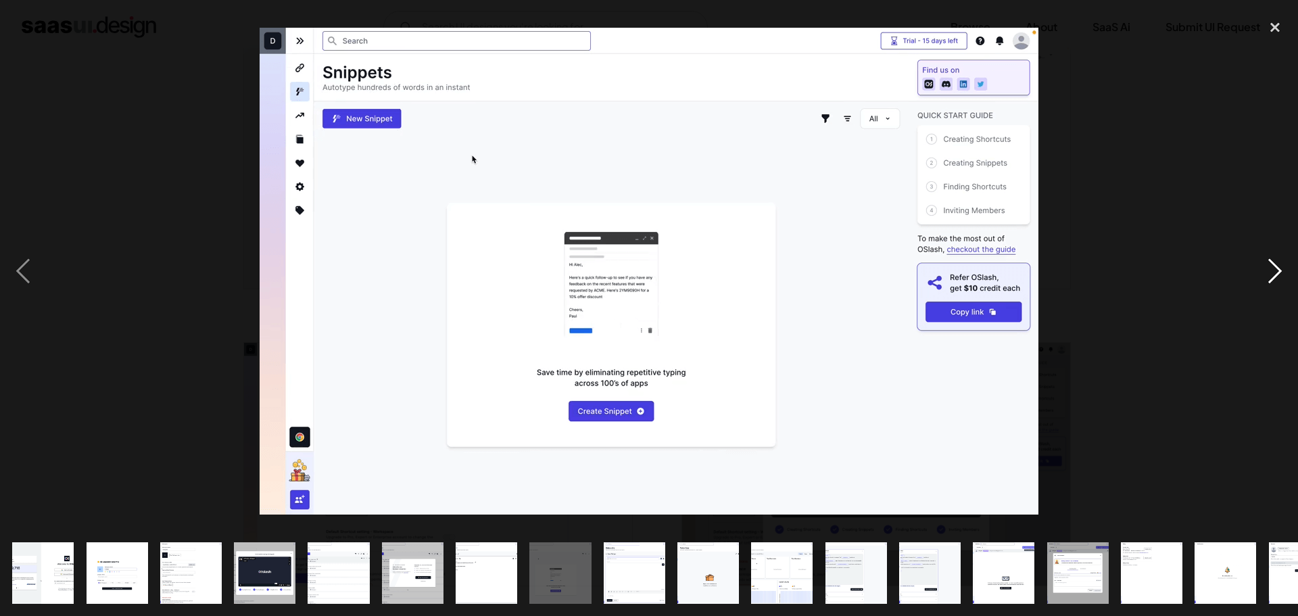
click at [1287, 274] on div "next image" at bounding box center [1275, 270] width 46 height 517
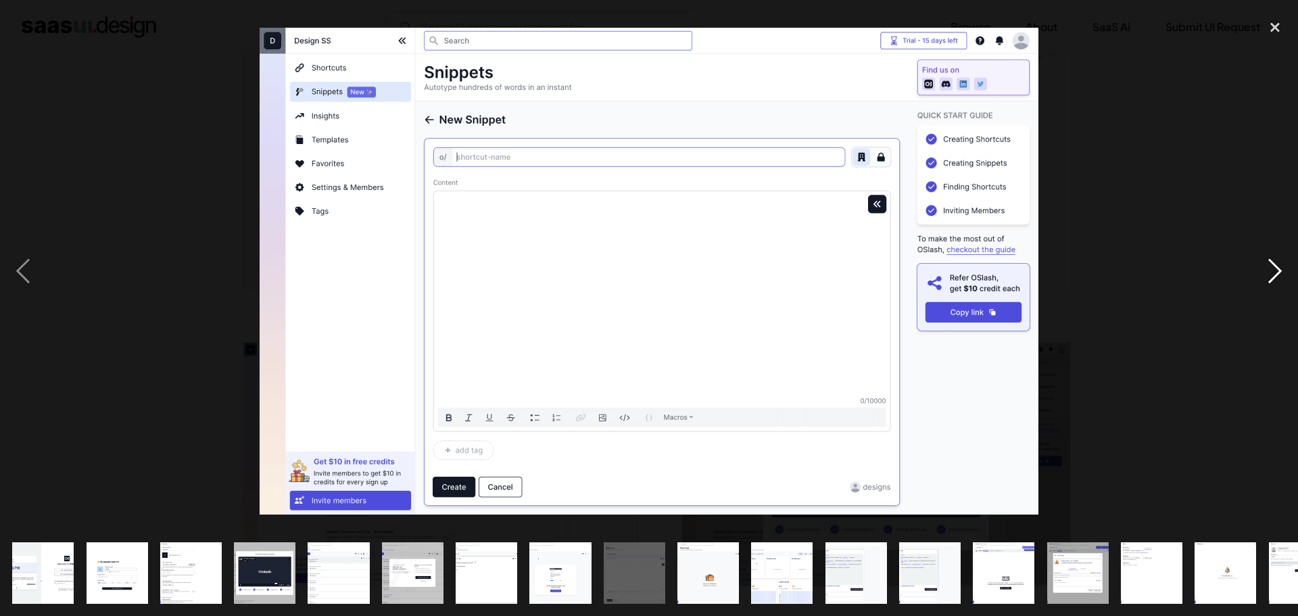
click at [1275, 270] on div "next image" at bounding box center [1275, 270] width 46 height 517
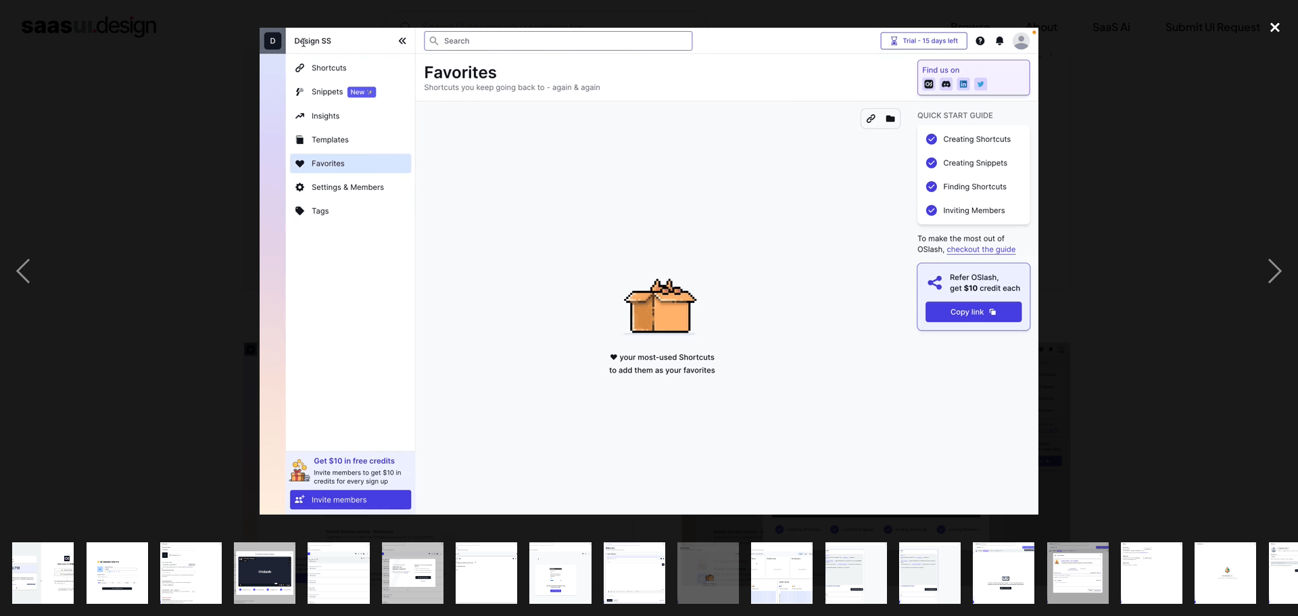
click at [1277, 22] on div "close lightbox" at bounding box center [1275, 27] width 46 height 30
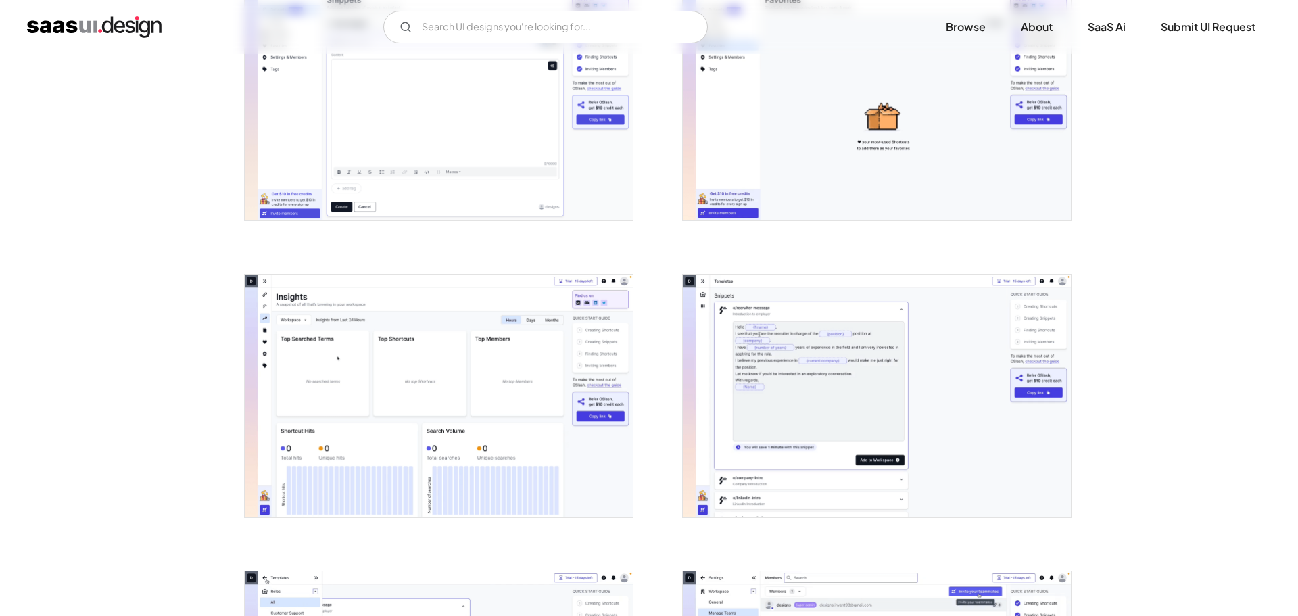
scroll to position [1622, 0]
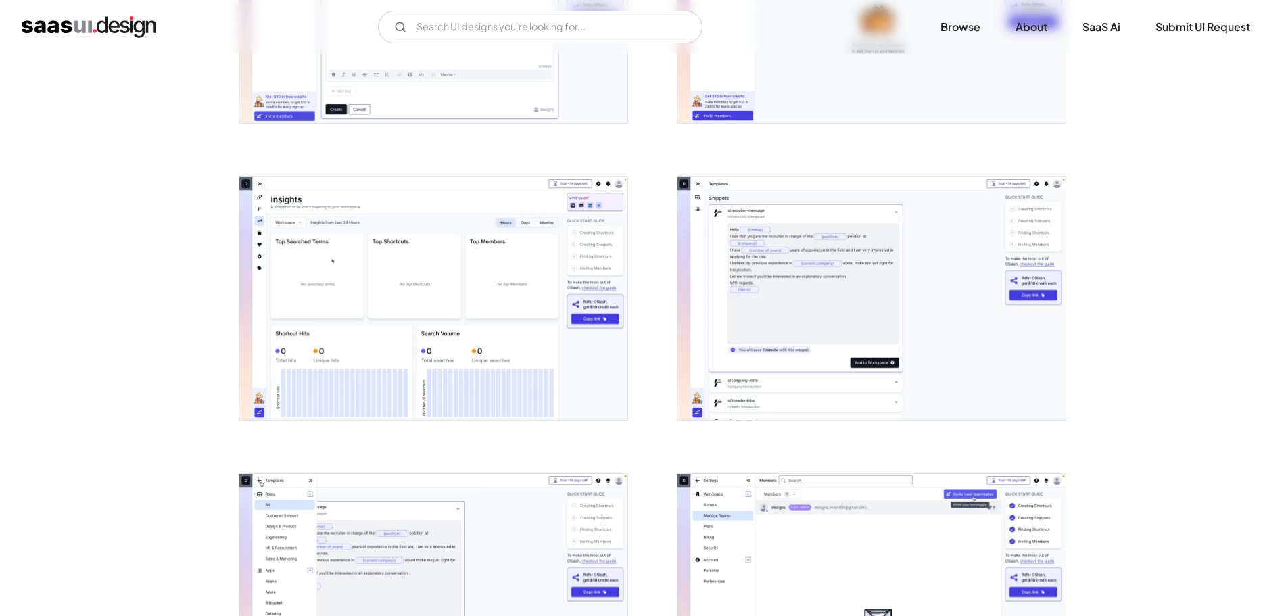
click at [846, 256] on img "open lightbox" at bounding box center [871, 298] width 388 height 243
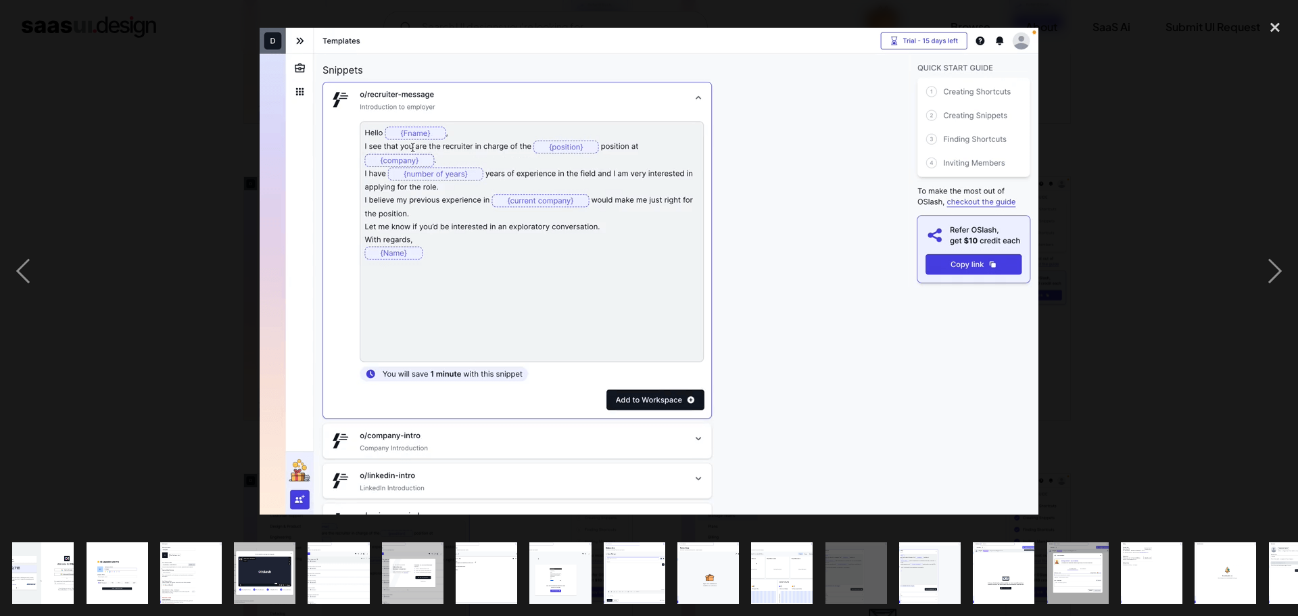
drag, startPoint x: 1280, startPoint y: 34, endPoint x: 1173, endPoint y: 89, distance: 120.0
click at [1279, 34] on div "close lightbox" at bounding box center [1275, 27] width 46 height 30
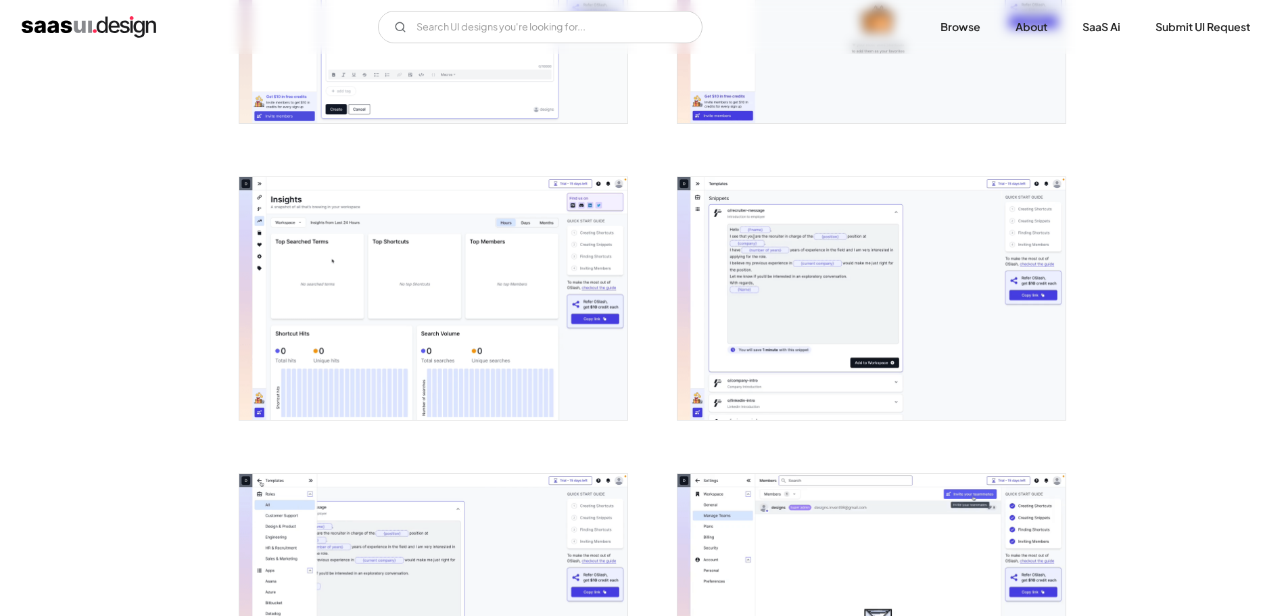
click at [569, 289] on img "open lightbox" at bounding box center [433, 298] width 388 height 243
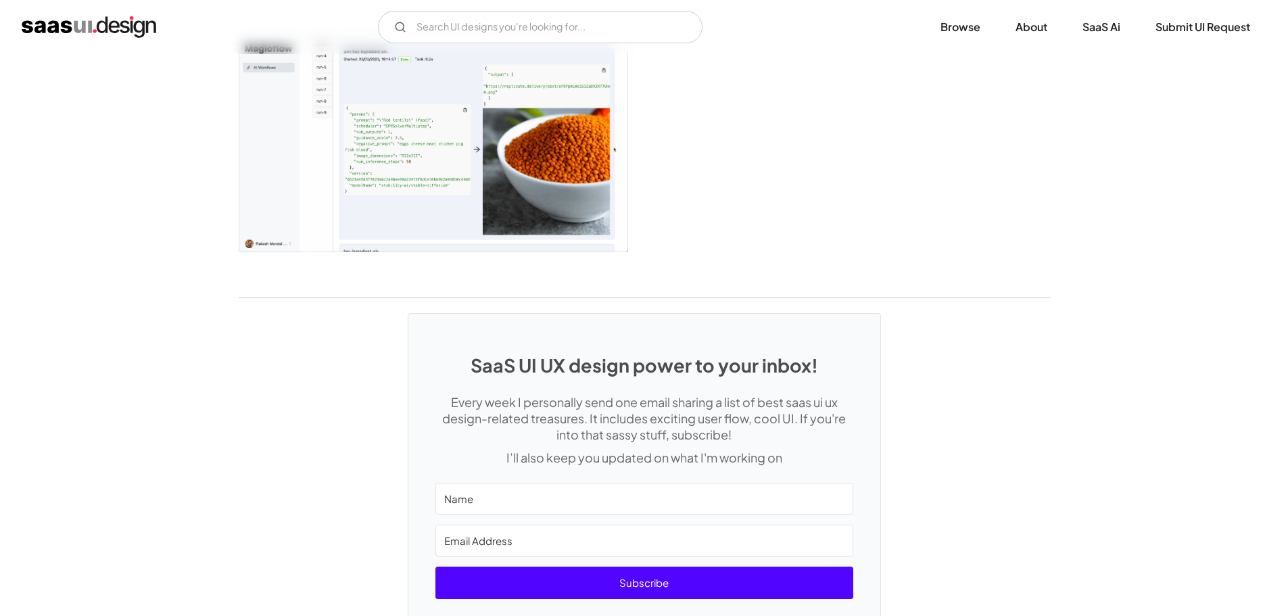
scroll to position [1874, 0]
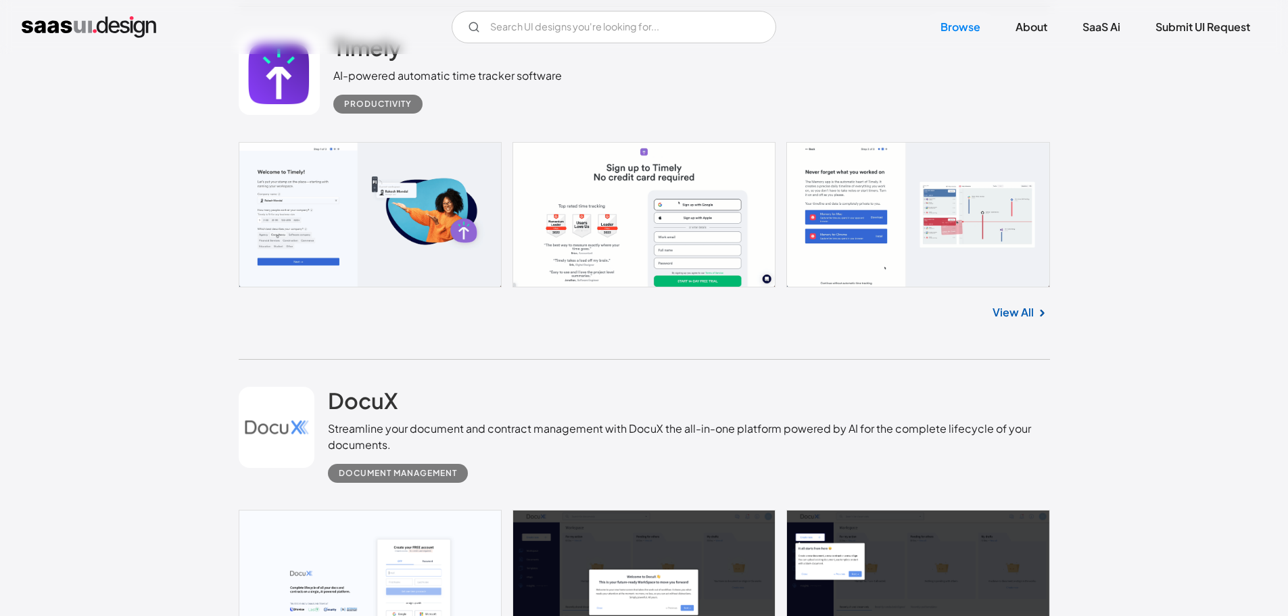
scroll to position [15838, 0]
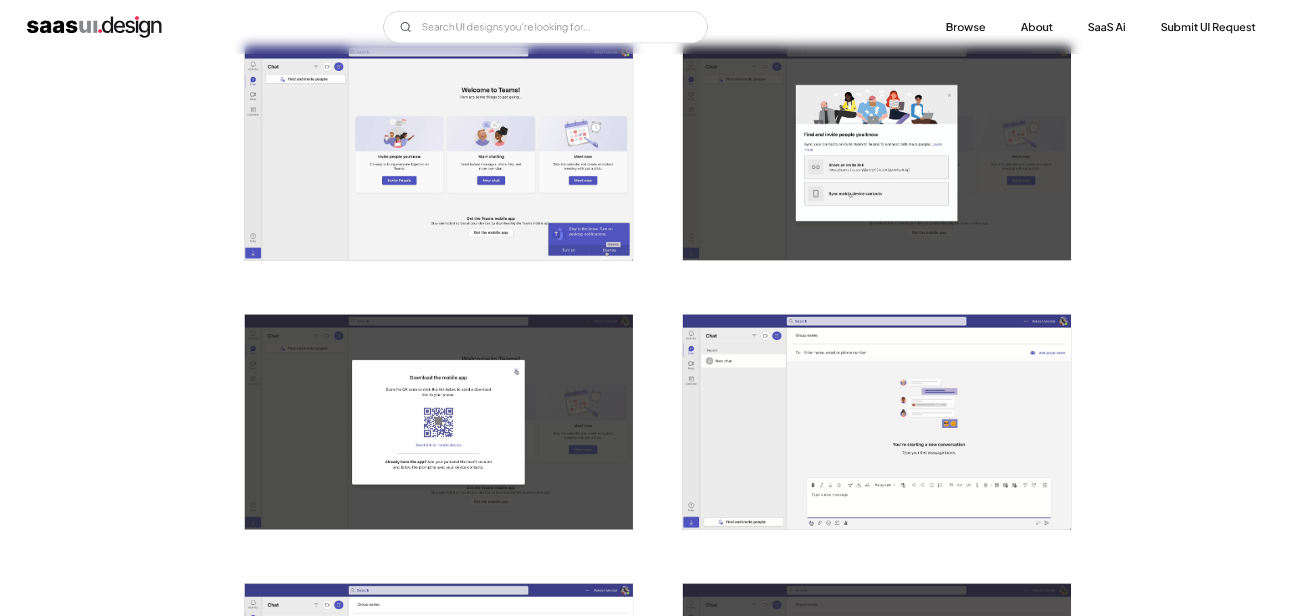
scroll to position [541, 0]
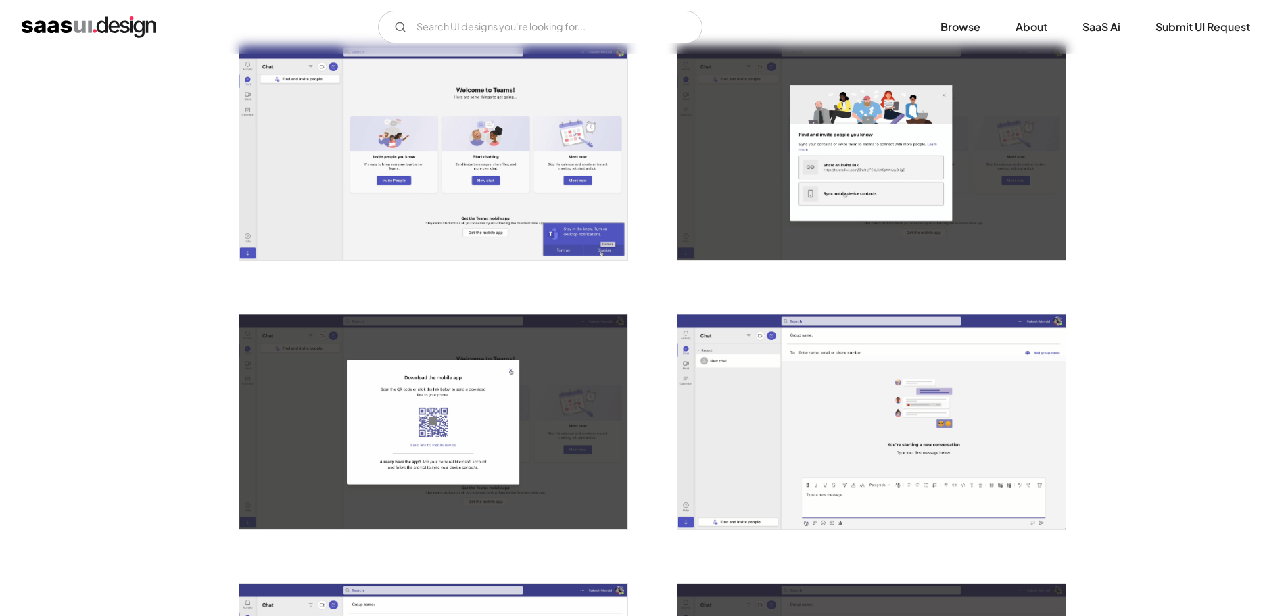
click at [537, 178] on img "open lightbox" at bounding box center [433, 152] width 388 height 215
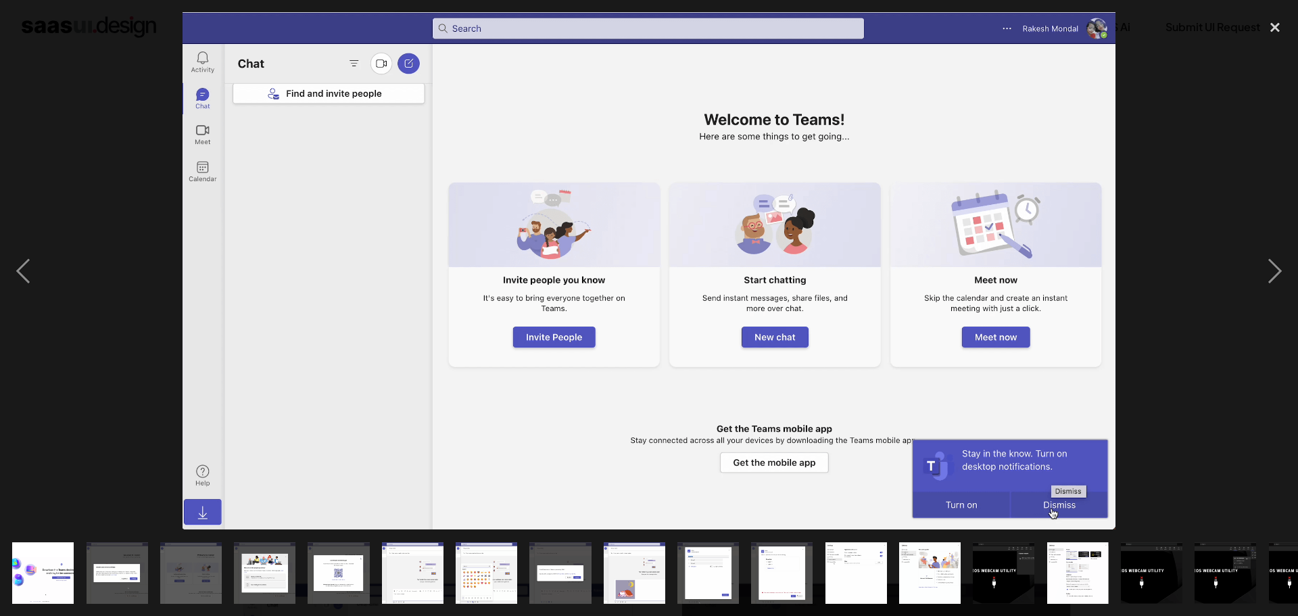
scroll to position [0, 0]
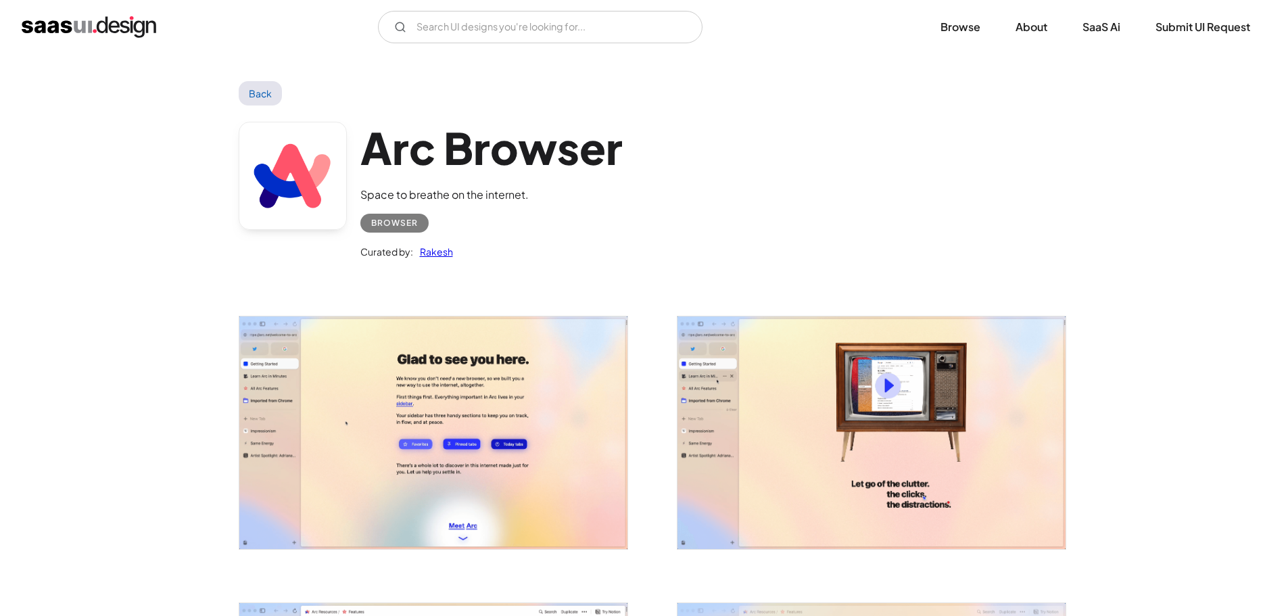
click at [580, 439] on img "open lightbox" at bounding box center [433, 432] width 388 height 233
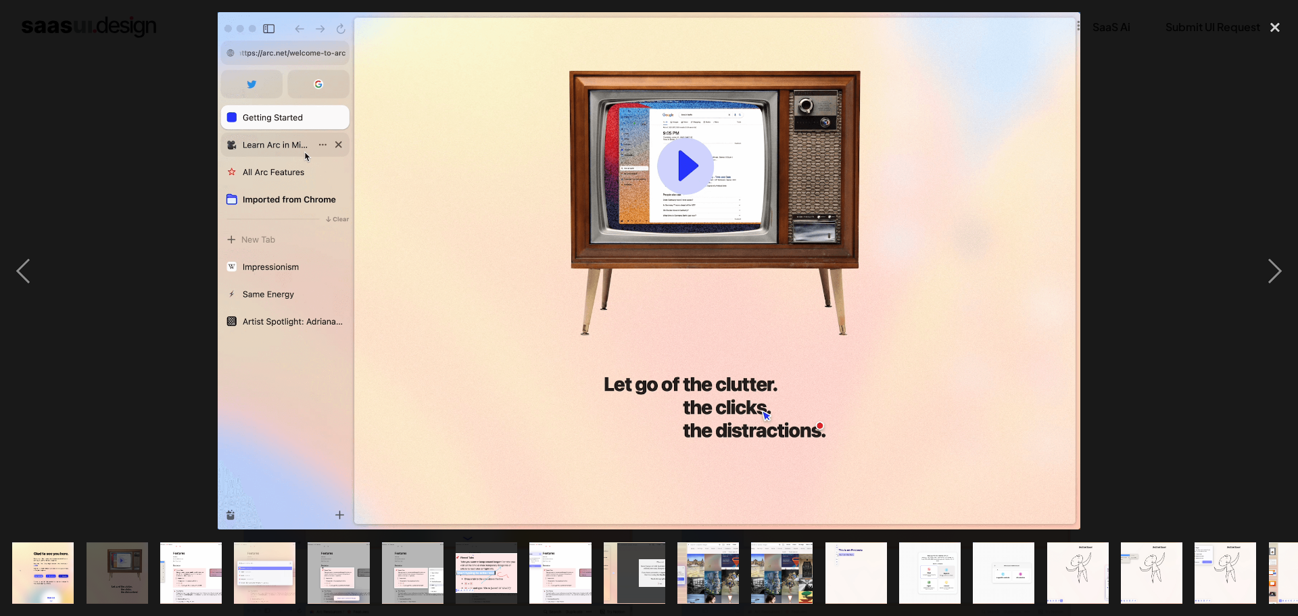
click at [710, 182] on img at bounding box center [649, 270] width 862 height 517
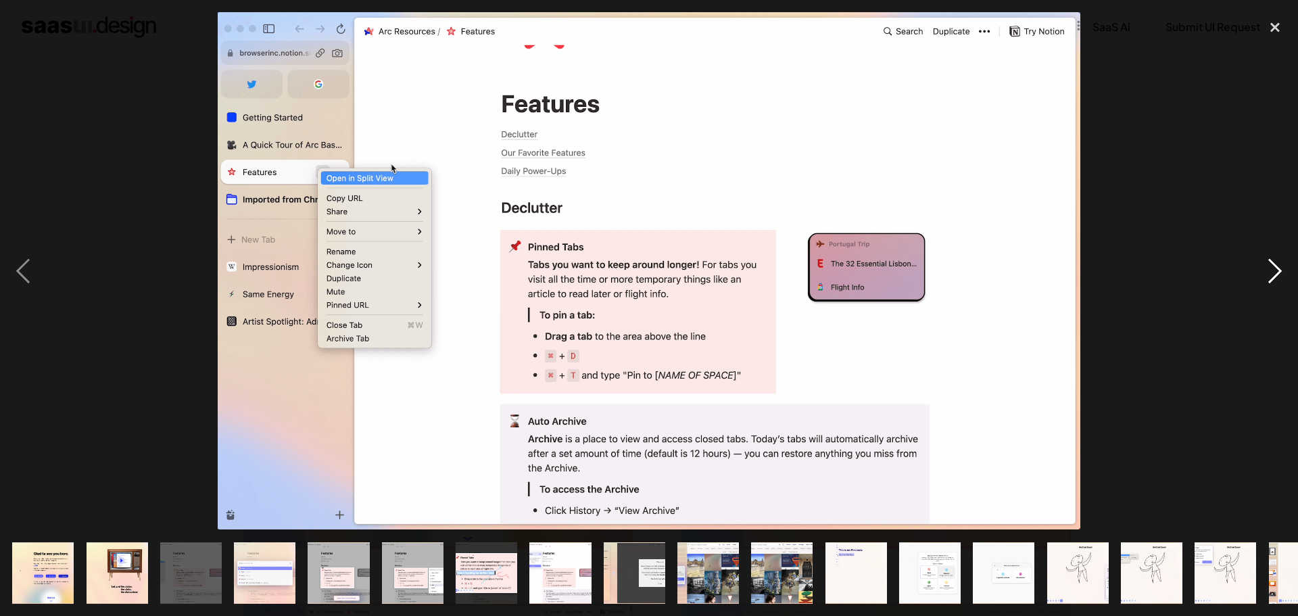
click at [1287, 264] on div "next image" at bounding box center [1275, 270] width 46 height 517
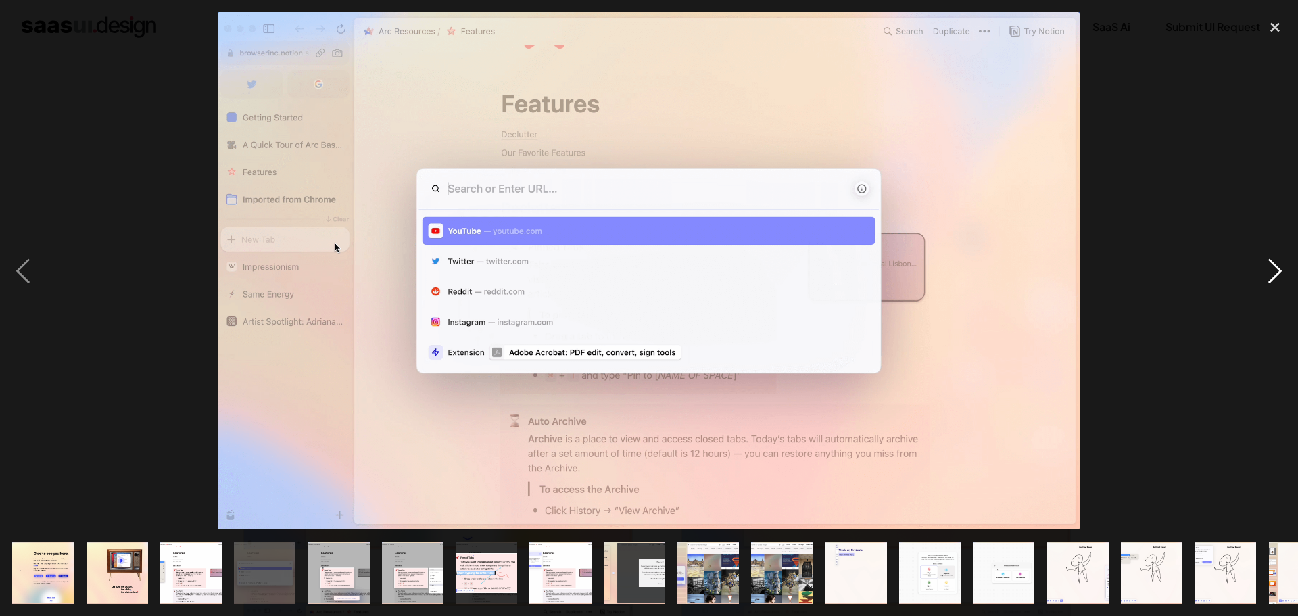
click at [1270, 265] on div "next image" at bounding box center [1275, 270] width 46 height 517
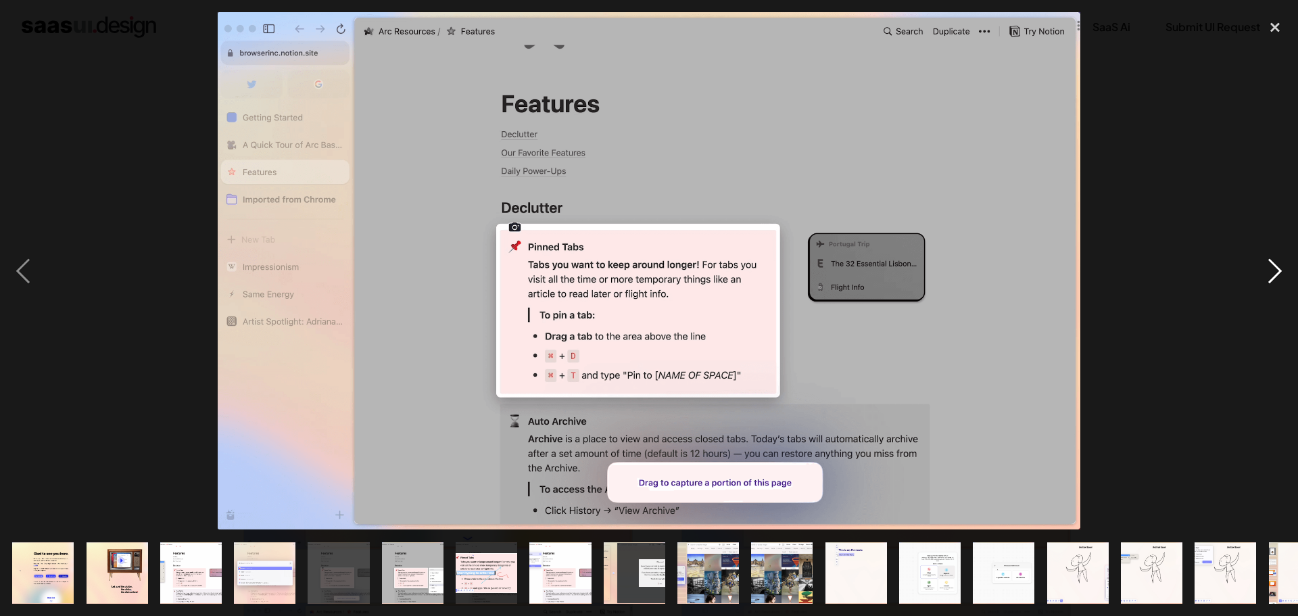
click at [1270, 265] on div "next image" at bounding box center [1275, 270] width 46 height 517
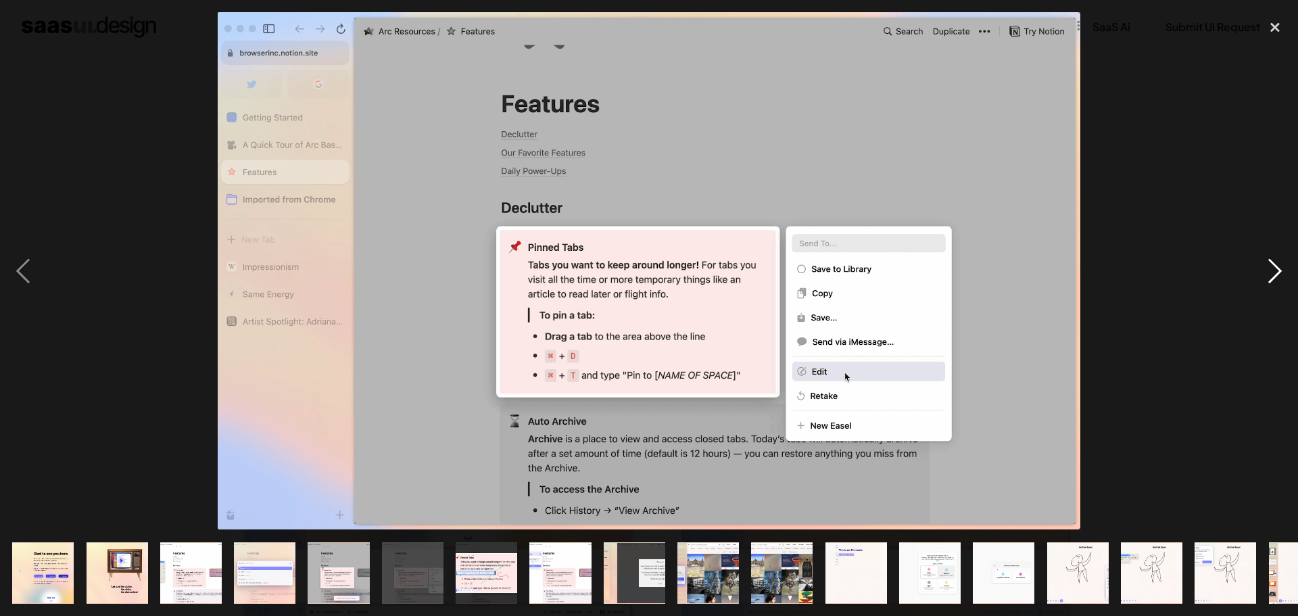
click at [1270, 265] on div "next image" at bounding box center [1275, 270] width 46 height 517
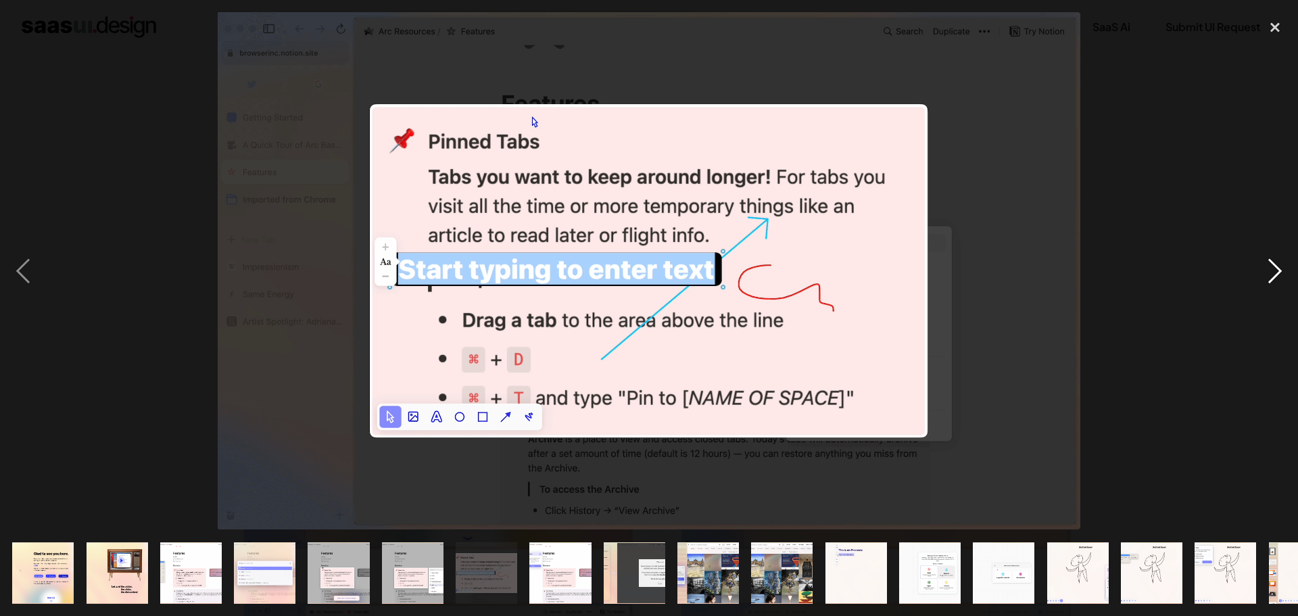
click at [1270, 265] on div "next image" at bounding box center [1275, 270] width 46 height 517
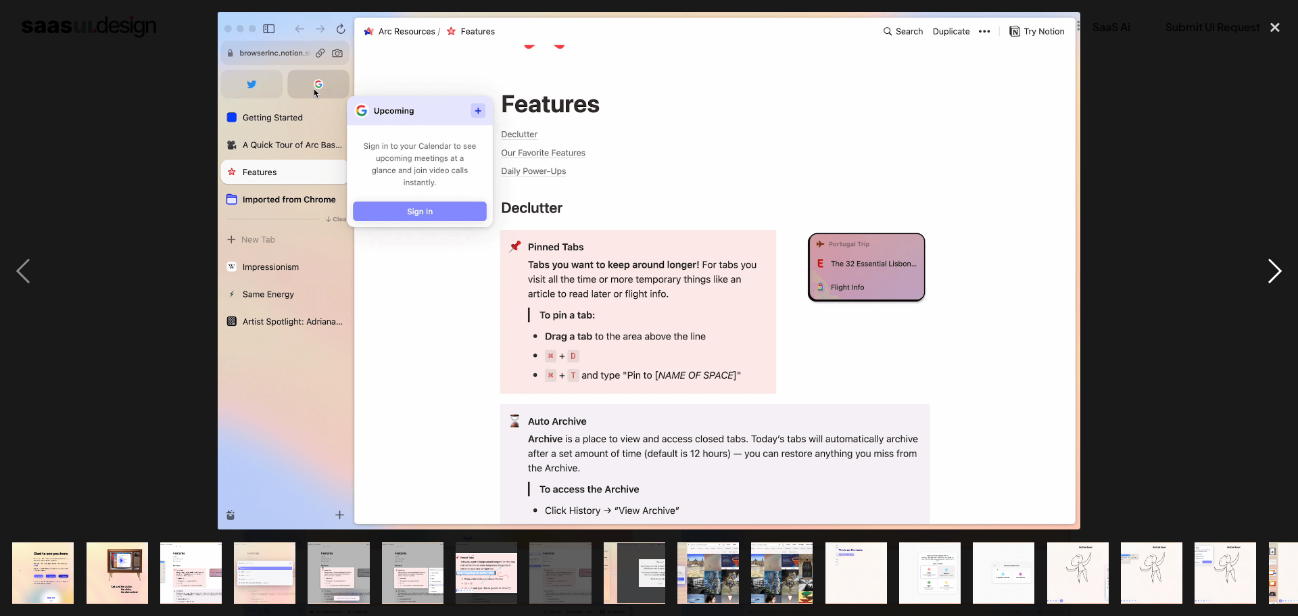
click at [1270, 265] on div "next image" at bounding box center [1275, 270] width 46 height 517
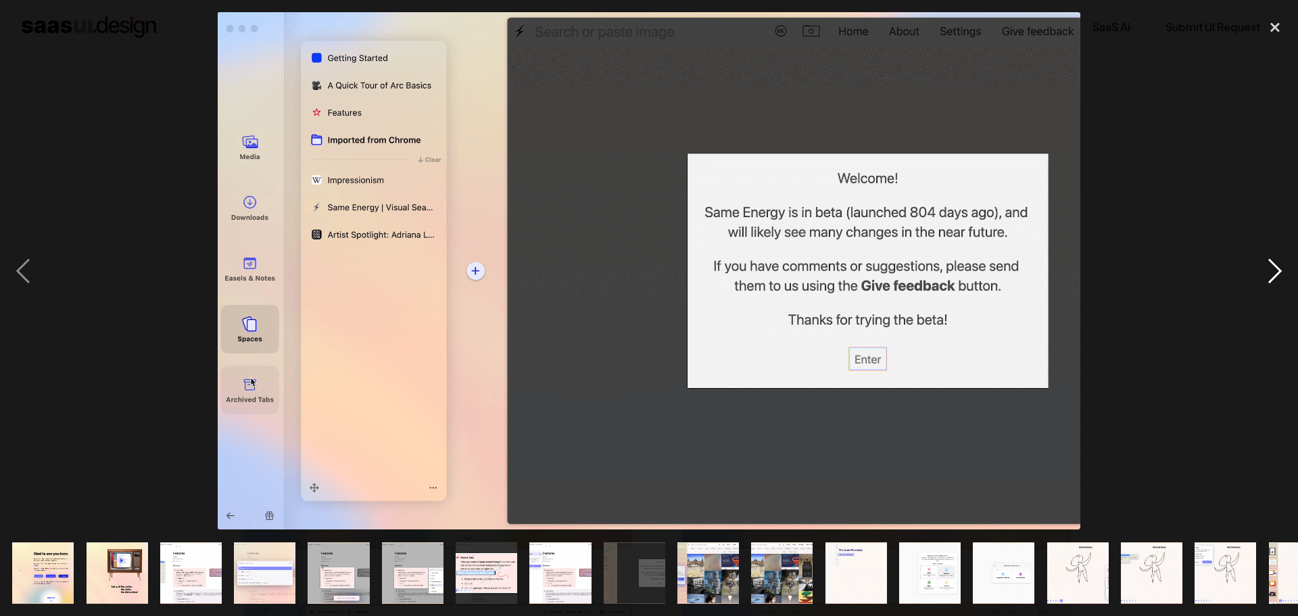
click at [1270, 265] on div "next image" at bounding box center [1275, 270] width 46 height 517
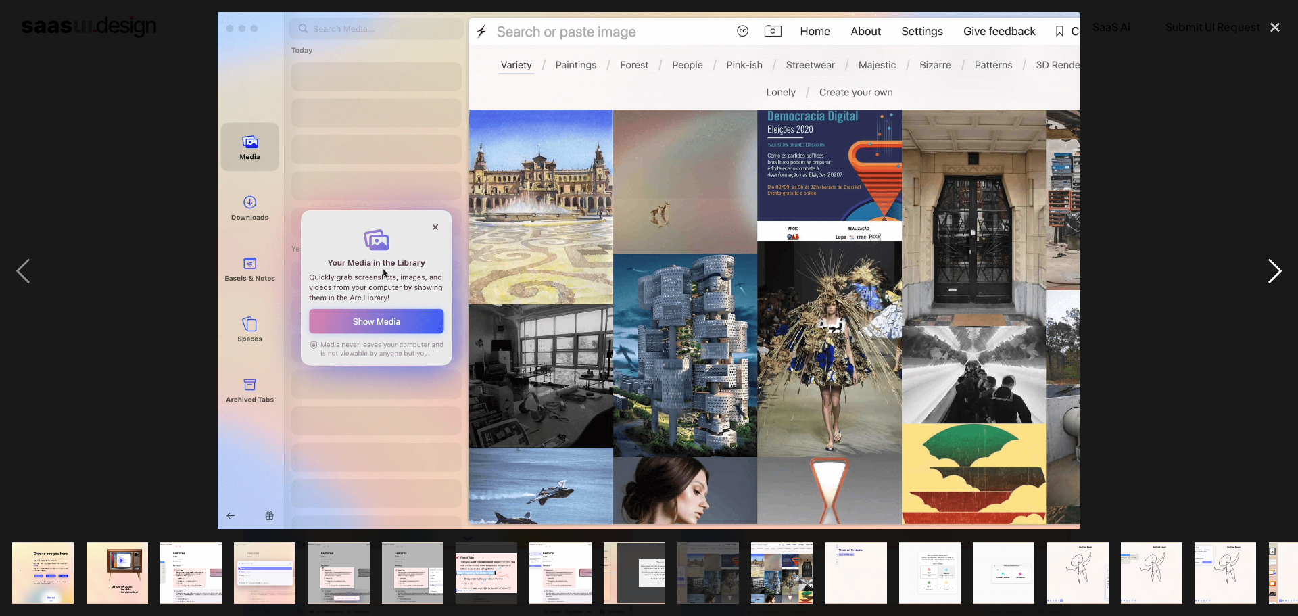
click at [1270, 265] on div "next image" at bounding box center [1275, 270] width 46 height 517
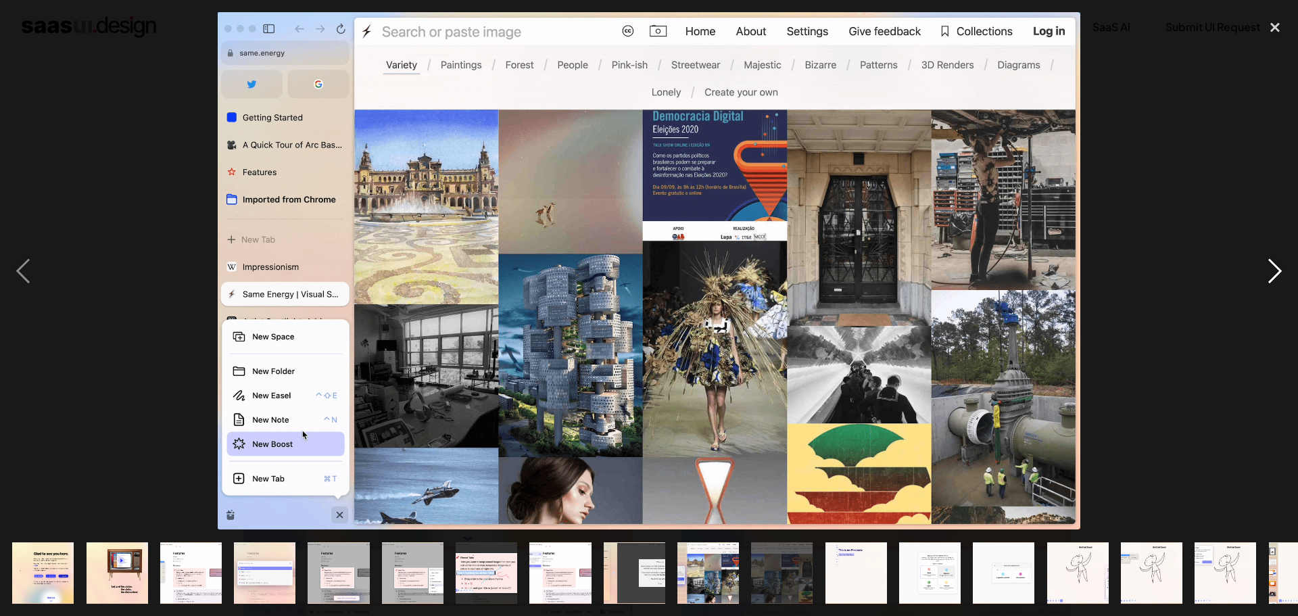
click at [1270, 265] on div "next image" at bounding box center [1275, 270] width 46 height 517
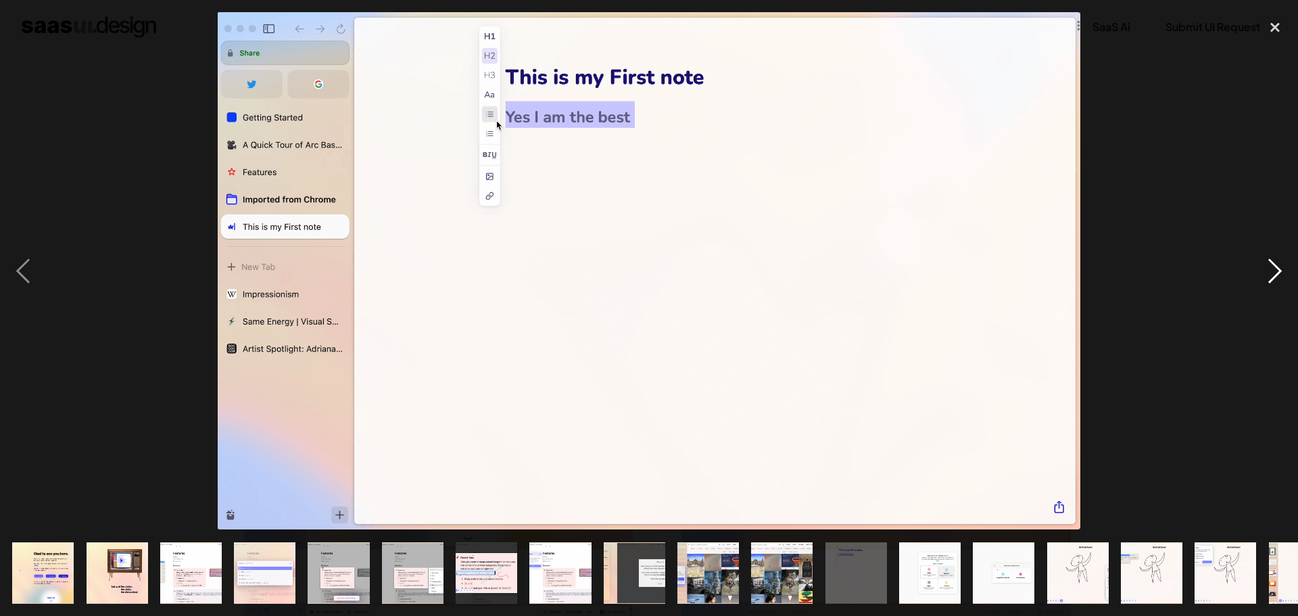
click at [1270, 265] on div "next image" at bounding box center [1275, 270] width 46 height 517
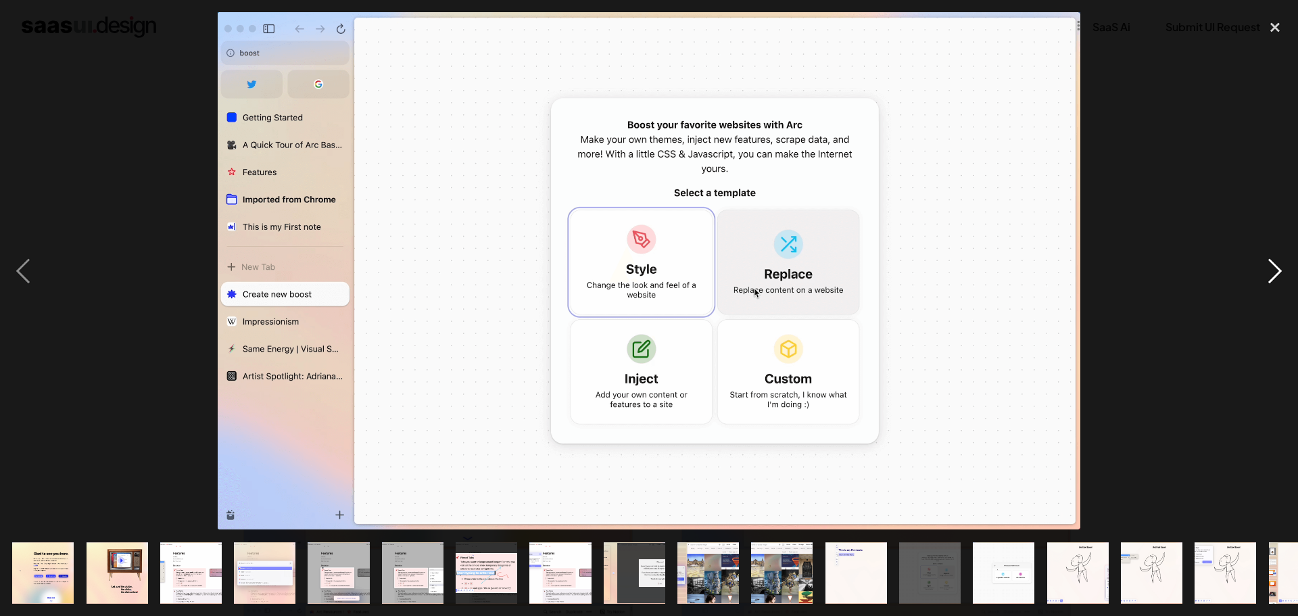
click at [1270, 265] on div "next image" at bounding box center [1275, 270] width 46 height 517
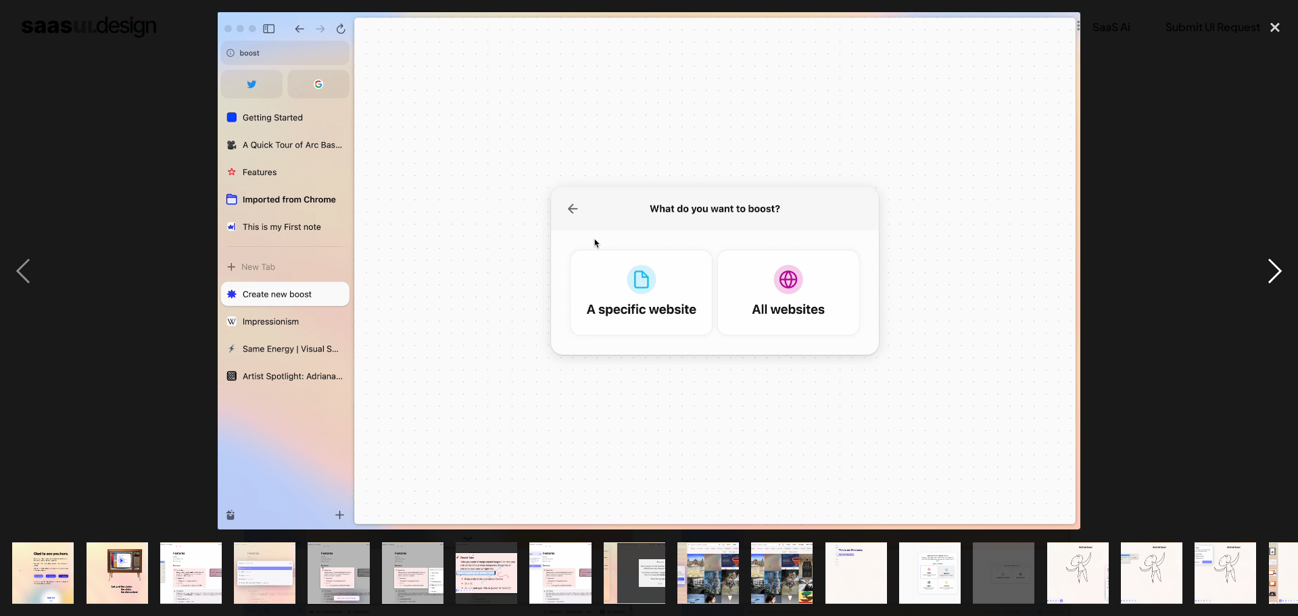
click at [1270, 266] on div "next image" at bounding box center [1275, 270] width 46 height 517
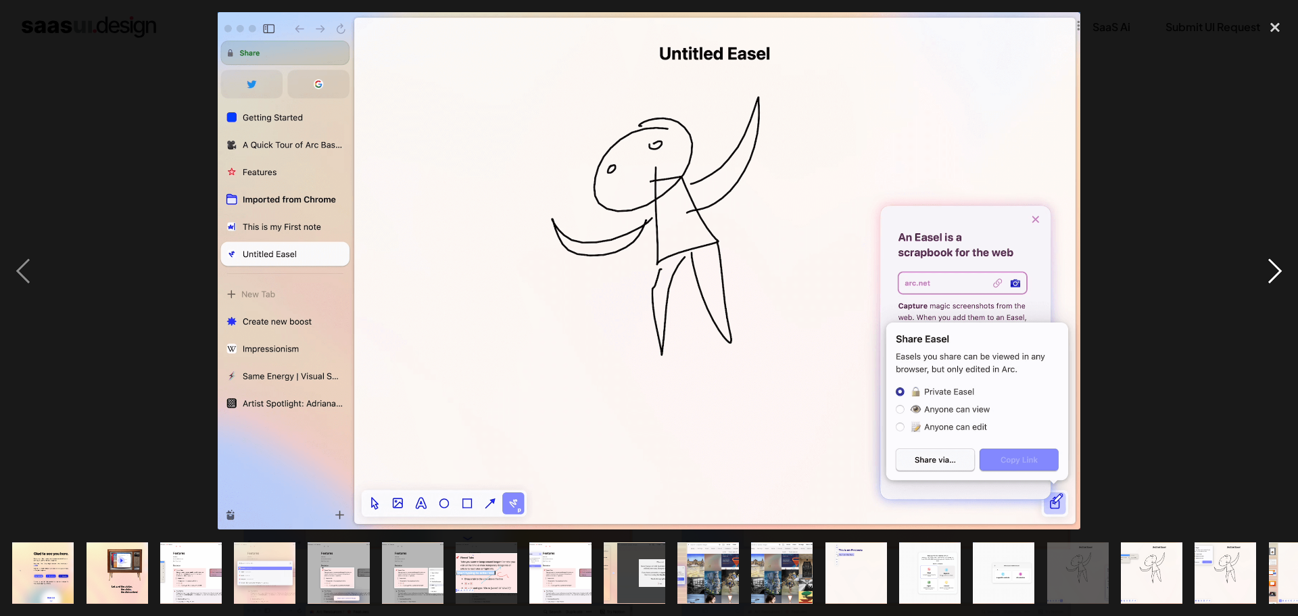
click at [1270, 266] on div "next image" at bounding box center [1275, 270] width 46 height 517
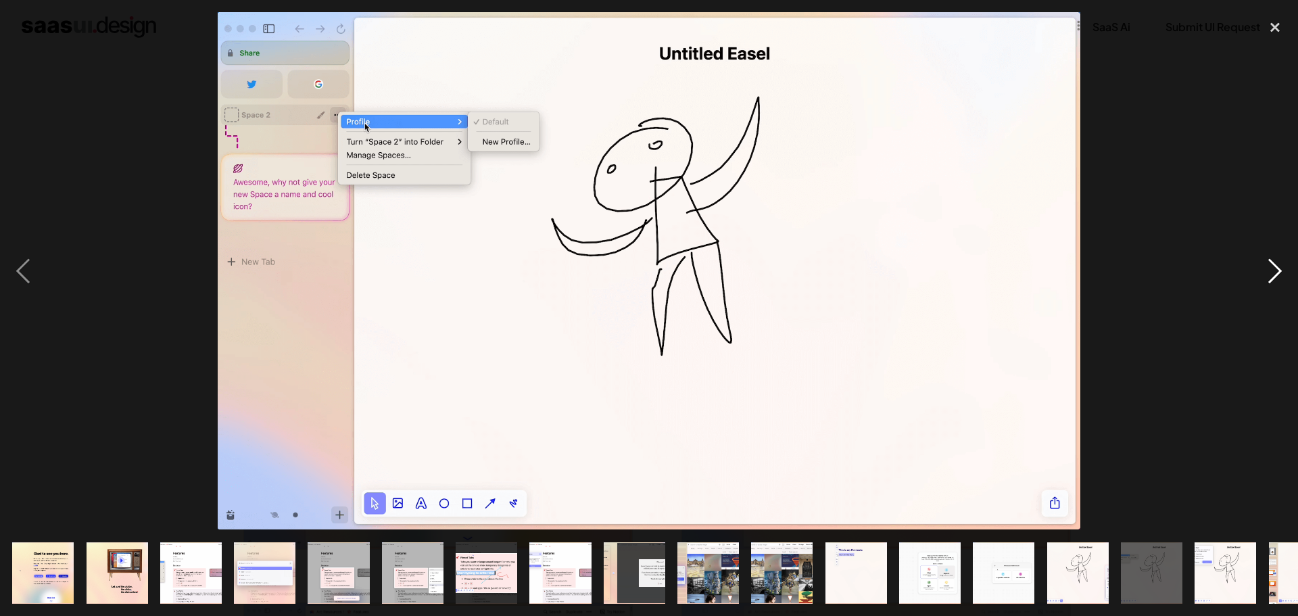
click at [1270, 266] on div "next image" at bounding box center [1275, 270] width 46 height 517
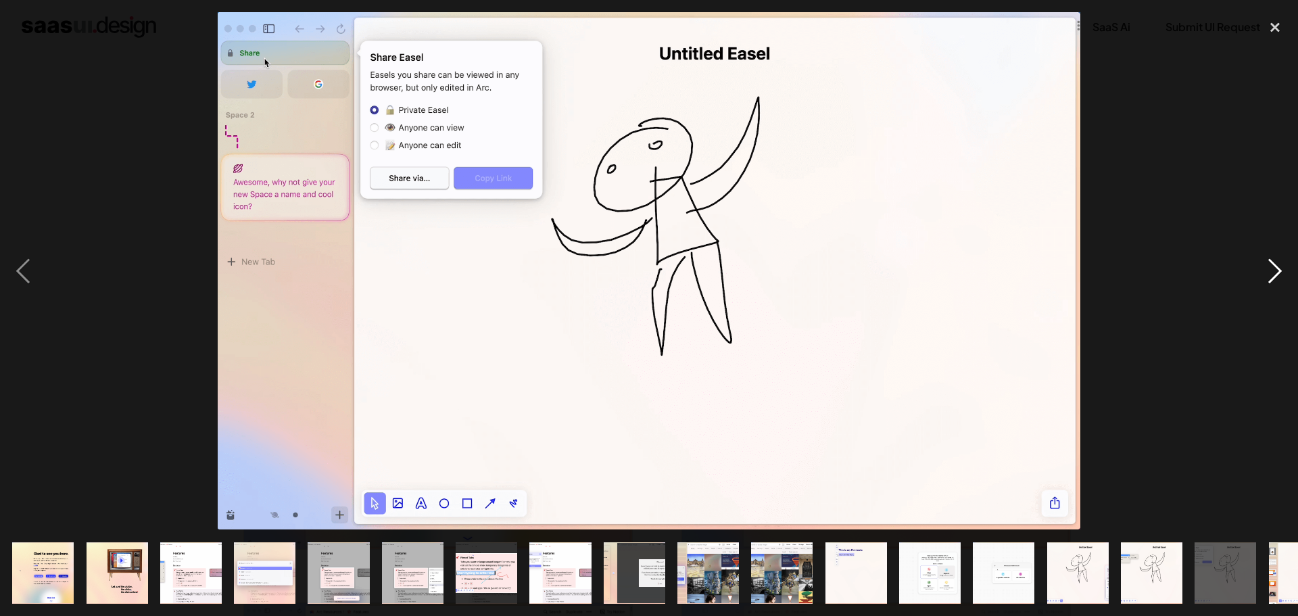
click at [1270, 266] on div "next image" at bounding box center [1275, 270] width 46 height 517
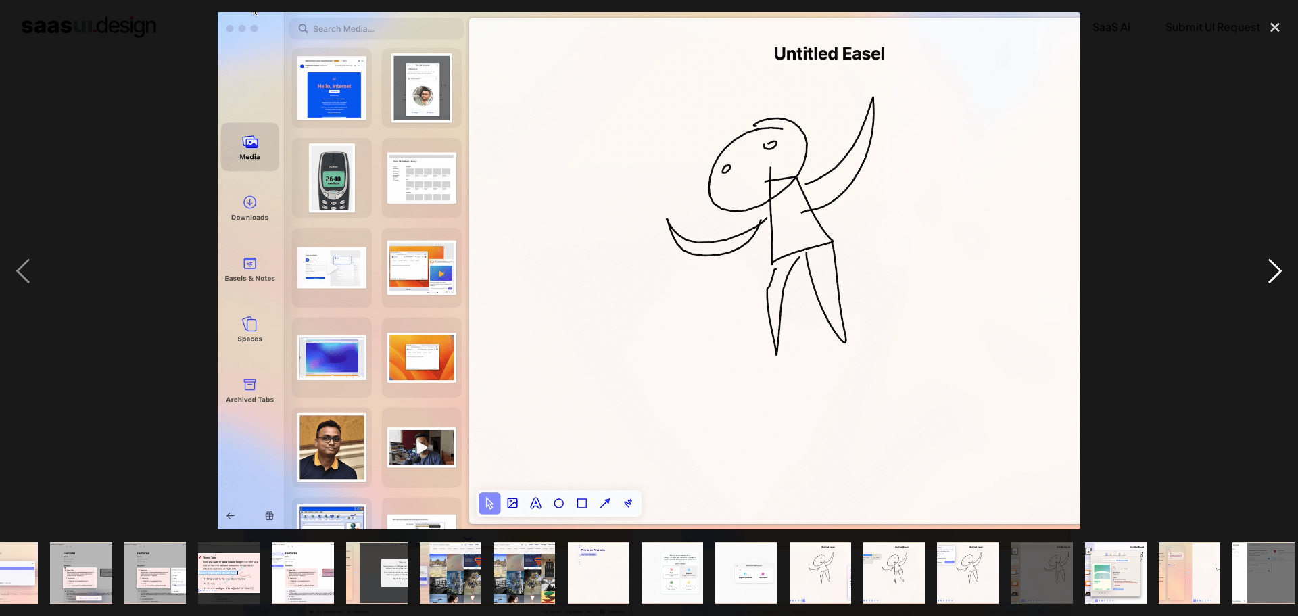
scroll to position [0, 266]
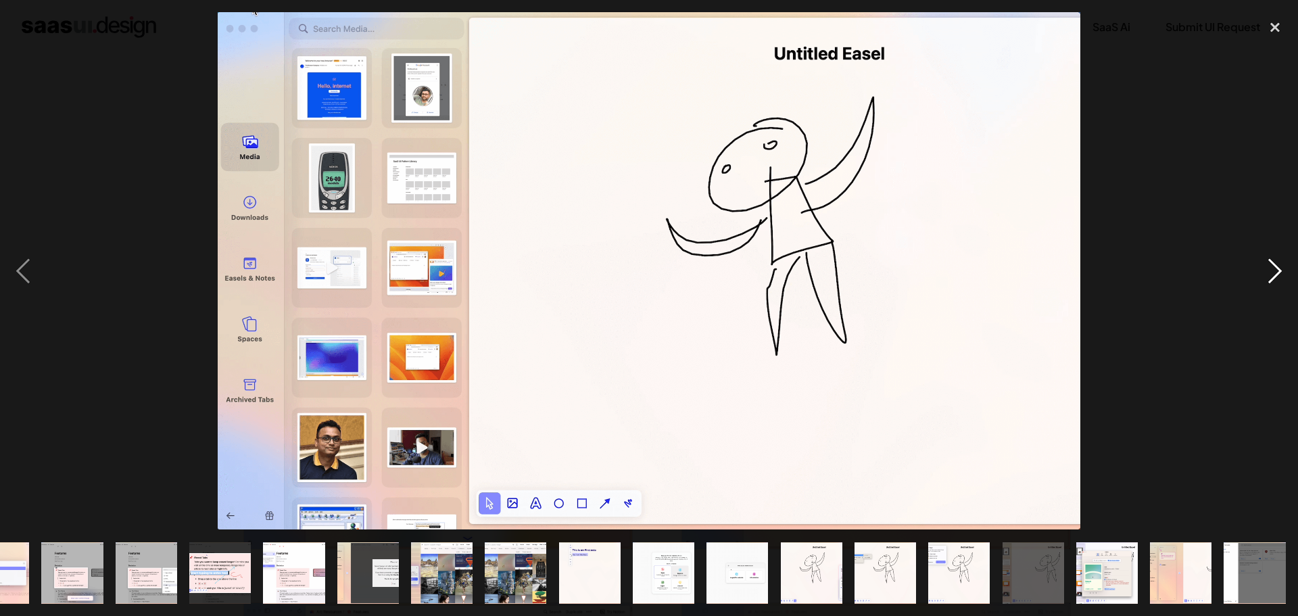
click at [1270, 267] on div "next image" at bounding box center [1275, 270] width 46 height 517
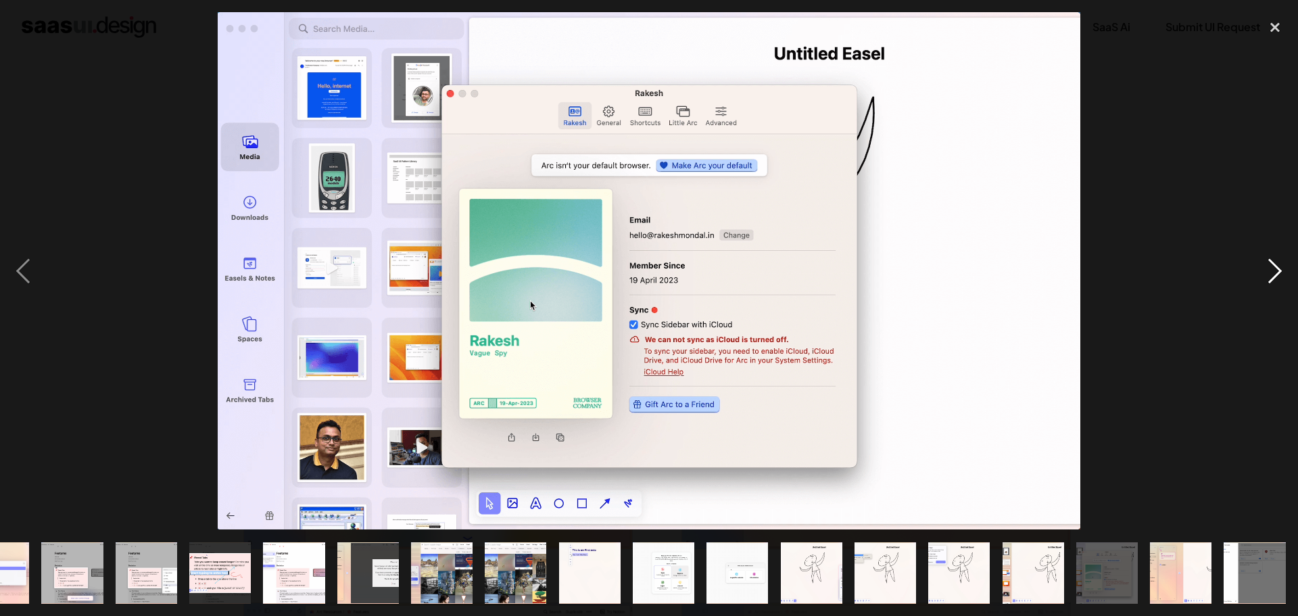
click at [1270, 267] on div "next image" at bounding box center [1275, 270] width 46 height 517
